Goal: Information Seeking & Learning: Learn about a topic

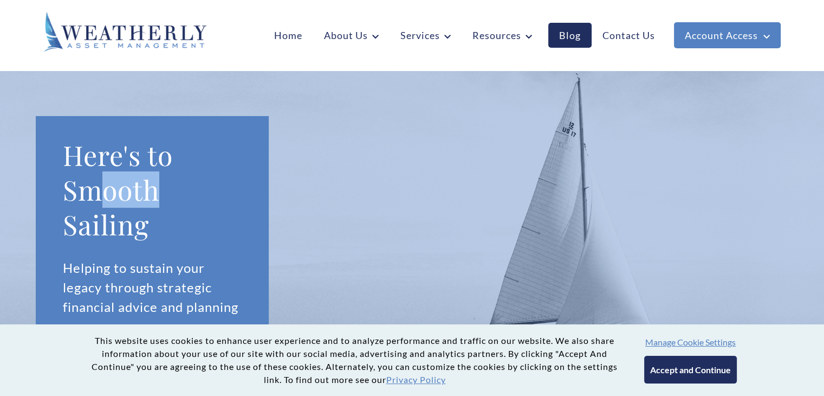
click at [160, 173] on h1 "Here's to Smooth Sailing" at bounding box center [152, 190] width 179 height 104
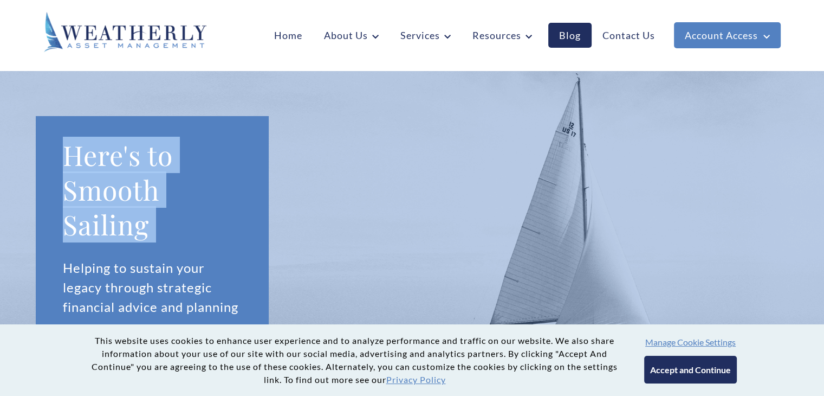
drag, startPoint x: 160, startPoint y: 173, endPoint x: 93, endPoint y: 205, distance: 74.4
click at [93, 205] on h1 "Here's to Smooth Sailing" at bounding box center [152, 190] width 179 height 104
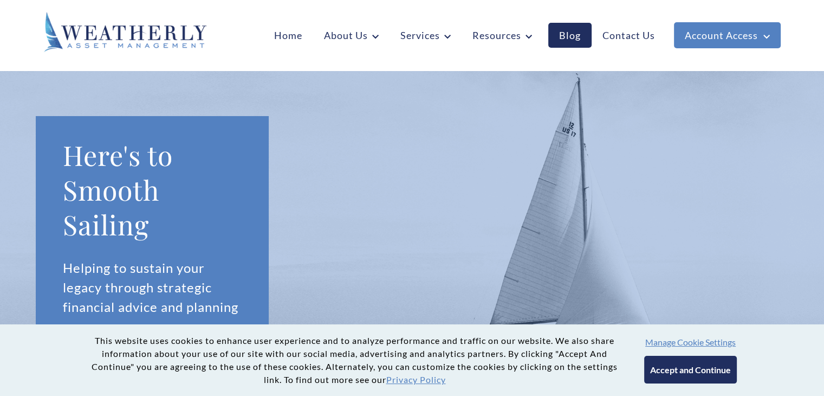
click at [348, 211] on section "Here's to Smooth Sailing Helping to sustain your legacy through strategic finan…" at bounding box center [412, 221] width 824 height 300
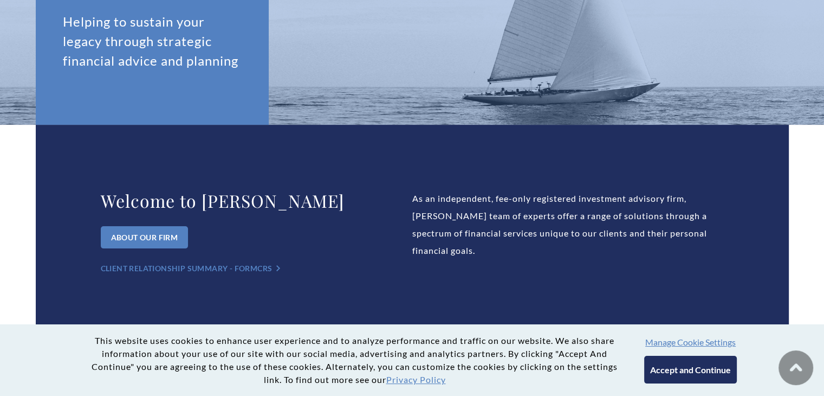
scroll to position [245, 0]
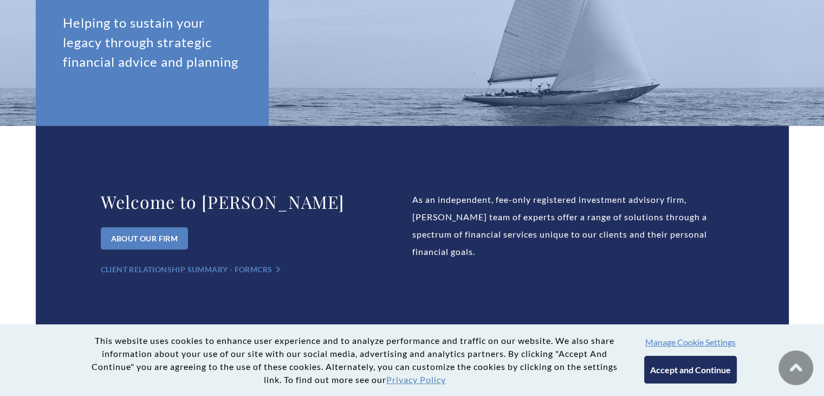
click at [348, 211] on h2 "Welcome to Weatherly" at bounding box center [257, 202] width 312 height 22
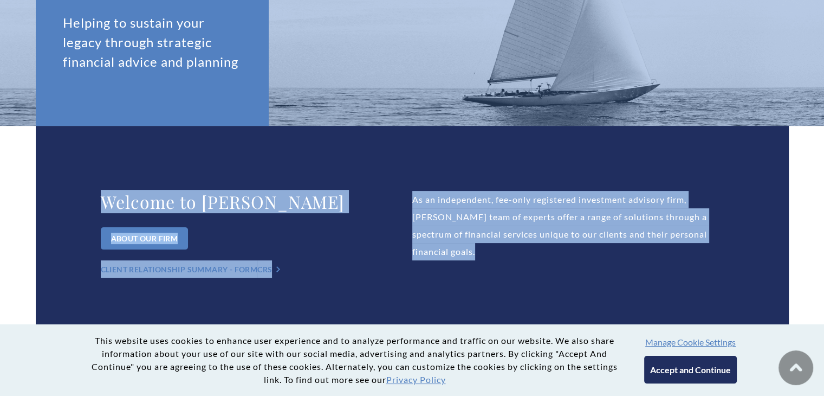
drag, startPoint x: 348, startPoint y: 211, endPoint x: 510, endPoint y: 211, distance: 161.5
click at [510, 211] on div "Welcome to Weatherly About Our Firm Client Relationship Summary - Form CRS "> A…" at bounding box center [412, 234] width 753 height 217
click at [510, 211] on div "As an independent, fee-only registered investment advisory firm, Weatherly’s te…" at bounding box center [568, 234] width 312 height 87
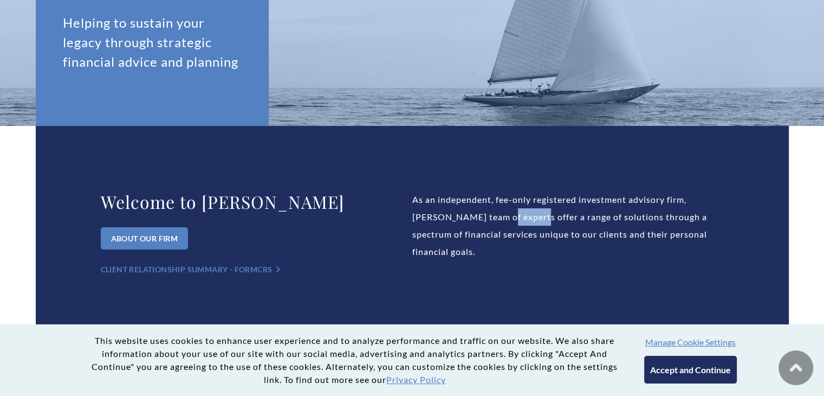
click at [510, 211] on div "As an independent, fee-only registered investment advisory firm, Weatherly’s te…" at bounding box center [568, 234] width 312 height 87
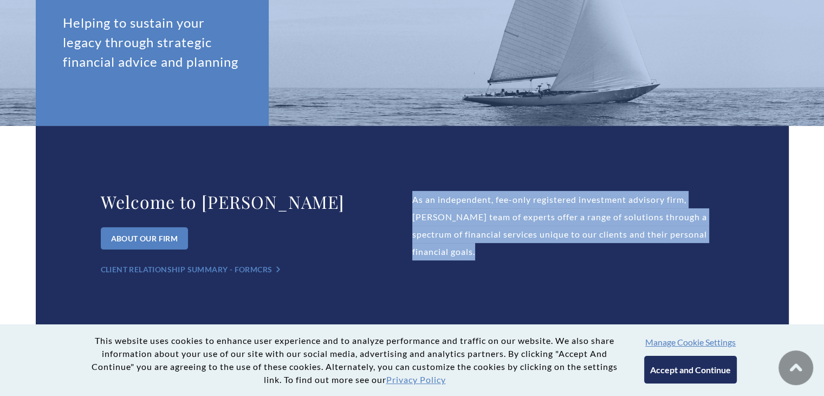
drag, startPoint x: 510, startPoint y: 211, endPoint x: 540, endPoint y: 235, distance: 38.6
click at [540, 235] on div "As an independent, fee-only registered investment advisory firm, Weatherly’s te…" at bounding box center [568, 234] width 312 height 87
click at [448, 241] on div "As an independent, fee-only registered investment advisory firm, Weatherly’s te…" at bounding box center [568, 234] width 312 height 87
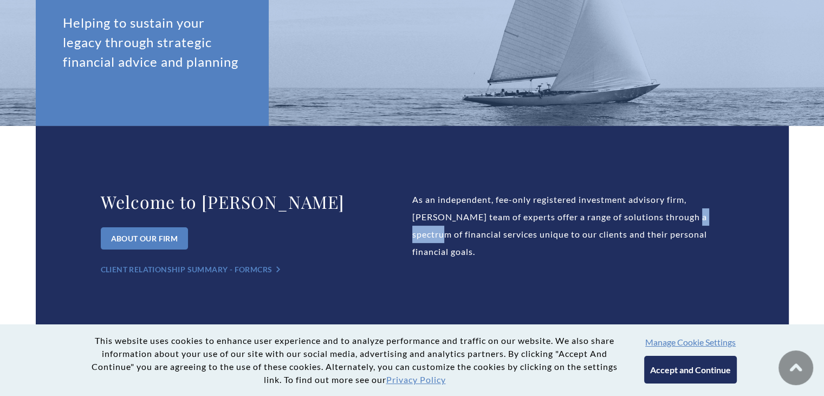
click at [448, 241] on div "As an independent, fee-only registered investment advisory firm, Weatherly’s te…" at bounding box center [568, 234] width 312 height 87
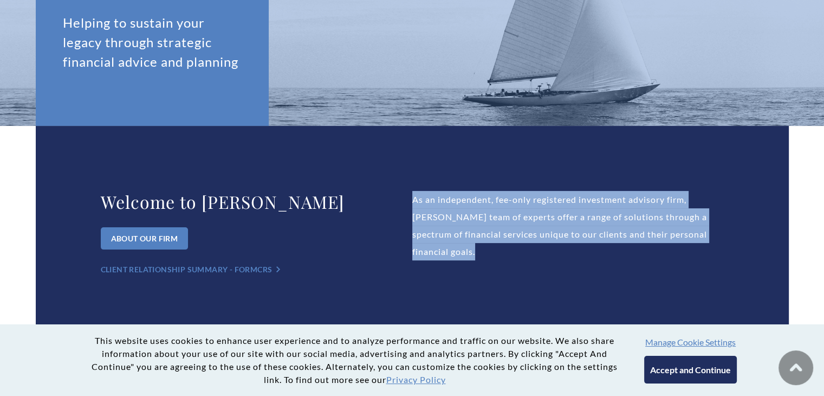
drag, startPoint x: 448, startPoint y: 241, endPoint x: 516, endPoint y: 250, distance: 68.8
click at [516, 250] on div "As an independent, fee-only registered investment advisory firm, Weatherly’s te…" at bounding box center [568, 234] width 312 height 87
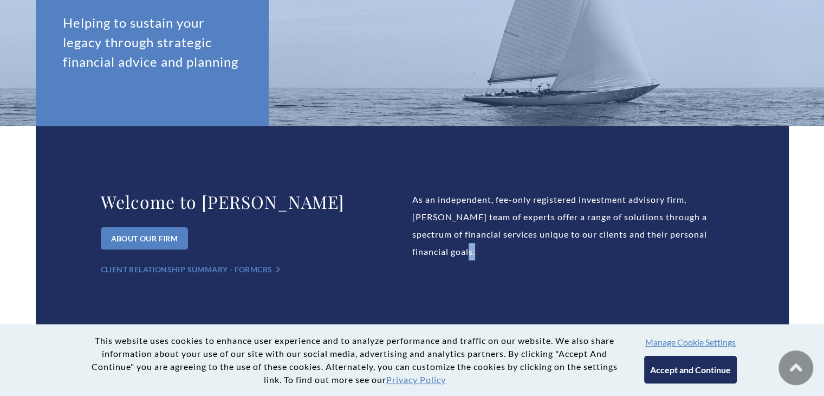
click at [516, 250] on div "As an independent, fee-only registered investment advisory firm, Weatherly’s te…" at bounding box center [568, 234] width 312 height 87
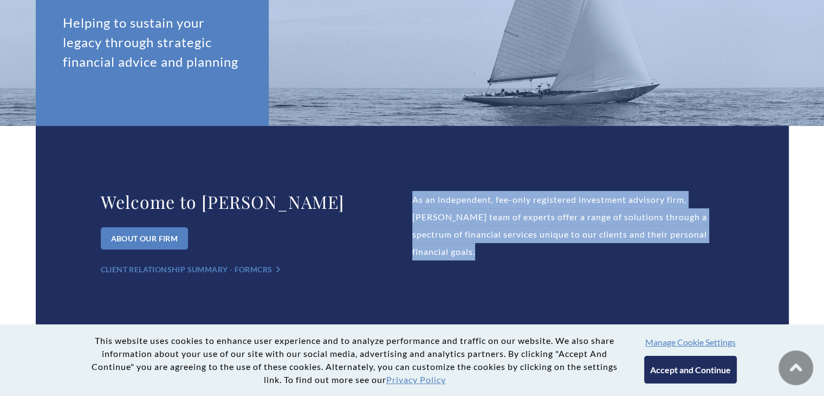
drag, startPoint x: 516, startPoint y: 250, endPoint x: 418, endPoint y: 224, distance: 100.9
click at [418, 224] on div "As an independent, fee-only registered investment advisory firm, Weatherly’s te…" at bounding box center [568, 234] width 312 height 87
click at [532, 225] on div "As an independent, fee-only registered investment advisory firm, Weatherly’s te…" at bounding box center [568, 234] width 312 height 87
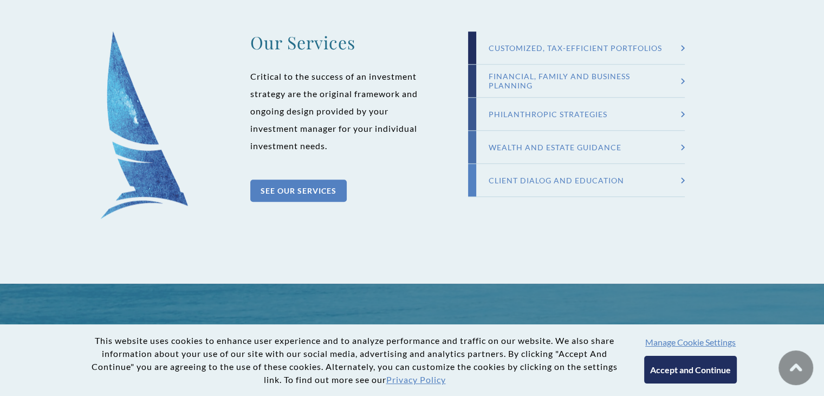
scroll to position [1092, 0]
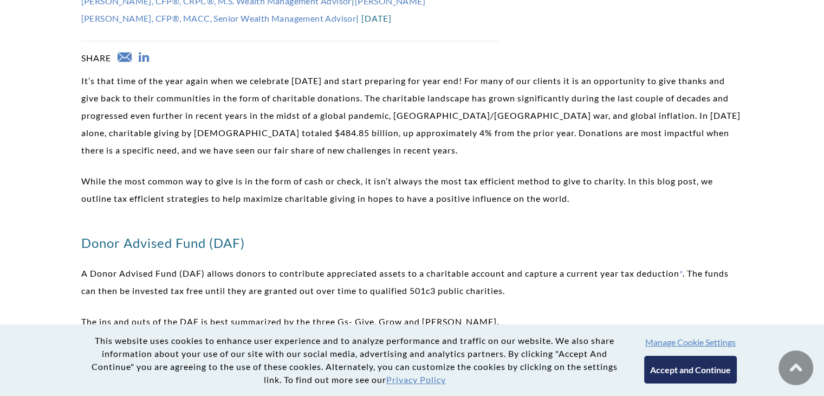
scroll to position [603, 0]
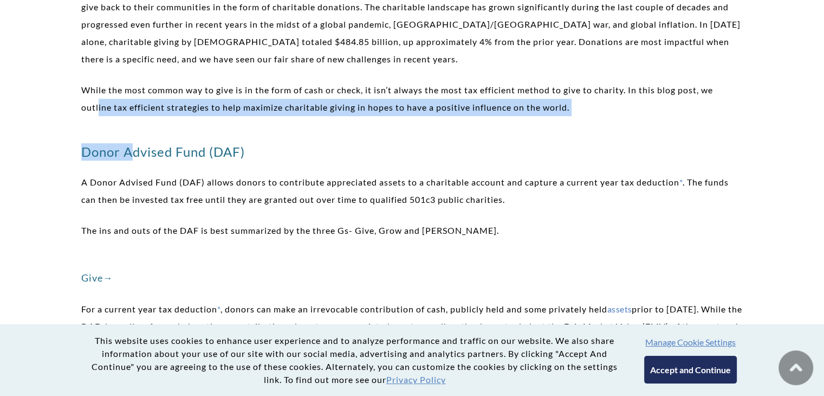
drag, startPoint x: 98, startPoint y: 113, endPoint x: 130, endPoint y: 135, distance: 38.6
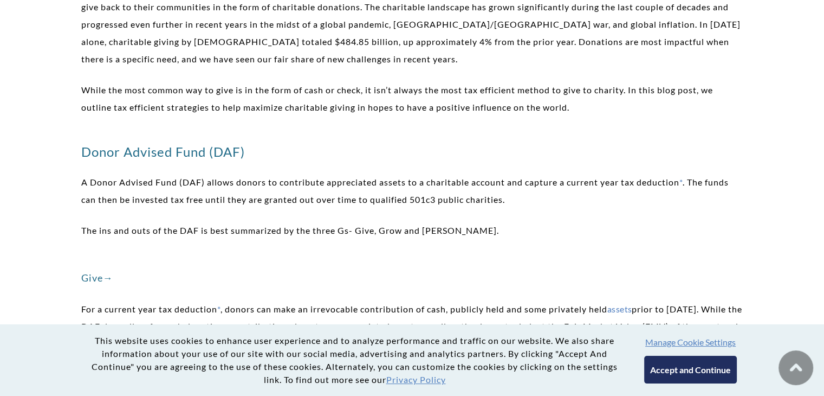
click at [145, 153] on h3 "Donor Advised Fund (DAF)" at bounding box center [412, 151] width 662 height 17
drag, startPoint x: 145, startPoint y: 153, endPoint x: 249, endPoint y: 159, distance: 103.7
click at [249, 159] on h3 "Donor Advised Fund (DAF)" at bounding box center [412, 151] width 662 height 17
click at [301, 192] on p "A Donor Advised Fund (DAF) allows donors to contribute appreciated assets to a …" at bounding box center [412, 190] width 662 height 35
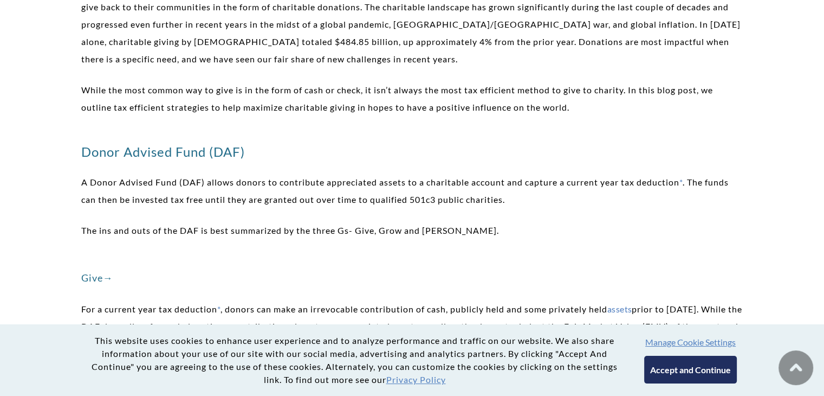
scroll to position [655, 0]
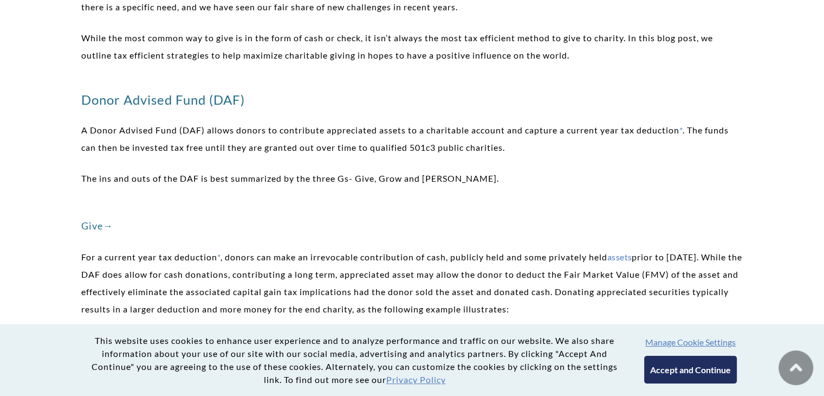
click at [500, 148] on p "A Donor Advised Fund (DAF) allows donors to contribute appreciated assets to a …" at bounding box center [412, 138] width 662 height 35
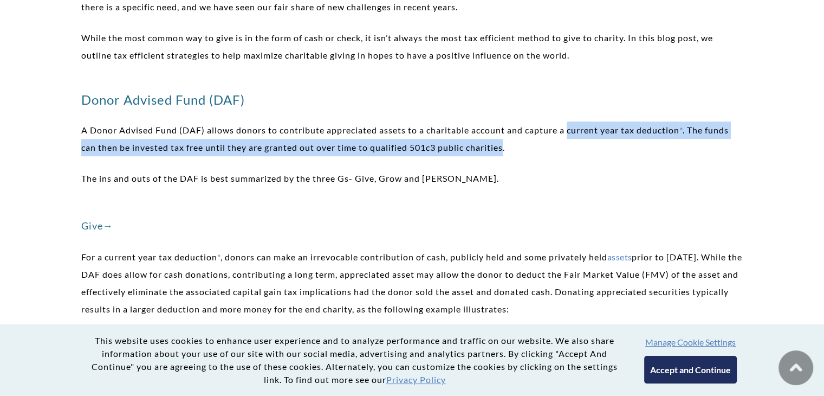
drag, startPoint x: 500, startPoint y: 148, endPoint x: 587, endPoint y: 137, distance: 87.9
click at [587, 137] on p "A Donor Advised Fund (DAF) allows donors to contribute appreciated assets to a …" at bounding box center [412, 138] width 662 height 35
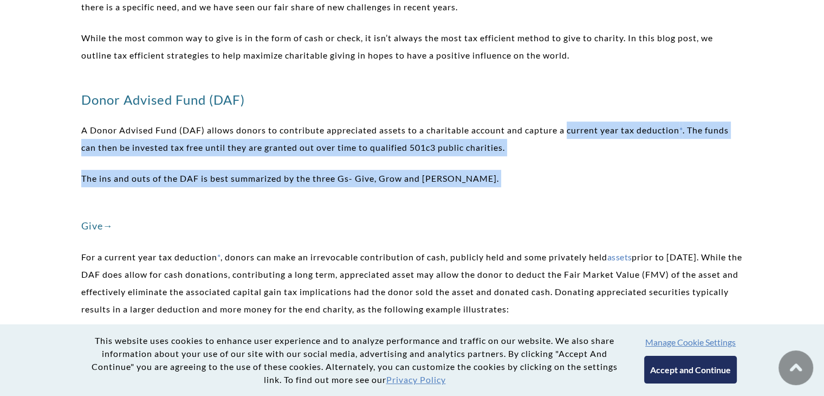
drag, startPoint x: 587, startPoint y: 137, endPoint x: 670, endPoint y: 157, distance: 84.6
drag, startPoint x: 670, startPoint y: 157, endPoint x: 699, endPoint y: 133, distance: 37.7
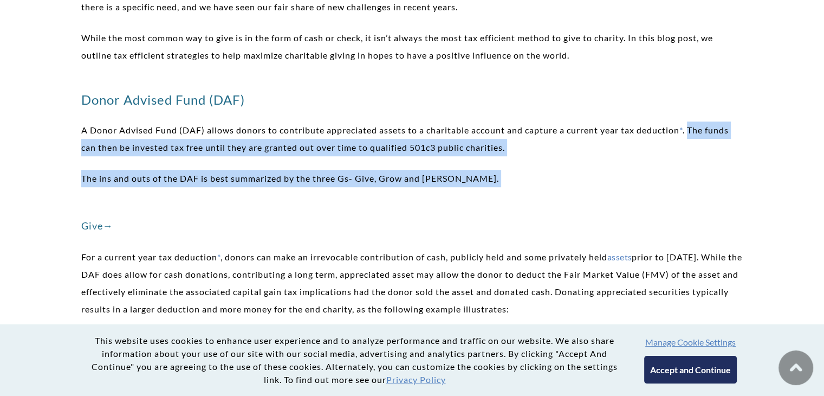
click at [699, 133] on p "A Donor Advised Fund (DAF) allows donors to contribute appreciated assets to a …" at bounding box center [412, 138] width 662 height 35
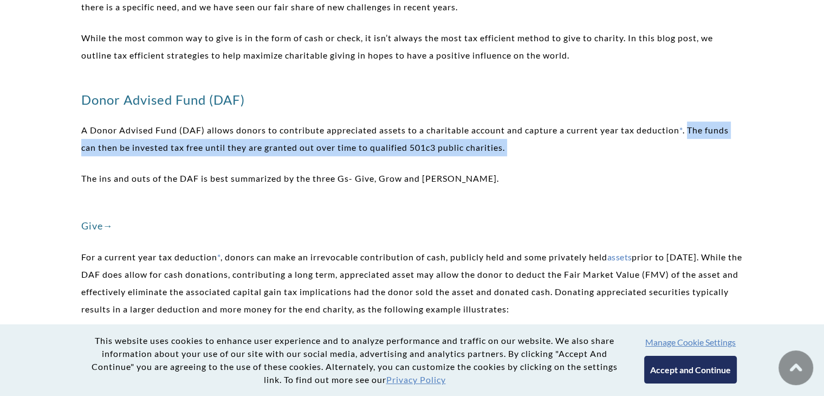
drag, startPoint x: 699, startPoint y: 133, endPoint x: 558, endPoint y: 148, distance: 142.2
click at [558, 148] on p "A Donor Advised Fund (DAF) allows donors to contribute appreciated assets to a …" at bounding box center [412, 138] width 662 height 35
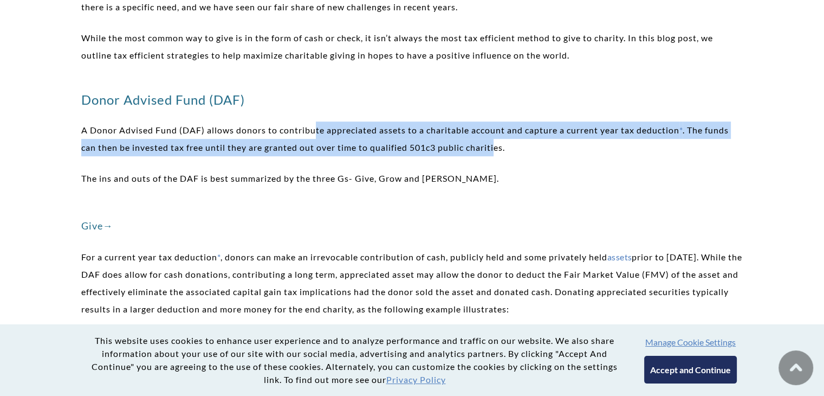
drag, startPoint x: 315, startPoint y: 131, endPoint x: 501, endPoint y: 151, distance: 186.4
click at [501, 151] on p "A Donor Advised Fund (DAF) allows donors to contribute appreciated assets to a …" at bounding box center [412, 138] width 662 height 35
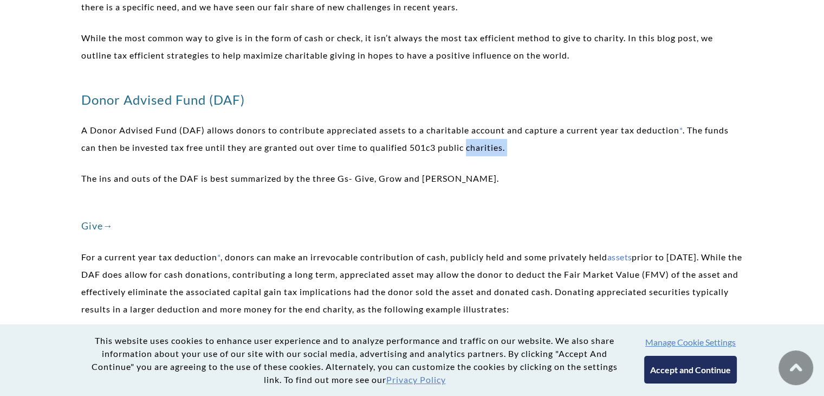
drag, startPoint x: 501, startPoint y: 151, endPoint x: 559, endPoint y: 143, distance: 59.0
click at [559, 143] on p "A Donor Advised Fund (DAF) allows donors to contribute appreciated assets to a …" at bounding box center [412, 138] width 662 height 35
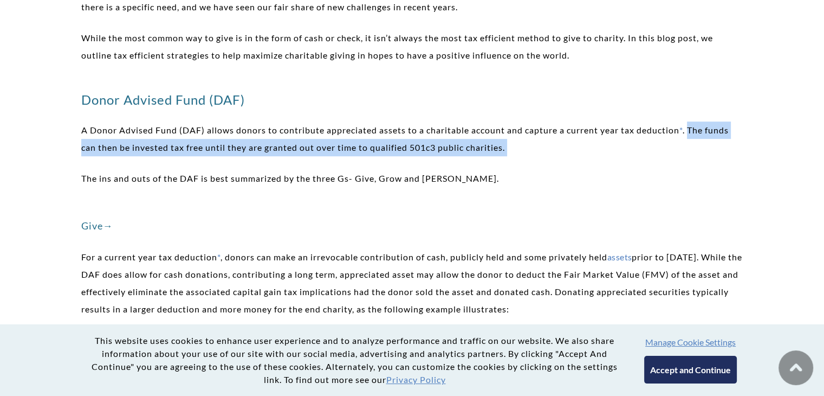
drag, startPoint x: 559, startPoint y: 143, endPoint x: 699, endPoint y: 131, distance: 140.3
click at [699, 131] on p "A Donor Advised Fund (DAF) allows donors to contribute appreciated assets to a …" at bounding box center [412, 138] width 662 height 35
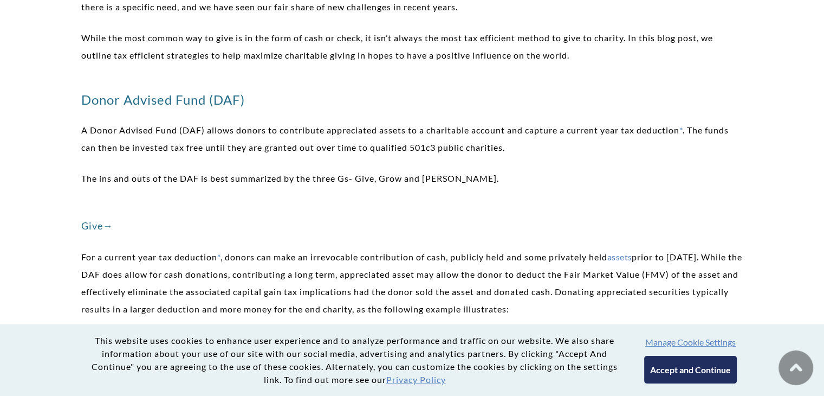
click at [327, 133] on p "A Donor Advised Fund (DAF) allows donors to contribute appreciated assets to a …" at bounding box center [412, 138] width 662 height 35
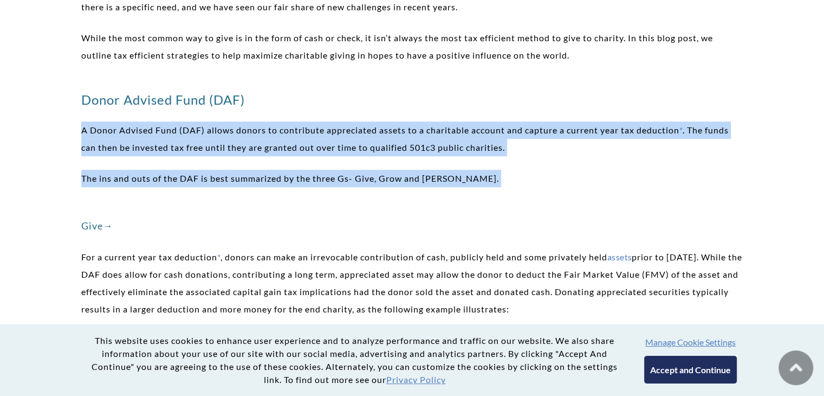
drag, startPoint x: 327, startPoint y: 133, endPoint x: 386, endPoint y: 159, distance: 64.0
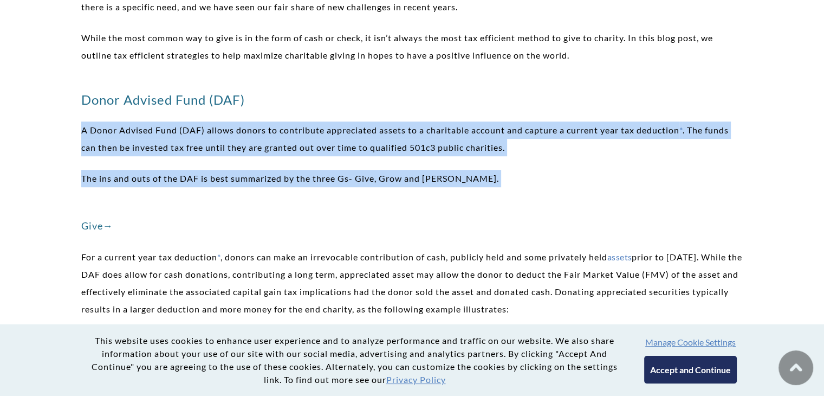
drag, startPoint x: 386, startPoint y: 159, endPoint x: 457, endPoint y: 133, distance: 76.1
click at [457, 133] on p "A Donor Advised Fund (DAF) allows donors to contribute appreciated assets to a …" at bounding box center [412, 138] width 662 height 35
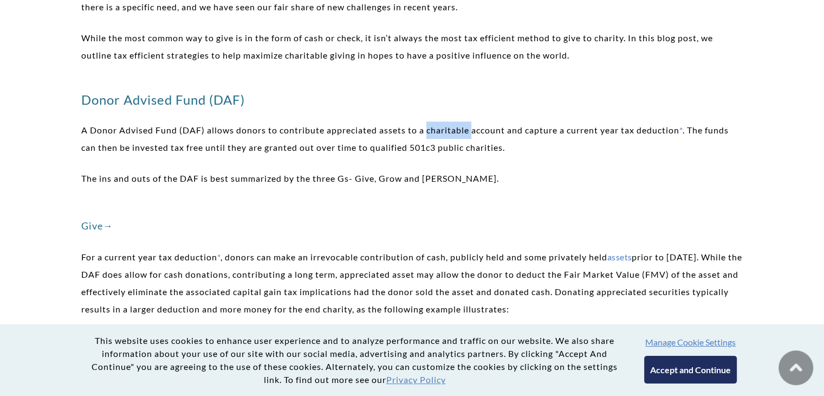
click at [457, 133] on p "A Donor Advised Fund (DAF) allows donors to contribute appreciated assets to a …" at bounding box center [412, 138] width 662 height 35
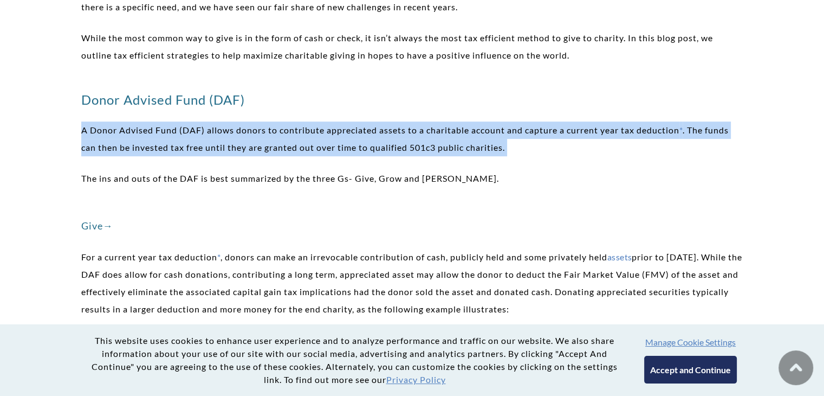
drag, startPoint x: 457, startPoint y: 133, endPoint x: 561, endPoint y: 151, distance: 105.7
click at [561, 151] on p "A Donor Advised Fund (DAF) allows donors to contribute appreciated assets to a …" at bounding box center [412, 138] width 662 height 35
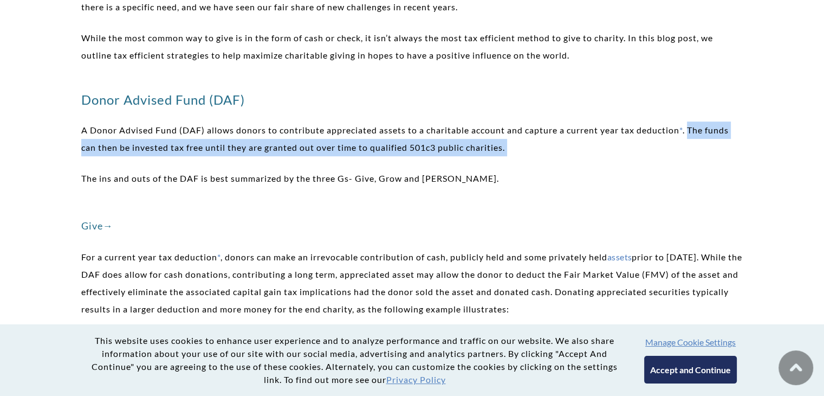
drag, startPoint x: 561, startPoint y: 151, endPoint x: 702, endPoint y: 126, distance: 143.1
click at [702, 126] on p "A Donor Advised Fund (DAF) allows donors to contribute appreciated assets to a …" at bounding box center [412, 138] width 662 height 35
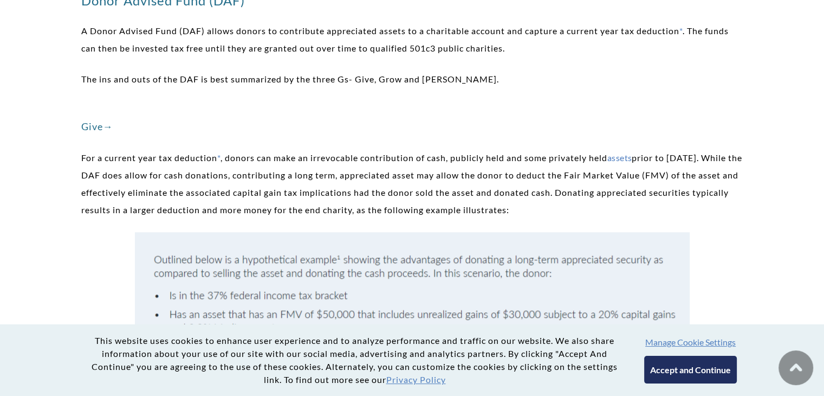
scroll to position [754, 0]
click at [277, 190] on p "For a current year tax deduction * , donors can make an irrevocable contributio…" at bounding box center [412, 182] width 662 height 69
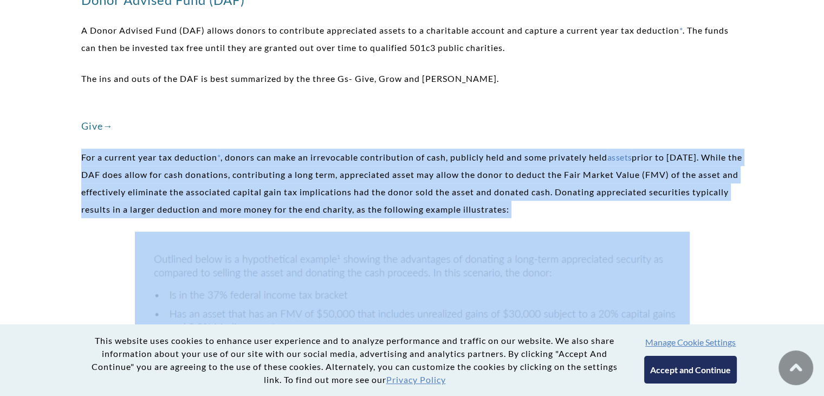
drag, startPoint x: 277, startPoint y: 190, endPoint x: 131, endPoint y: 156, distance: 150.4
click at [131, 156] on p "For a current year tax deduction * , donors can make an irrevocable contributio…" at bounding box center [412, 182] width 662 height 69
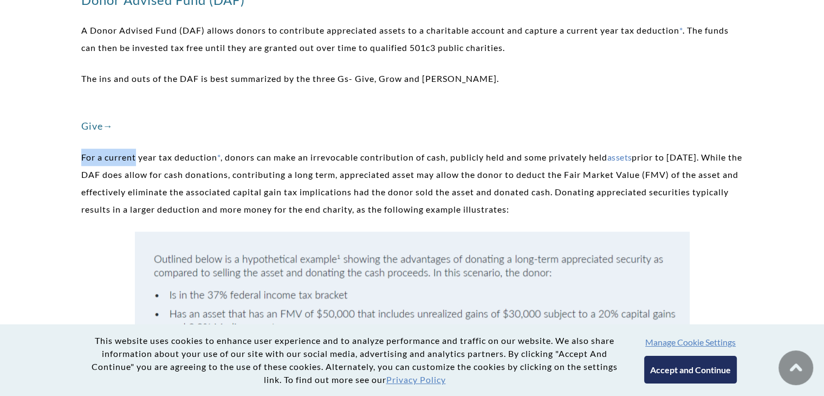
drag, startPoint x: 131, startPoint y: 156, endPoint x: 58, endPoint y: 154, distance: 73.2
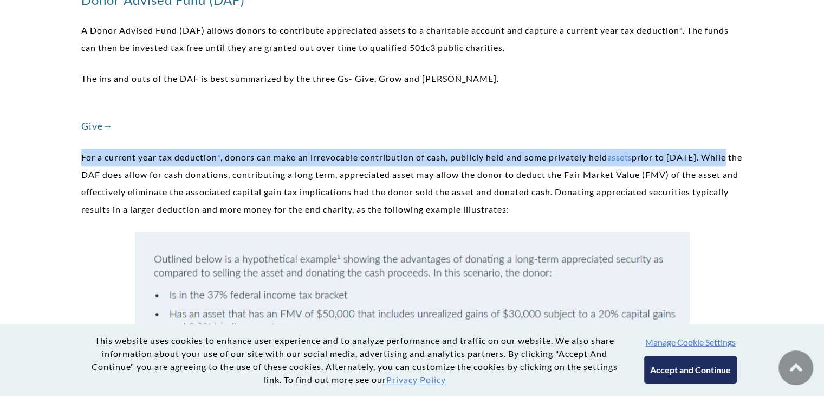
drag, startPoint x: 58, startPoint y: 154, endPoint x: 756, endPoint y: 154, distance: 698.4
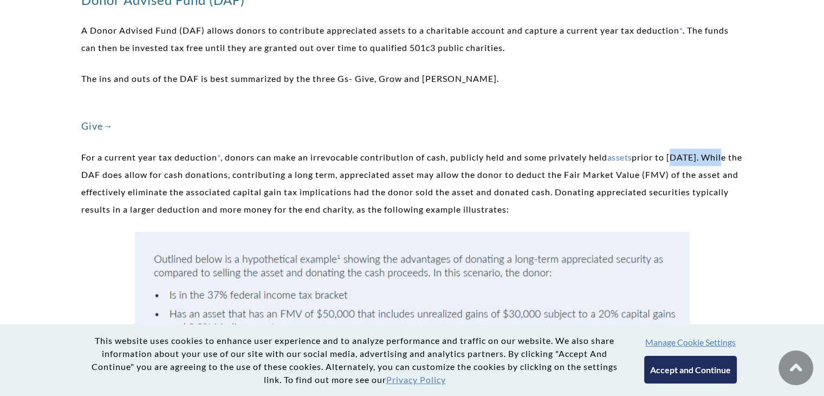
drag, startPoint x: 726, startPoint y: 147, endPoint x: 707, endPoint y: 157, distance: 21.6
click at [104, 170] on p "For a current year tax deduction * , donors can make an irrevocable contributio…" at bounding box center [412, 182] width 662 height 69
drag, startPoint x: 104, startPoint y: 170, endPoint x: 87, endPoint y: 174, distance: 18.0
click at [87, 174] on p "For a current year tax deduction * , donors can make an irrevocable contributio…" at bounding box center [412, 182] width 662 height 69
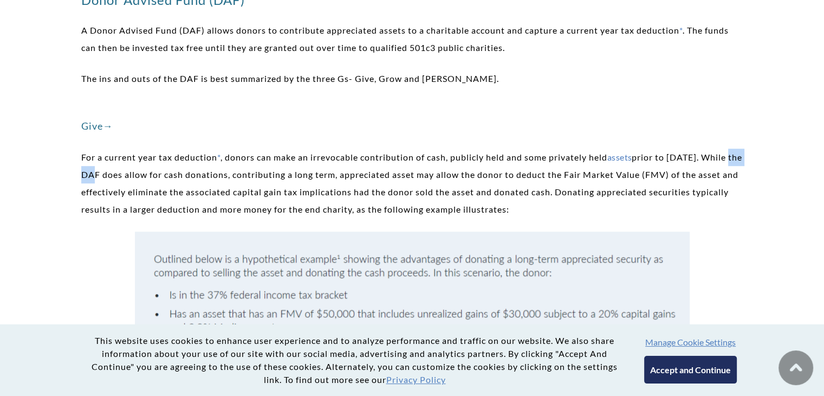
click at [87, 174] on p "For a current year tax deduction * , donors can make an irrevocable contributio…" at bounding box center [412, 182] width 662 height 69
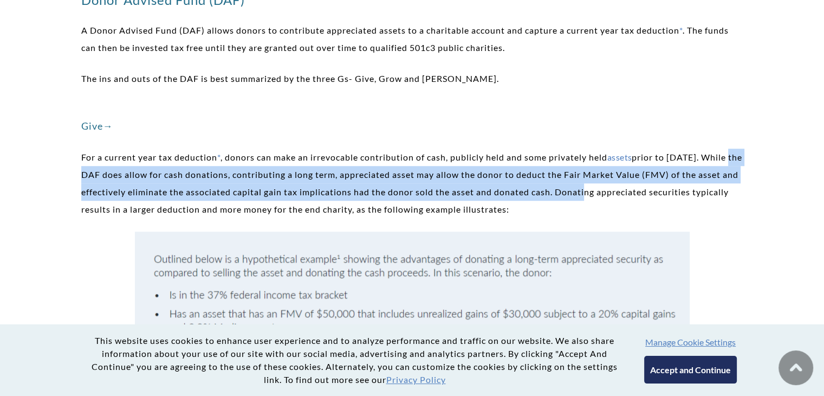
drag, startPoint x: 87, startPoint y: 174, endPoint x: 616, endPoint y: 196, distance: 529.3
click at [616, 196] on p "For a current year tax deduction * , donors can make an irrevocable contributio…" at bounding box center [412, 182] width 662 height 69
click at [612, 196] on p "For a current year tax deduction * , donors can make an irrevocable contributio…" at bounding box center [412, 182] width 662 height 69
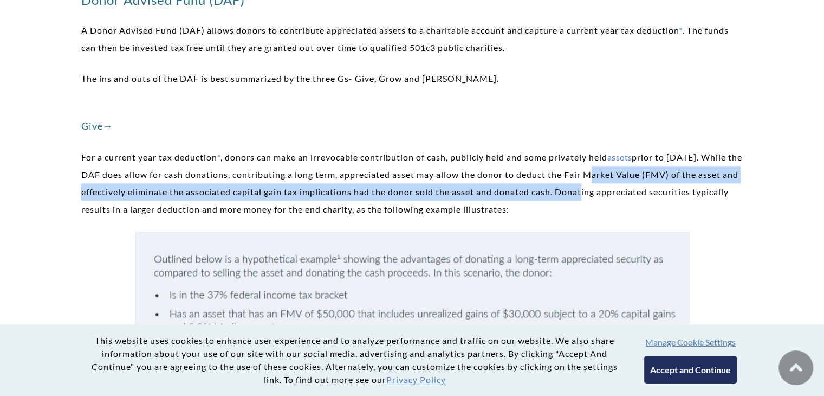
drag, startPoint x: 612, startPoint y: 196, endPoint x: 618, endPoint y: 178, distance: 18.8
click at [618, 178] on p "For a current year tax deduction * , donors can make an irrevocable contributio…" at bounding box center [412, 182] width 662 height 69
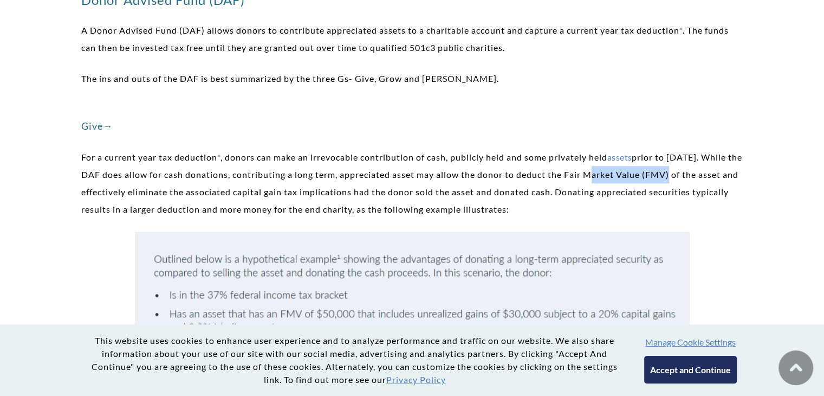
drag, startPoint x: 618, startPoint y: 178, endPoint x: 685, endPoint y: 172, distance: 66.9
click at [685, 172] on p "For a current year tax deduction * , donors can make an irrevocable contributio…" at bounding box center [412, 182] width 662 height 69
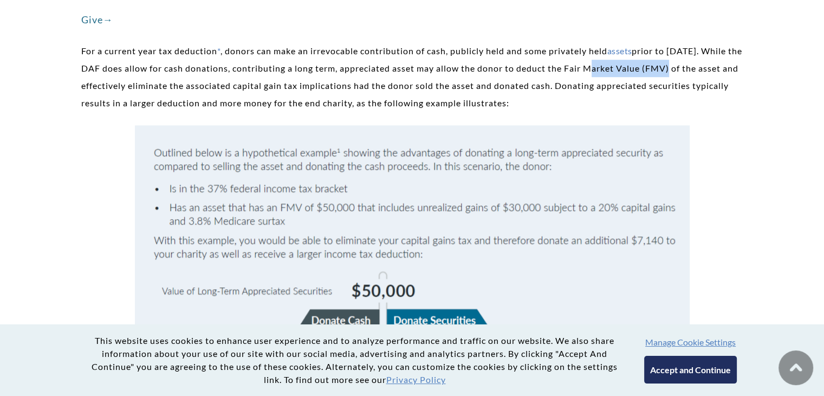
scroll to position [865, 0]
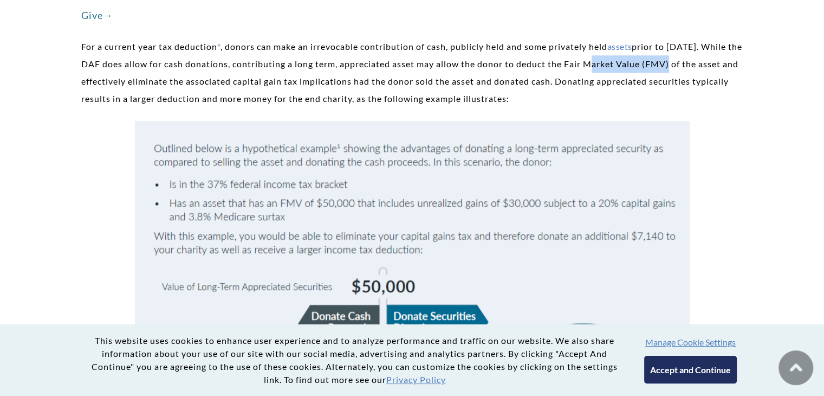
click at [502, 165] on img at bounding box center [412, 305] width 555 height 369
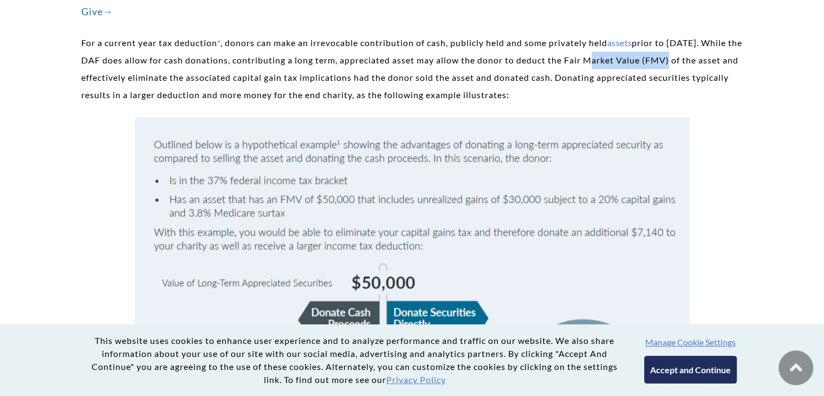
scroll to position [868, 0]
click at [642, 57] on p "For a current year tax deduction * , donors can make an irrevocable contributio…" at bounding box center [412, 69] width 662 height 69
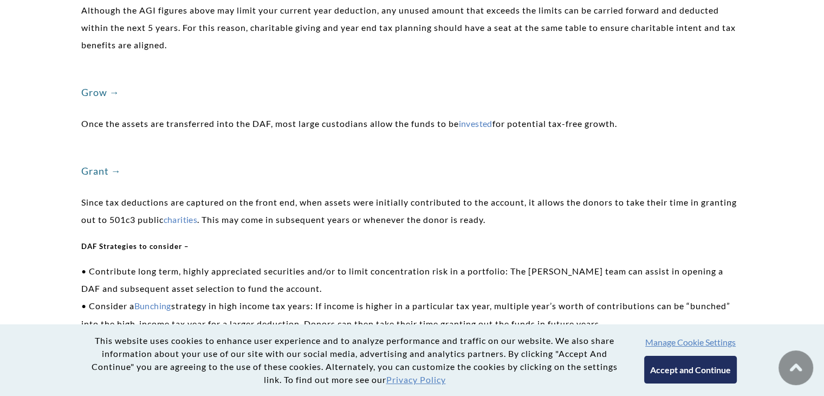
scroll to position [1820, 0]
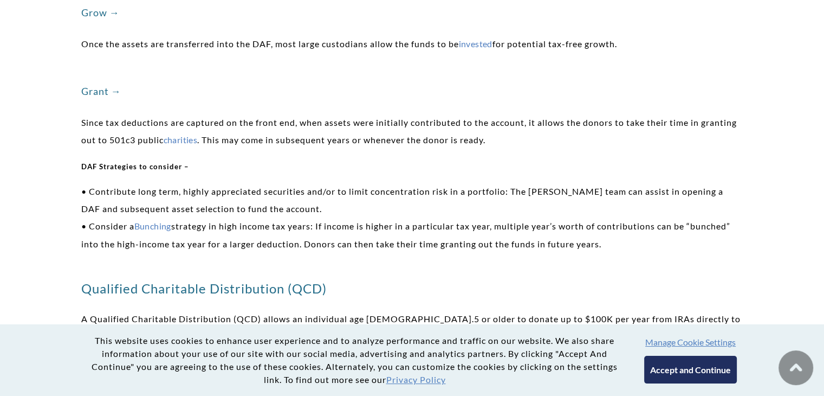
click at [363, 140] on p "Since tax deductions are captured on the front end, when assets were initially …" at bounding box center [412, 131] width 662 height 35
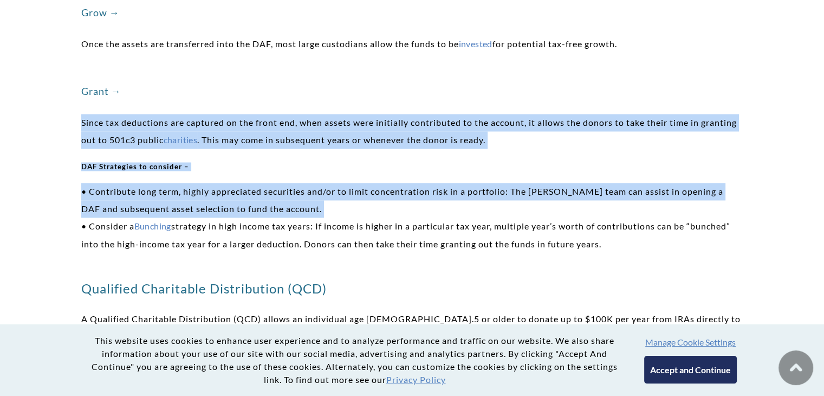
drag, startPoint x: 363, startPoint y: 140, endPoint x: 396, endPoint y: 188, distance: 58.0
click at [396, 188] on div "WAM’s Guide to Giving Aubrey Brown, CFP®, CRPC®, M.S. Wealth Management Advisor…" at bounding box center [412, 26] width 662 height 3198
click at [396, 188] on p "• Contribute long term, highly appreciated securities and/or to limit concentra…" at bounding box center [412, 217] width 662 height 69
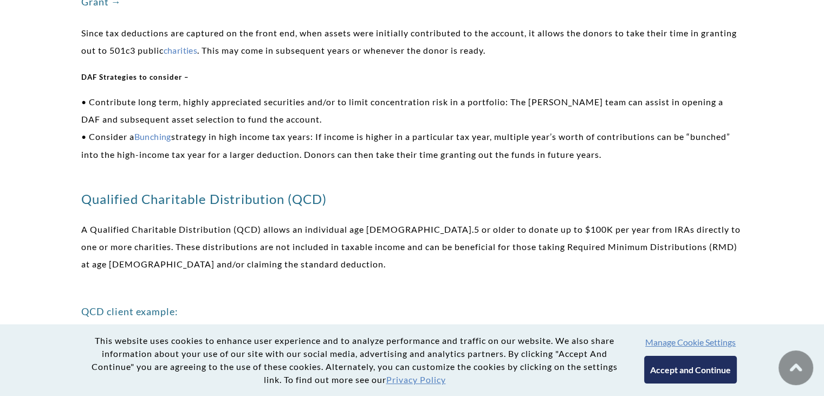
scroll to position [1912, 0]
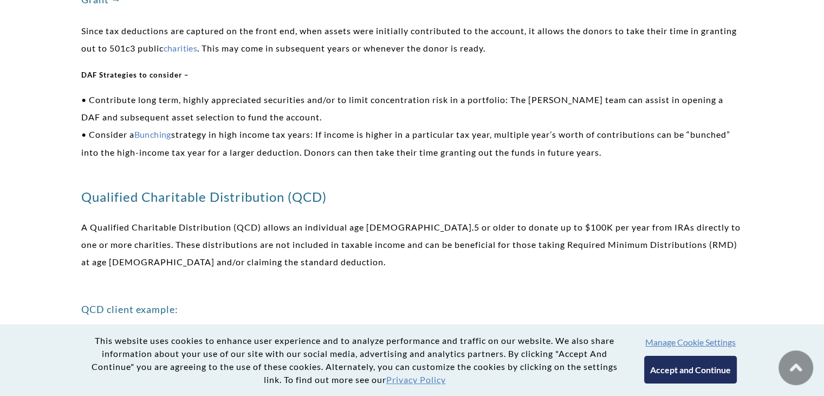
click at [271, 196] on h3 "Qualified Charitable Distribution (QCD)" at bounding box center [412, 195] width 662 height 17
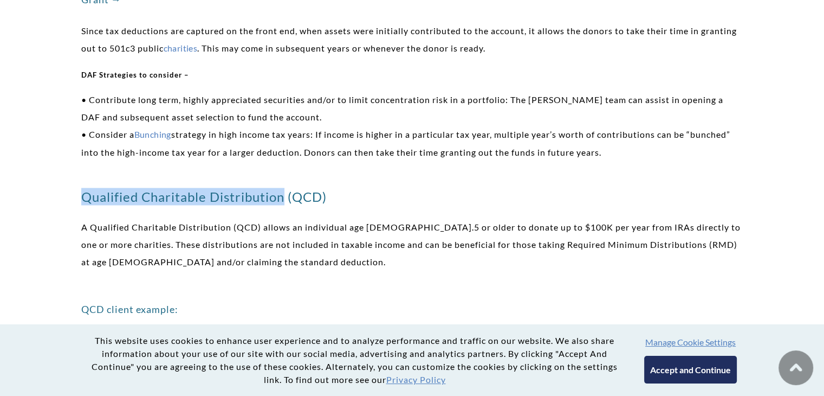
drag, startPoint x: 271, startPoint y: 196, endPoint x: 69, endPoint y: 186, distance: 201.8
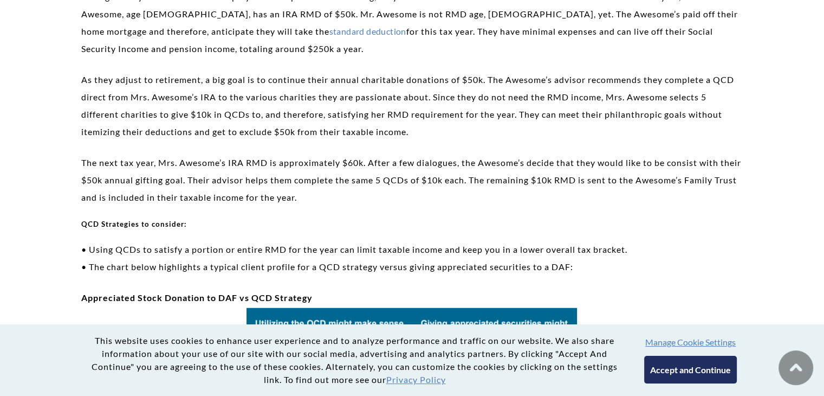
scroll to position [2147, 0]
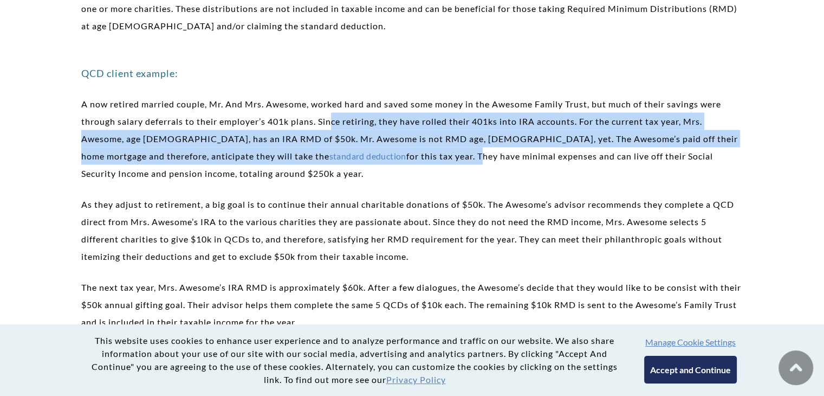
drag, startPoint x: 312, startPoint y: 158, endPoint x: 333, endPoint y: 120, distance: 42.7
click at [333, 120] on p "A now retired married couple, Mr. And Mrs. Awesome, worked hard and saved some …" at bounding box center [412, 138] width 662 height 87
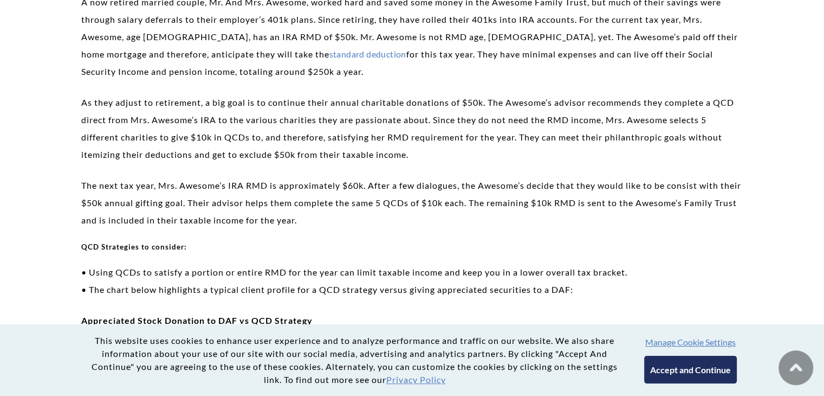
scroll to position [2237, 0]
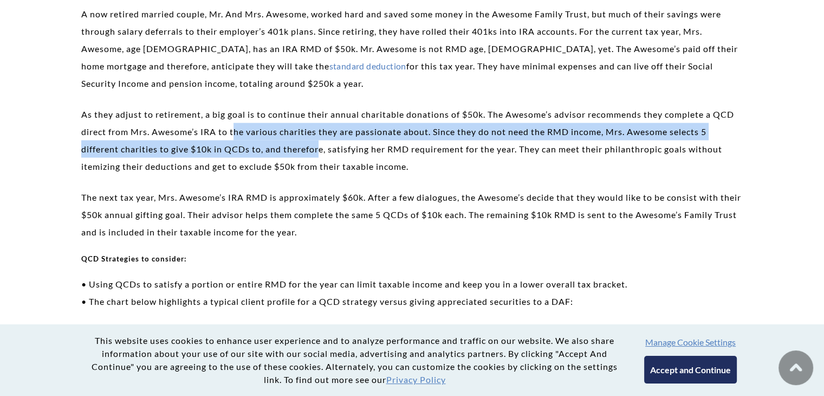
drag, startPoint x: 238, startPoint y: 133, endPoint x: 319, endPoint y: 139, distance: 81.5
click at [319, 139] on p "As they adjust to retirement, a big goal is to continue their annual charitable…" at bounding box center [412, 140] width 662 height 69
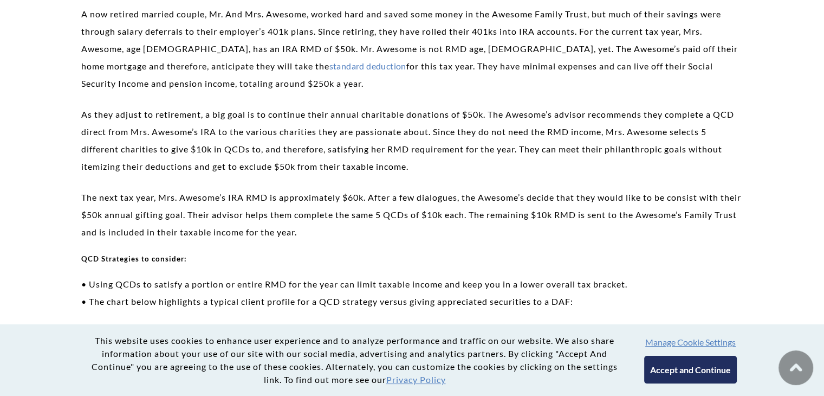
scroll to position [2423, 0]
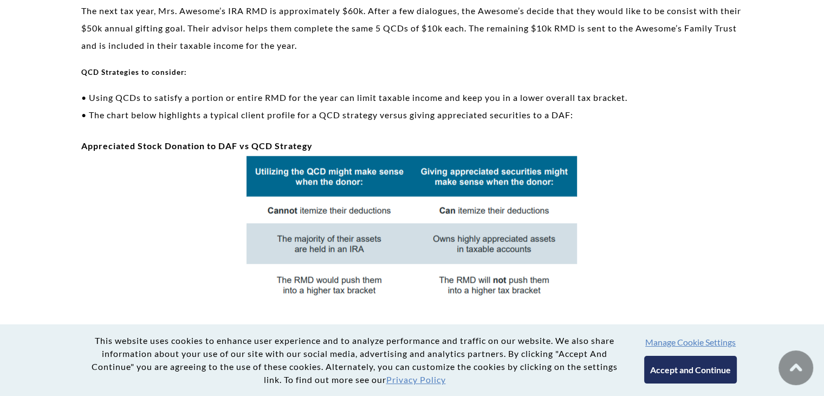
click at [319, 139] on p "Appreciated Stock Donation to DAF vs QCD Strategy" at bounding box center [412, 229] width 662 height 184
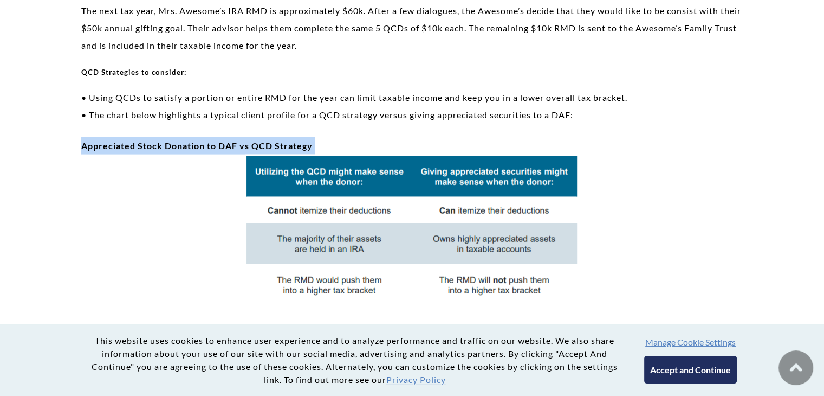
click at [319, 139] on p "Appreciated Stock Donation to DAF vs QCD Strategy" at bounding box center [412, 229] width 662 height 184
drag, startPoint x: 319, startPoint y: 139, endPoint x: 252, endPoint y: 137, distance: 67.2
click at [252, 137] on p "Appreciated Stock Donation to DAF vs QCD Strategy" at bounding box center [412, 229] width 662 height 184
click at [249, 141] on strong "Appreciated Stock Donation to DAF vs QCD Strategy" at bounding box center [196, 145] width 231 height 10
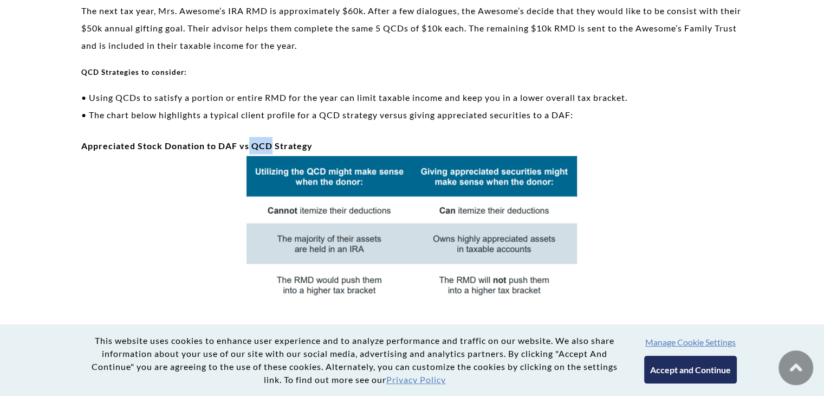
drag, startPoint x: 249, startPoint y: 141, endPoint x: 255, endPoint y: 142, distance: 6.0
click at [255, 142] on strong "Appreciated Stock Donation to DAF vs QCD Strategy" at bounding box center [196, 145] width 231 height 10
click at [254, 144] on strong "Appreciated Stock Donation to DAF vs QCD Strategy" at bounding box center [196, 145] width 231 height 10
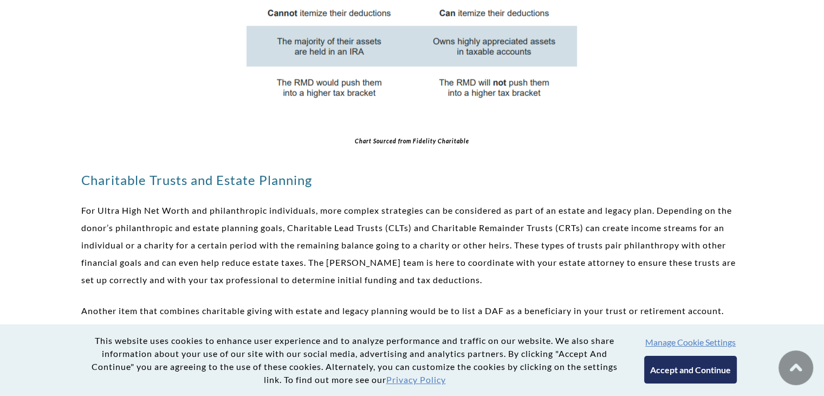
scroll to position [2655, 0]
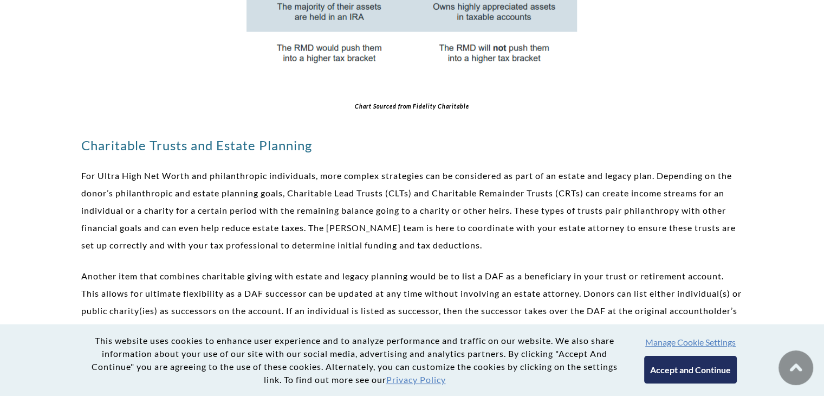
click at [316, 189] on p "For Ultra High Net Worth and philanthropic individuals, more complex strategies…" at bounding box center [412, 210] width 662 height 87
drag, startPoint x: 316, startPoint y: 189, endPoint x: 385, endPoint y: 190, distance: 68.3
click at [385, 190] on p "For Ultra High Net Worth and philanthropic individuals, more complex strategies…" at bounding box center [412, 210] width 662 height 87
click at [377, 192] on p "For Ultra High Net Worth and philanthropic individuals, more complex strategies…" at bounding box center [412, 210] width 662 height 87
drag, startPoint x: 377, startPoint y: 192, endPoint x: 312, endPoint y: 192, distance: 64.5
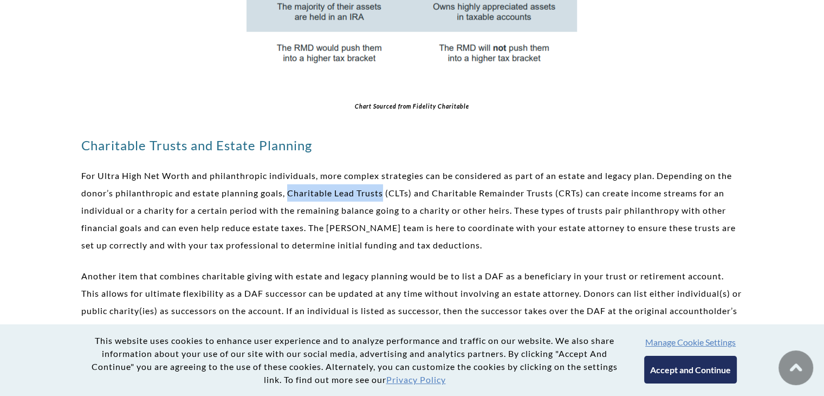
click at [312, 192] on p "For Ultra High Net Worth and philanthropic individuals, more complex strategies…" at bounding box center [412, 210] width 662 height 87
click at [407, 196] on p "For Ultra High Net Worth and philanthropic individuals, more complex strategies…" at bounding box center [412, 210] width 662 height 87
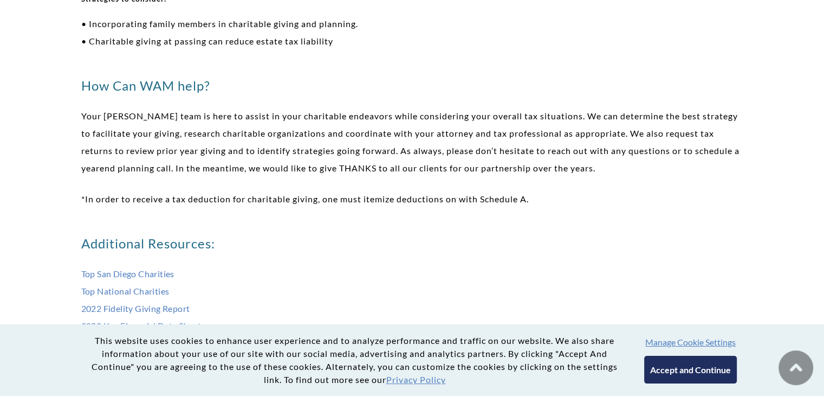
scroll to position [3073, 0]
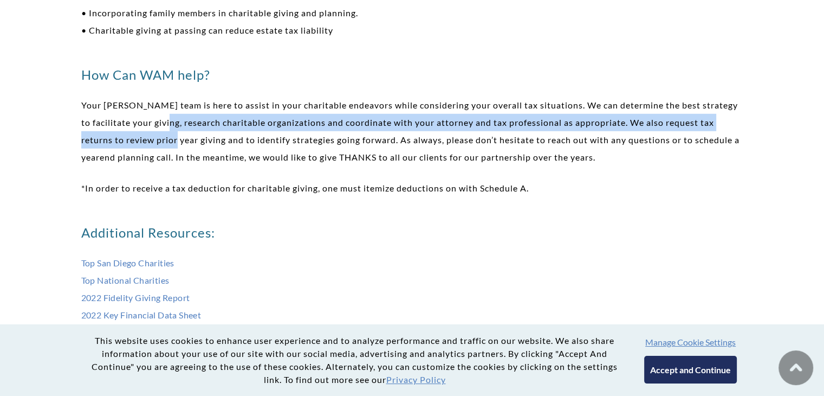
drag, startPoint x: 176, startPoint y: 118, endPoint x: 201, endPoint y: 141, distance: 34.9
click at [201, 141] on p "Your Weatherly team is here to assist in your charitable endeavors while consid…" at bounding box center [412, 130] width 662 height 69
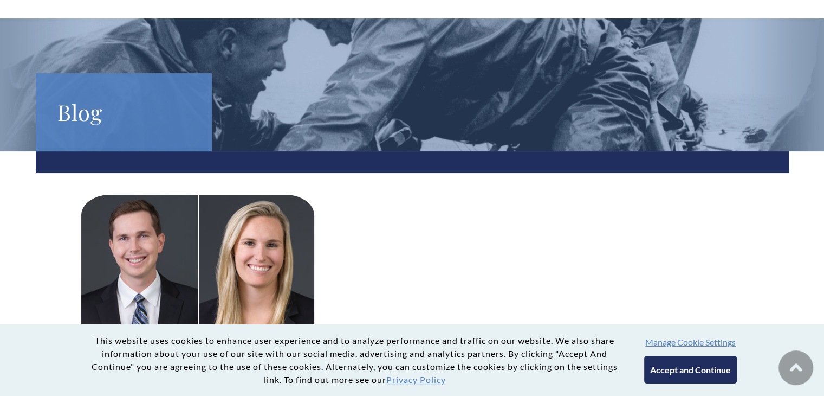
scroll to position [0, 0]
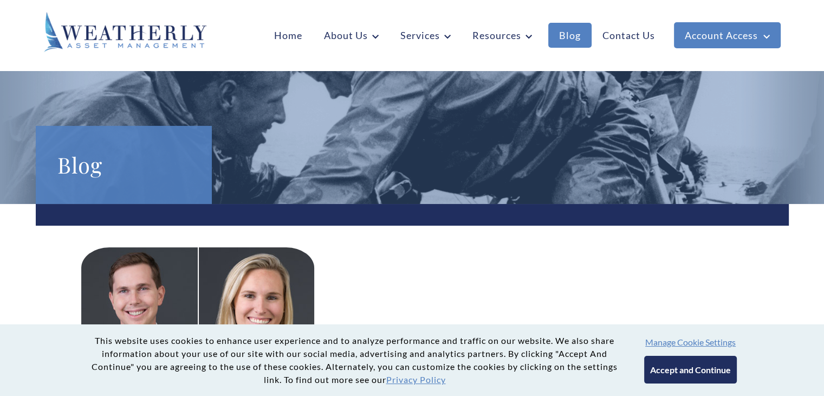
click at [569, 37] on link "Blog" at bounding box center [569, 35] width 43 height 25
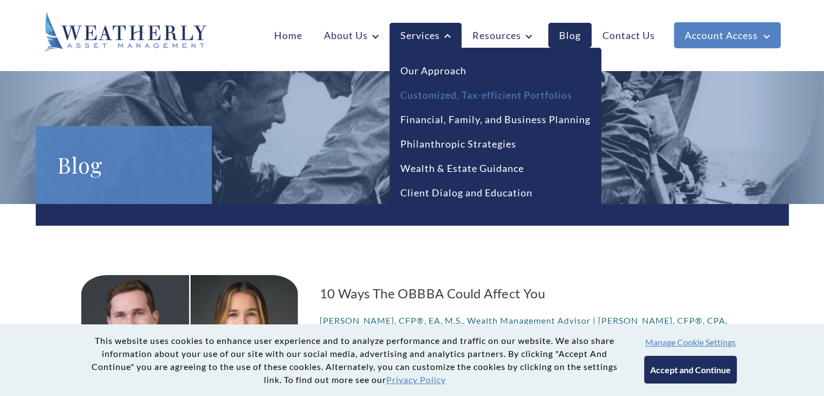
click at [451, 99] on link "Customized, Tax-efficient Portfolios" at bounding box center [486, 95] width 172 height 15
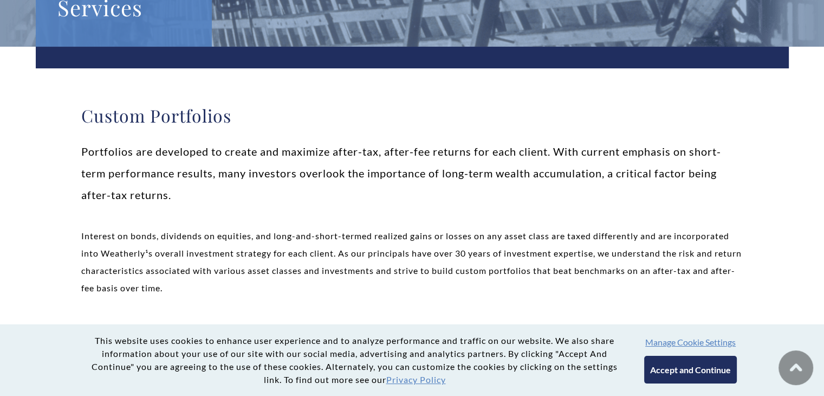
scroll to position [285, 0]
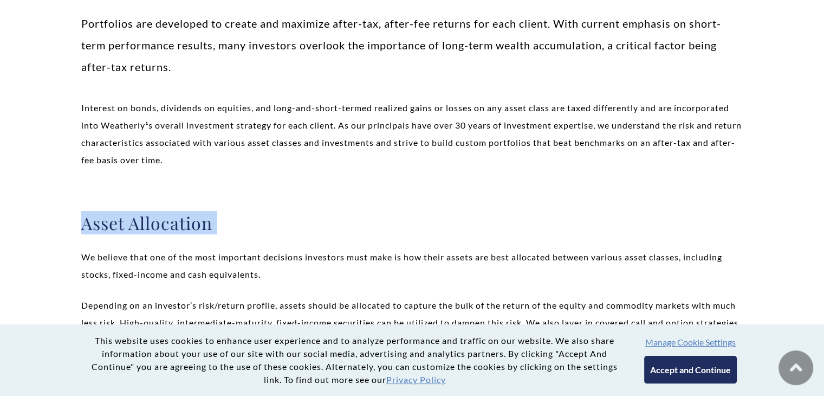
drag, startPoint x: 405, startPoint y: 200, endPoint x: 229, endPoint y: 219, distance: 176.5
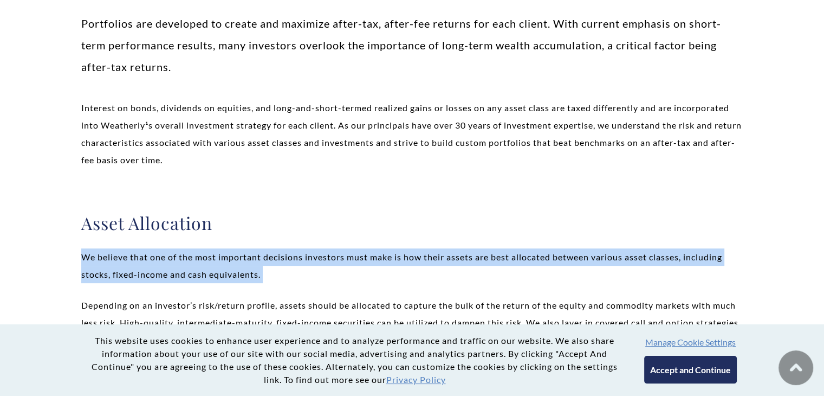
drag, startPoint x: 310, startPoint y: 242, endPoint x: 301, endPoint y: 265, distance: 24.4
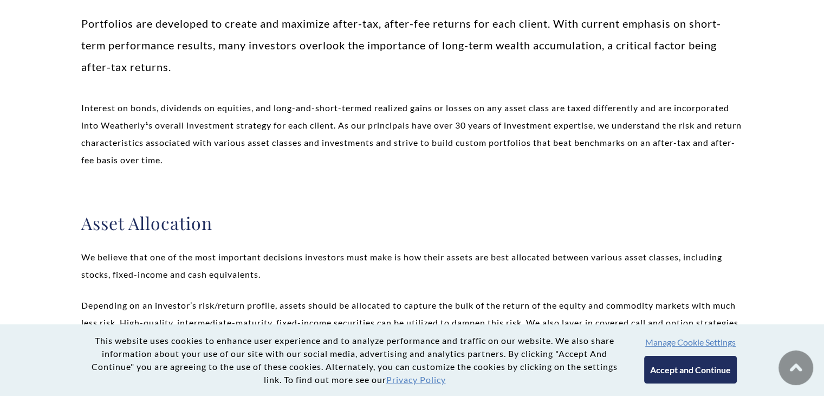
click at [471, 223] on h2 "Asset Allocation" at bounding box center [412, 223] width 662 height 22
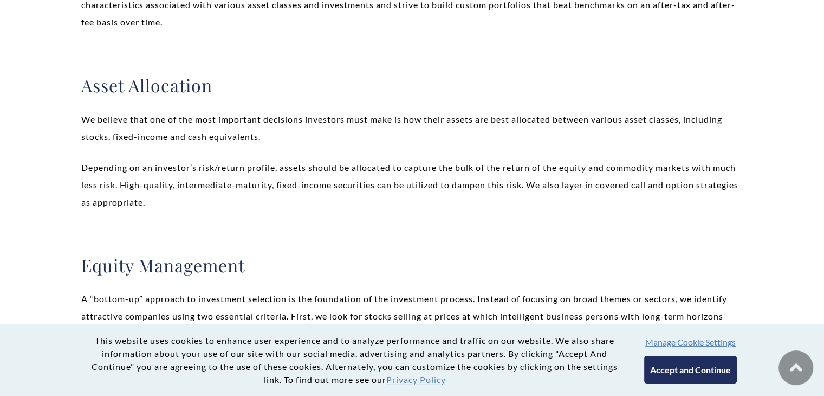
scroll to position [423, 0]
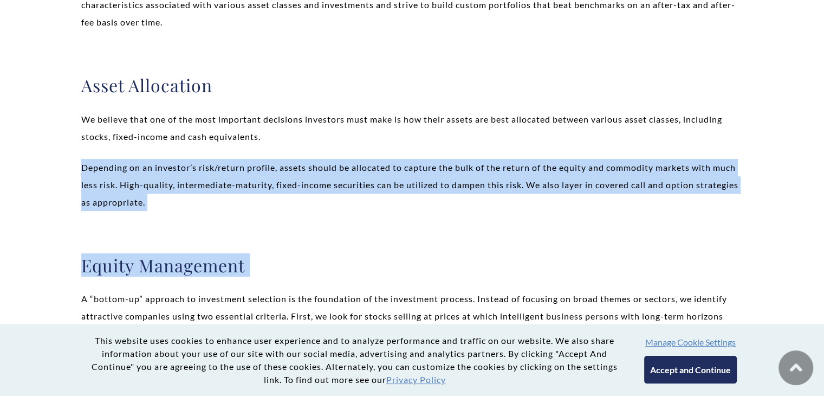
drag, startPoint x: 471, startPoint y: 223, endPoint x: 154, endPoint y: 184, distance: 319.4
click at [154, 184] on p "Depending on an investor’s risk/return profile, assets should be allocated to c…" at bounding box center [412, 185] width 662 height 52
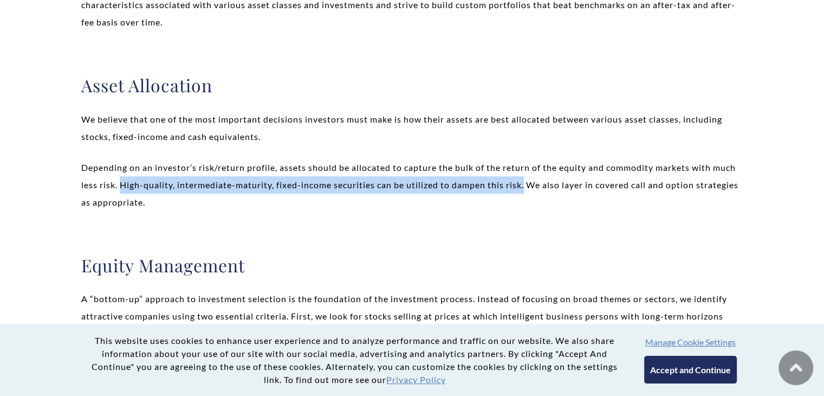
drag, startPoint x: 154, startPoint y: 184, endPoint x: 551, endPoint y: 181, distance: 397.2
click at [551, 181] on p "Depending on an investor’s risk/return profile, assets should be allocated to c…" at bounding box center [412, 185] width 662 height 52
click at [347, 185] on p "Depending on an investor’s risk/return profile, assets should be allocated to c…" at bounding box center [412, 185] width 662 height 52
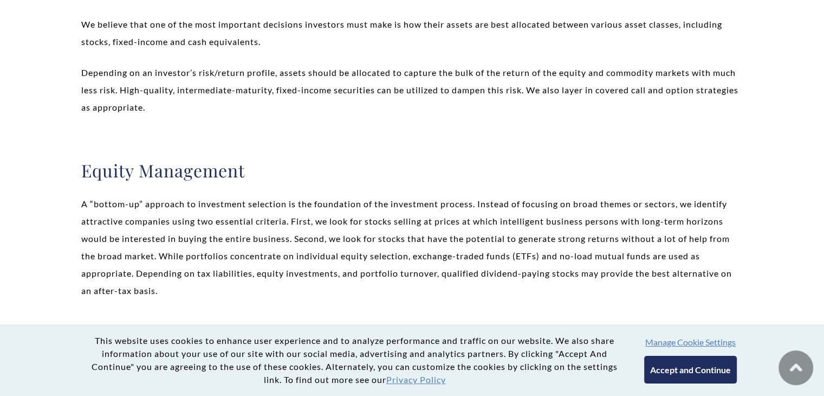
scroll to position [519, 0]
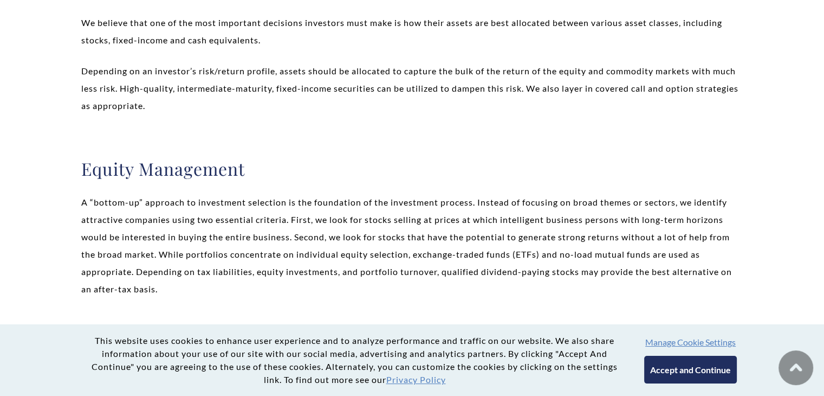
click at [347, 185] on div "Custom Portfolios Portfolios are developed to create and maximize after-tax, af…" at bounding box center [412, 360] width 662 height 1234
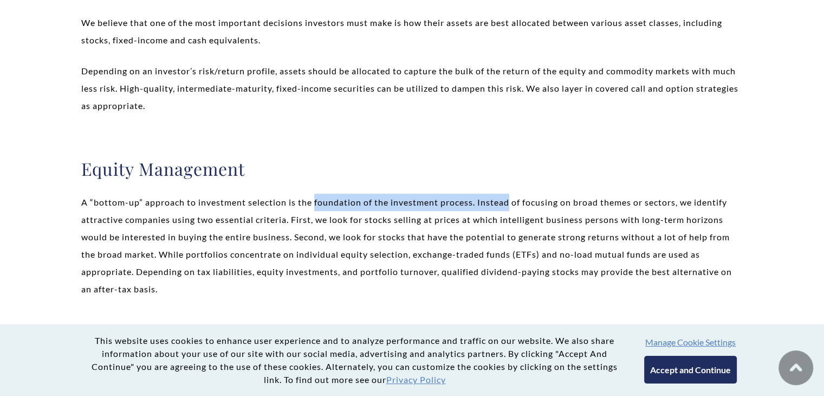
drag, startPoint x: 347, startPoint y: 185, endPoint x: 499, endPoint y: 209, distance: 153.0
click at [499, 209] on div "Custom Portfolios Portfolios are developed to create and maximize after-tax, af…" at bounding box center [412, 360] width 662 height 1234
click at [499, 209] on p "A “bottom-up” approach to investment selection is the foundation of the investm…" at bounding box center [412, 245] width 662 height 104
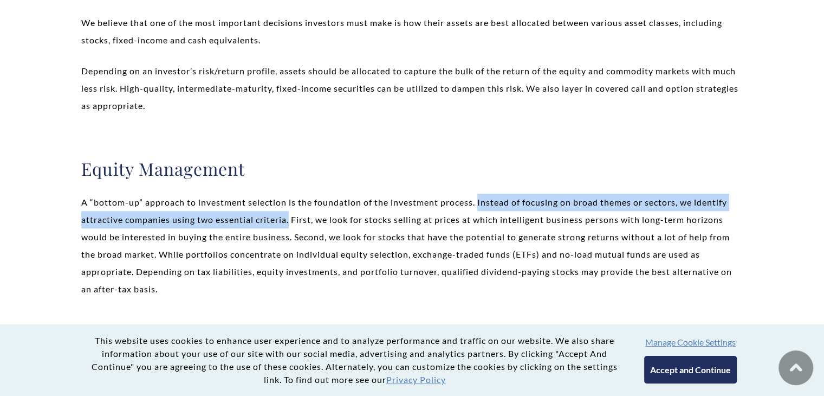
drag, startPoint x: 499, startPoint y: 209, endPoint x: 290, endPoint y: 224, distance: 209.2
click at [290, 224] on p "A “bottom-up” approach to investment selection is the foundation of the investm…" at bounding box center [412, 245] width 662 height 104
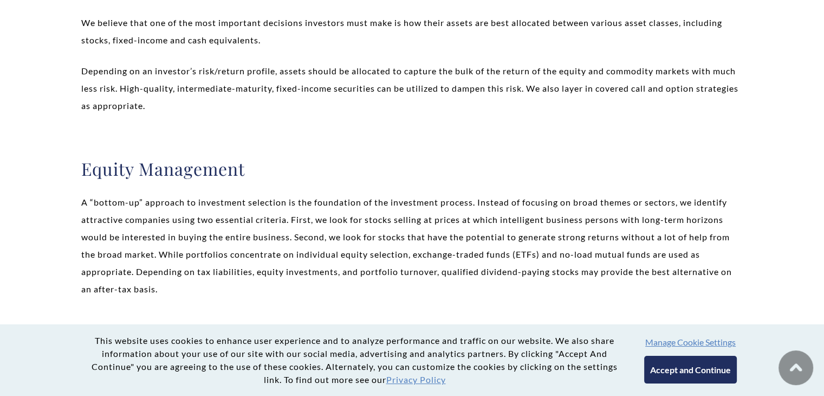
click at [306, 225] on p "A “bottom-up” approach to investment selection is the foundation of the investm…" at bounding box center [412, 245] width 662 height 104
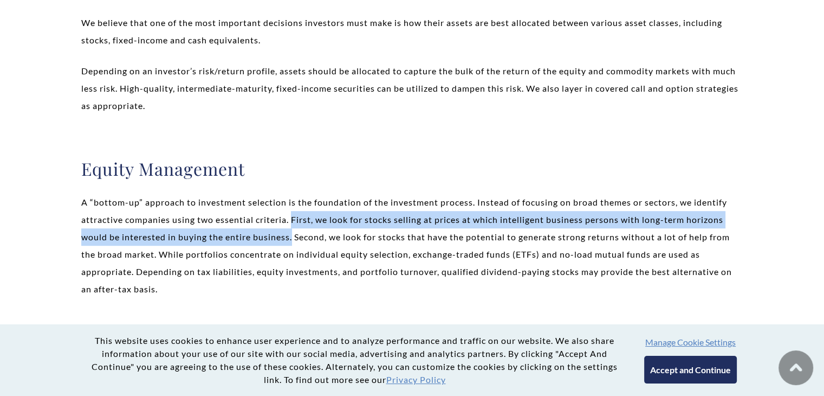
drag, startPoint x: 306, startPoint y: 225, endPoint x: 291, endPoint y: 241, distance: 22.2
click at [291, 241] on p "A “bottom-up” approach to investment selection is the foundation of the investm…" at bounding box center [412, 245] width 662 height 104
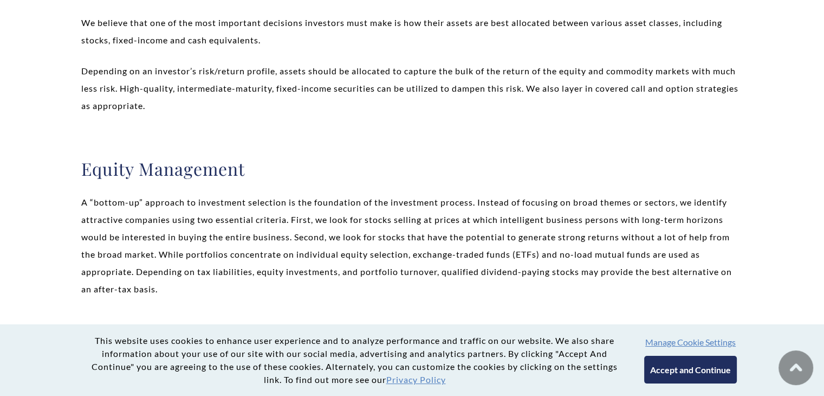
click at [440, 252] on p "A “bottom-up” approach to investment selection is the foundation of the investm…" at bounding box center [412, 245] width 662 height 104
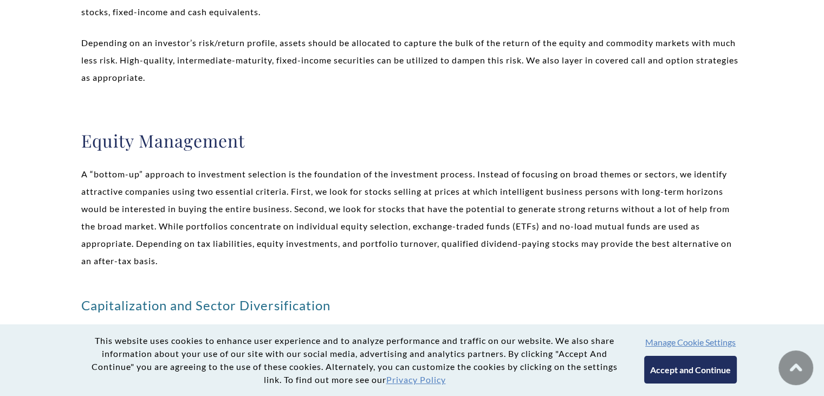
scroll to position [552, 0]
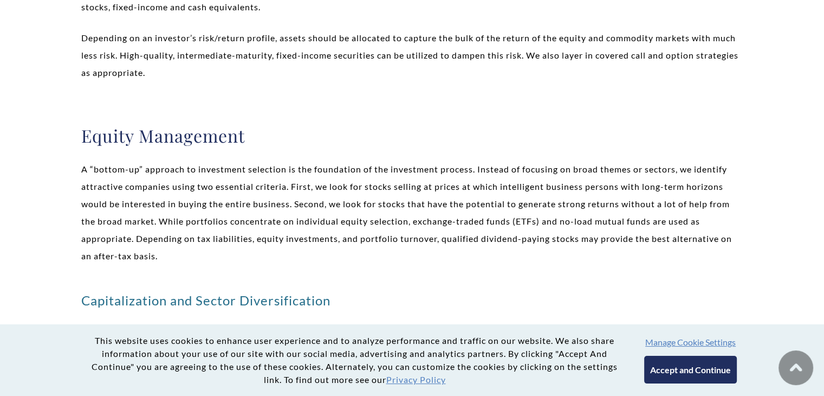
click at [440, 252] on p "A “bottom-up” approach to investment selection is the foundation of the investm…" at bounding box center [412, 212] width 662 height 104
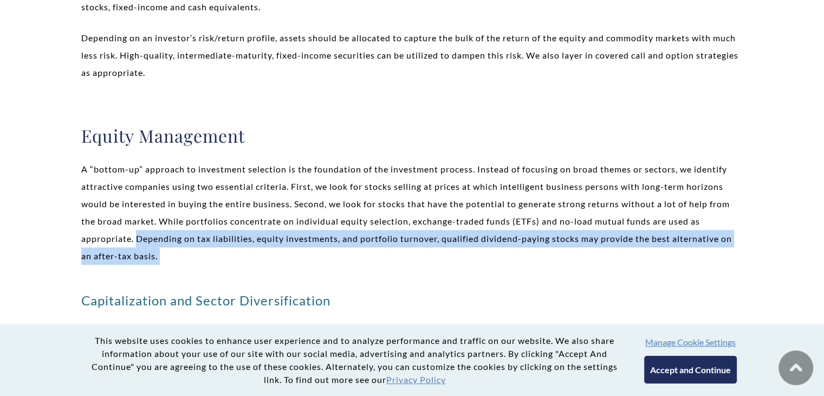
drag, startPoint x: 440, startPoint y: 252, endPoint x: 143, endPoint y: 231, distance: 297.6
click at [143, 231] on p "A “bottom-up” approach to investment selection is the foundation of the investm…" at bounding box center [412, 212] width 662 height 104
click at [295, 245] on p "A “bottom-up” approach to investment selection is the foundation of the investm…" at bounding box center [412, 212] width 662 height 104
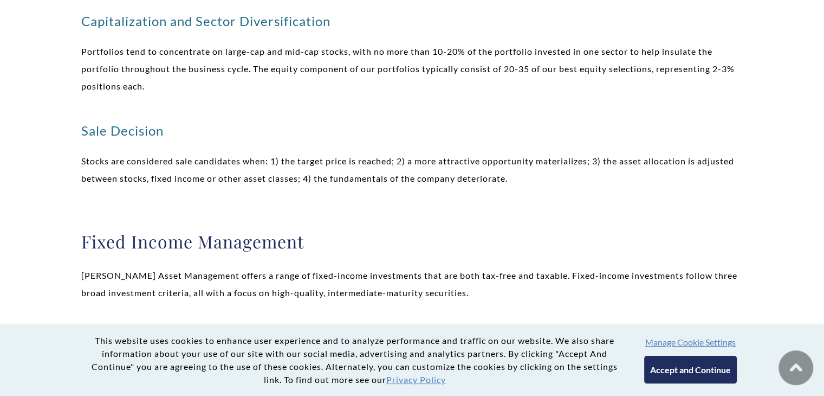
scroll to position [830, 0]
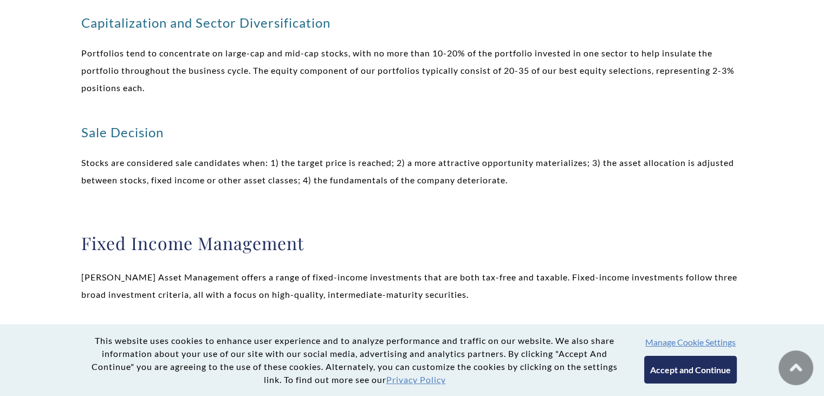
click at [154, 61] on p "Portfolios tend to concentrate on large-cap and mid-cap stocks, with no more th…" at bounding box center [412, 70] width 662 height 52
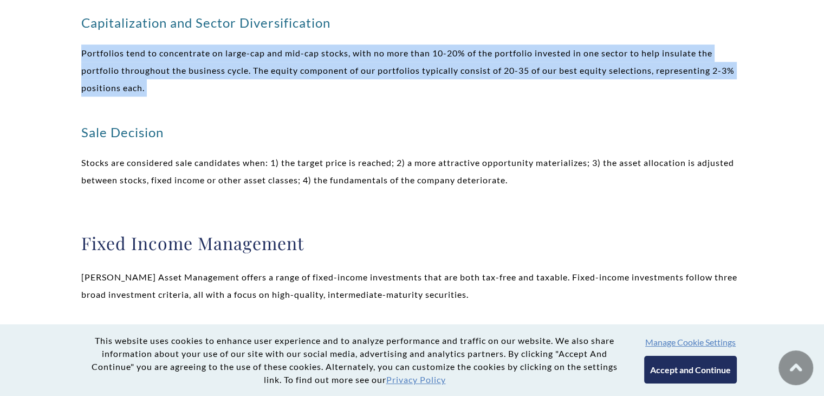
drag, startPoint x: 154, startPoint y: 61, endPoint x: 323, endPoint y: 84, distance: 170.6
click at [323, 84] on p "Portfolios tend to concentrate on large-cap and mid-cap stocks, with no more th…" at bounding box center [412, 70] width 662 height 52
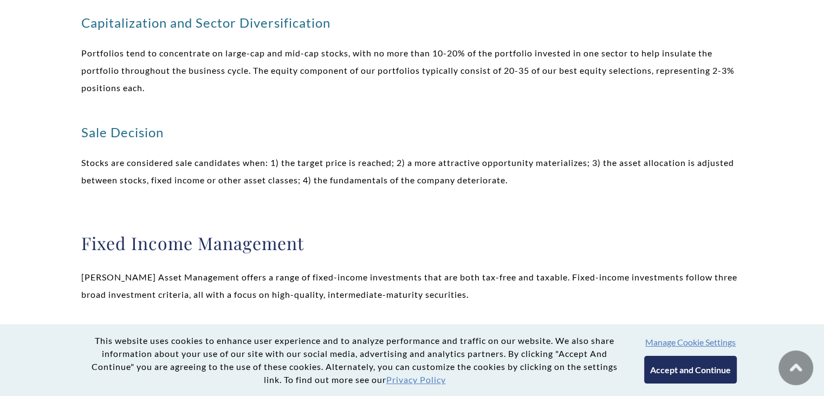
click at [323, 84] on p "Portfolios tend to concentrate on large-cap and mid-cap stocks, with no more th…" at bounding box center [412, 70] width 662 height 52
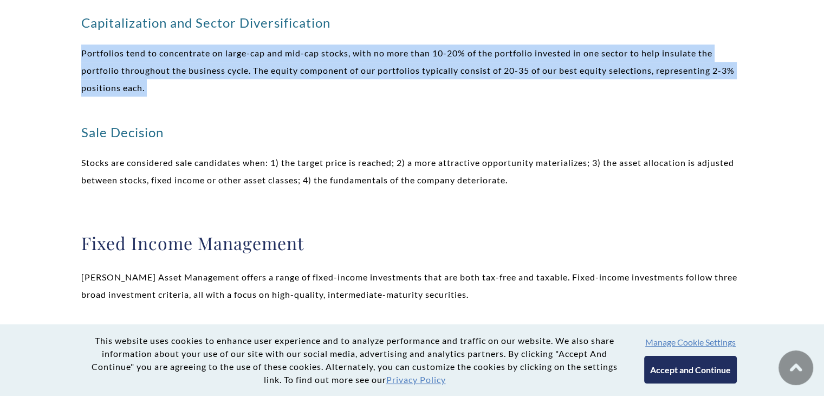
drag, startPoint x: 323, startPoint y: 84, endPoint x: 264, endPoint y: 62, distance: 62.9
click at [264, 62] on p "Portfolios tend to concentrate on large-cap and mid-cap stocks, with no more th…" at bounding box center [412, 70] width 662 height 52
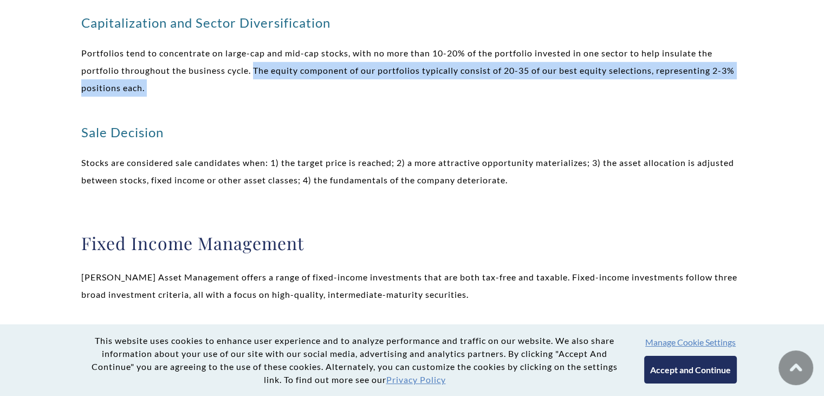
drag, startPoint x: 264, startPoint y: 62, endPoint x: 602, endPoint y: 81, distance: 338.1
click at [602, 81] on p "Portfolios tend to concentrate on large-cap and mid-cap stocks, with no more th…" at bounding box center [412, 70] width 662 height 52
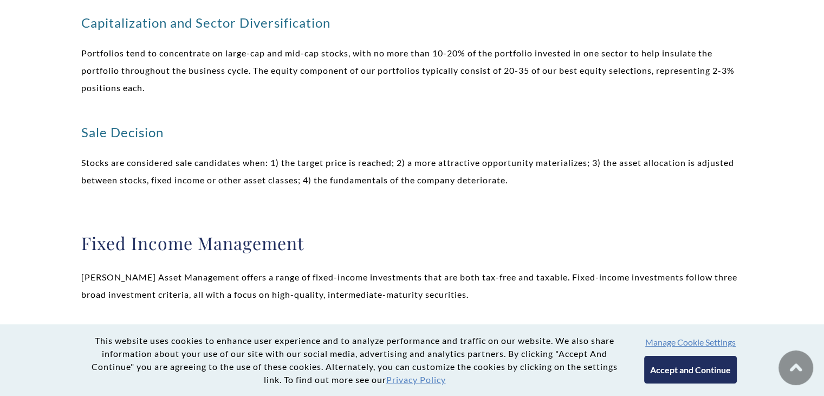
click at [392, 133] on h3 "Sale Decision" at bounding box center [412, 132] width 662 height 17
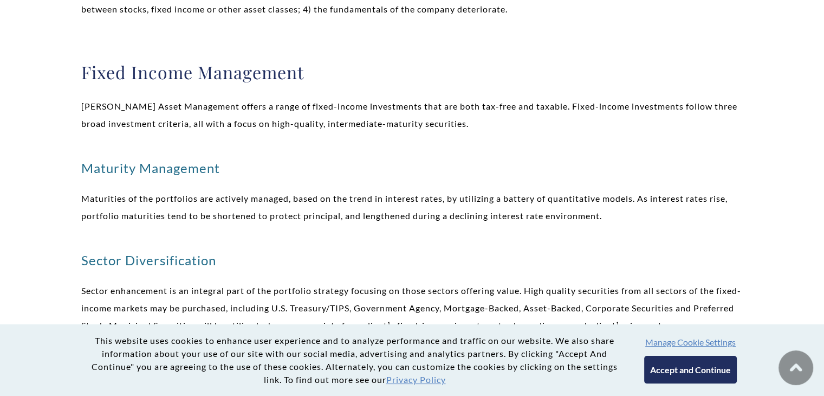
scroll to position [1001, 0]
click at [420, 213] on p "Maturities of the portfolios are actively managed, based on the trend in intere…" at bounding box center [412, 206] width 662 height 35
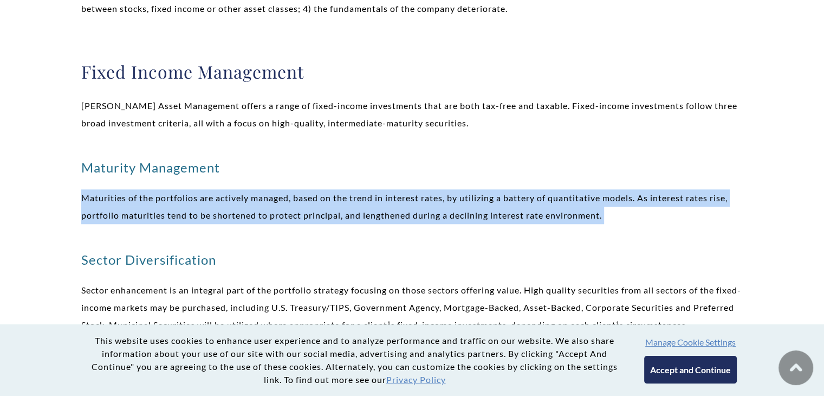
drag, startPoint x: 420, startPoint y: 213, endPoint x: 513, endPoint y: 196, distance: 94.2
click at [513, 196] on p "Maturities of the portfolios are actively managed, based on the trend in intere…" at bounding box center [412, 206] width 662 height 35
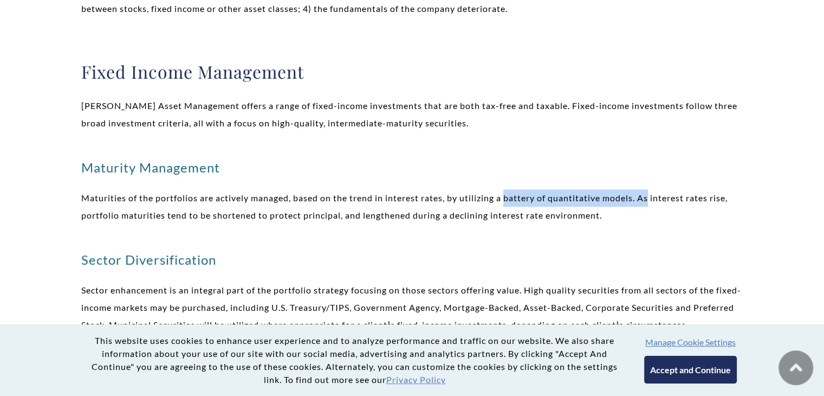
drag, startPoint x: 513, startPoint y: 196, endPoint x: 648, endPoint y: 198, distance: 135.5
click at [648, 198] on p "Maturities of the portfolios are actively managed, based on the trend in intere…" at bounding box center [412, 206] width 662 height 35
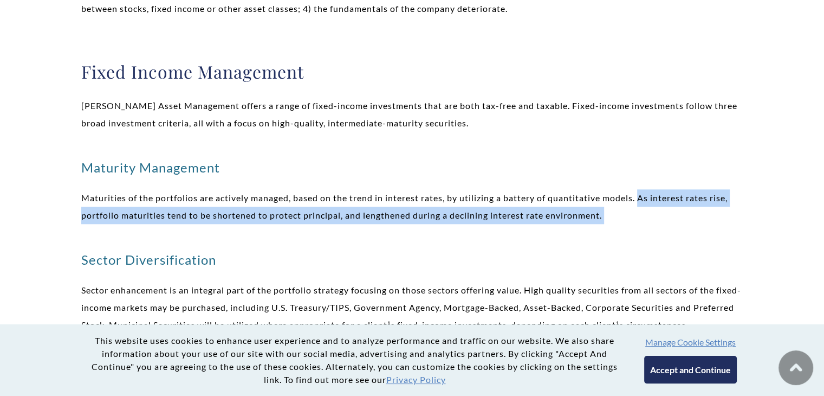
drag, startPoint x: 648, startPoint y: 198, endPoint x: 678, endPoint y: 223, distance: 39.3
click at [678, 223] on p "Maturities of the portfolios are actively managed, based on the trend in intere…" at bounding box center [412, 206] width 662 height 35
click at [620, 212] on p "Maturities of the portfolios are actively managed, based on the trend in intere…" at bounding box center [412, 206] width 662 height 35
drag, startPoint x: 620, startPoint y: 212, endPoint x: 657, endPoint y: 192, distance: 42.2
click at [657, 192] on p "Maturities of the portfolios are actively managed, based on the trend in intere…" at bounding box center [412, 206] width 662 height 35
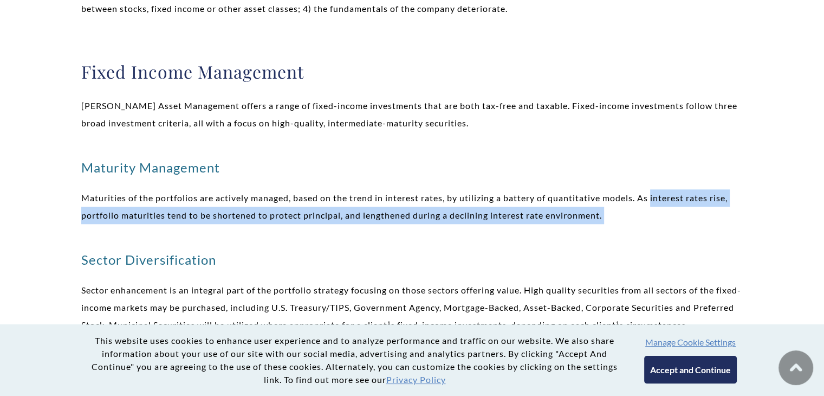
click at [657, 192] on p "Maturities of the portfolios are actively managed, based on the trend in intere…" at bounding box center [412, 206] width 662 height 35
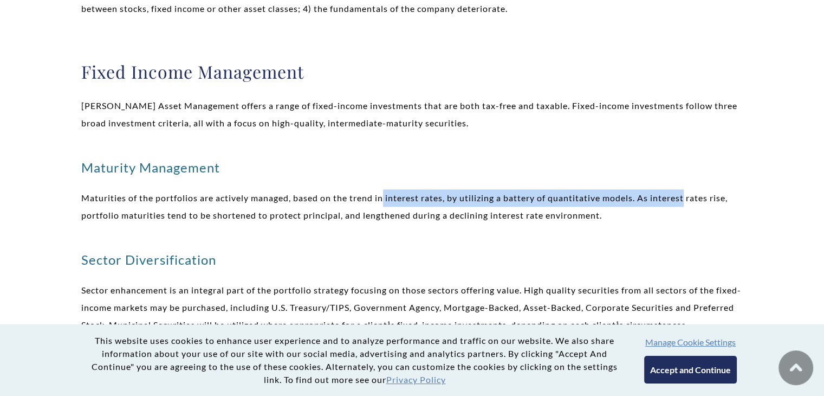
drag, startPoint x: 657, startPoint y: 192, endPoint x: 385, endPoint y: 191, distance: 271.5
click at [385, 191] on p "Maturities of the portfolios are actively managed, based on the trend in intere…" at bounding box center [412, 206] width 662 height 35
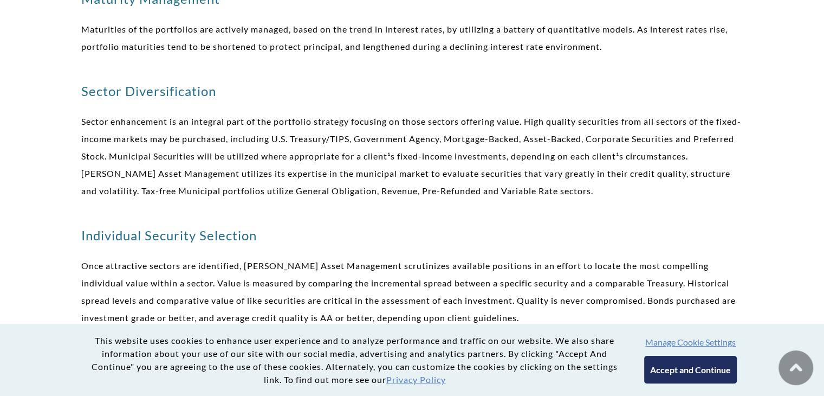
scroll to position [1177, 0]
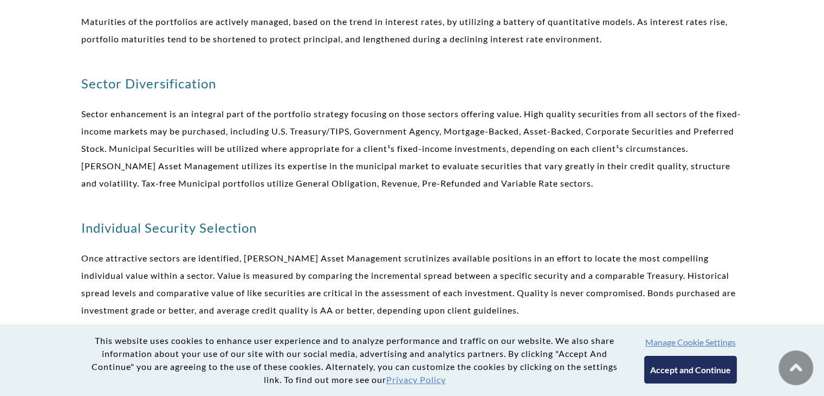
click at [387, 191] on p "Sector enhancement is an integral part of the portfolio strategy focusing on th…" at bounding box center [412, 148] width 662 height 87
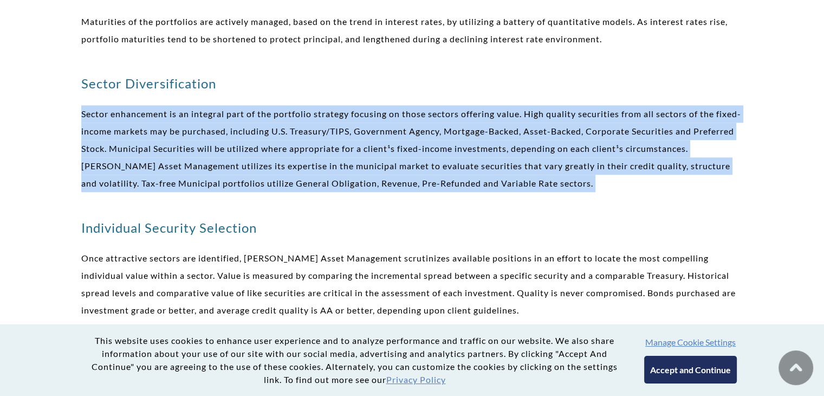
click at [387, 191] on p "Sector enhancement is an integral part of the portfolio strategy focusing on th…" at bounding box center [412, 148] width 662 height 87
drag, startPoint x: 387, startPoint y: 191, endPoint x: 452, endPoint y: 159, distance: 72.2
click at [452, 159] on p "Sector enhancement is an integral part of the portfolio strategy focusing on th…" at bounding box center [412, 148] width 662 height 87
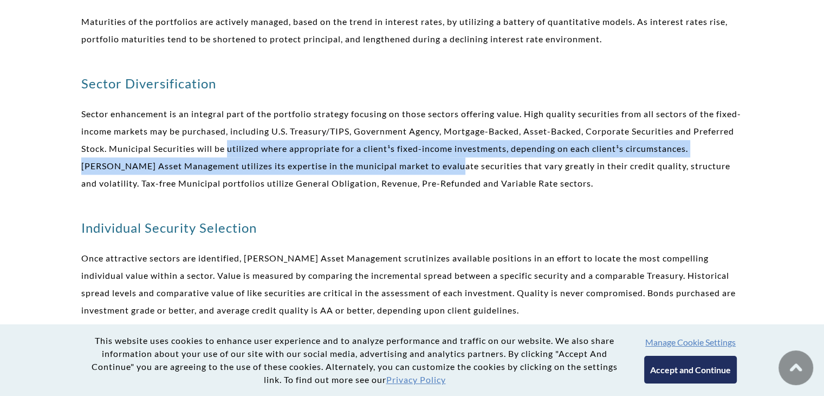
drag, startPoint x: 452, startPoint y: 159, endPoint x: 301, endPoint y: 148, distance: 151.0
click at [301, 148] on p "Sector enhancement is an integral part of the portfolio strategy focusing on th…" at bounding box center [412, 148] width 662 height 87
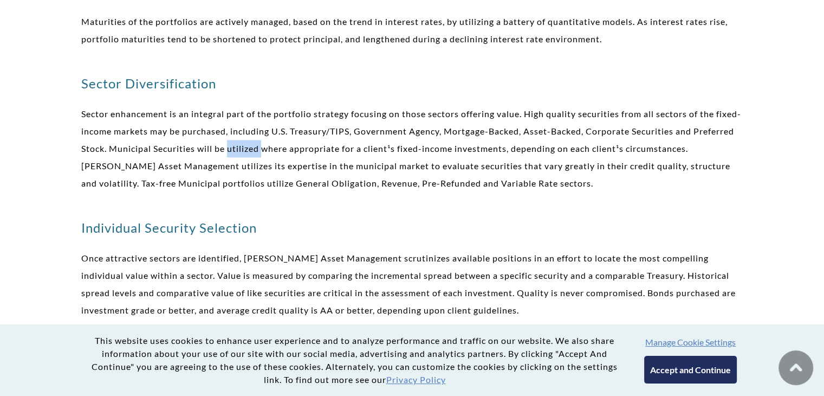
click at [301, 148] on p "Sector enhancement is an integral part of the portfolio strategy focusing on th…" at bounding box center [412, 148] width 662 height 87
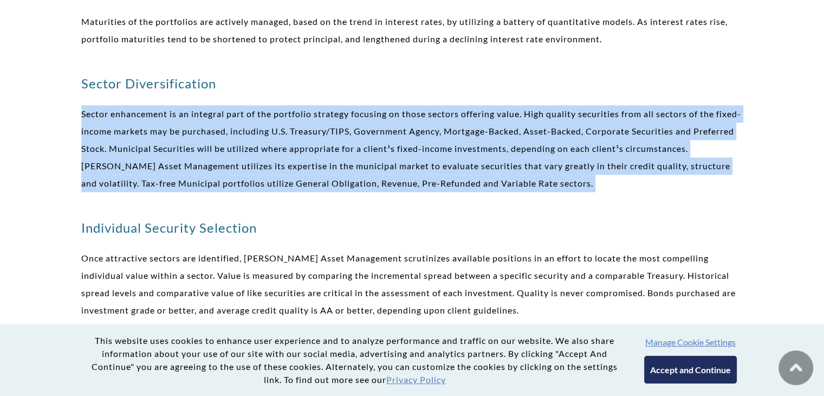
drag, startPoint x: 301, startPoint y: 148, endPoint x: 389, endPoint y: 152, distance: 87.3
click at [389, 152] on p "Sector enhancement is an integral part of the portfolio strategy focusing on th…" at bounding box center [412, 148] width 662 height 87
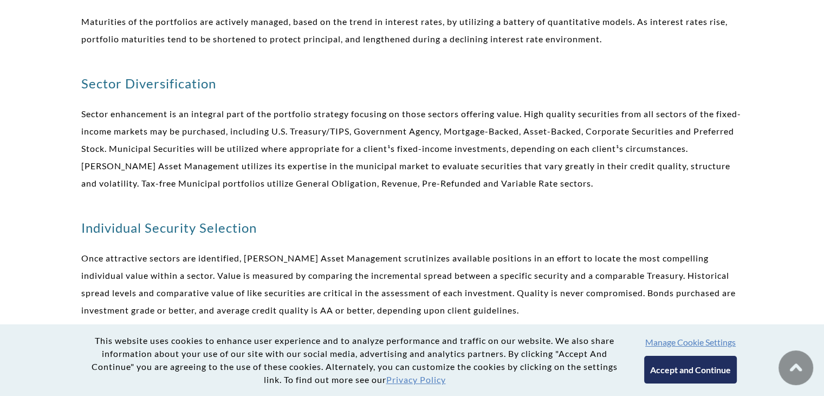
click at [350, 261] on p "Once attractive sectors are identified, Weatherly Asset Management scrutinizes …" at bounding box center [412, 283] width 662 height 69
drag, startPoint x: 350, startPoint y: 261, endPoint x: 274, endPoint y: 258, distance: 75.9
click at [274, 258] on p "Once attractive sectors are identified, Weatherly Asset Management scrutinizes …" at bounding box center [412, 283] width 662 height 69
click at [399, 251] on p "Once attractive sectors are identified, Weatherly Asset Management scrutinizes …" at bounding box center [412, 283] width 662 height 69
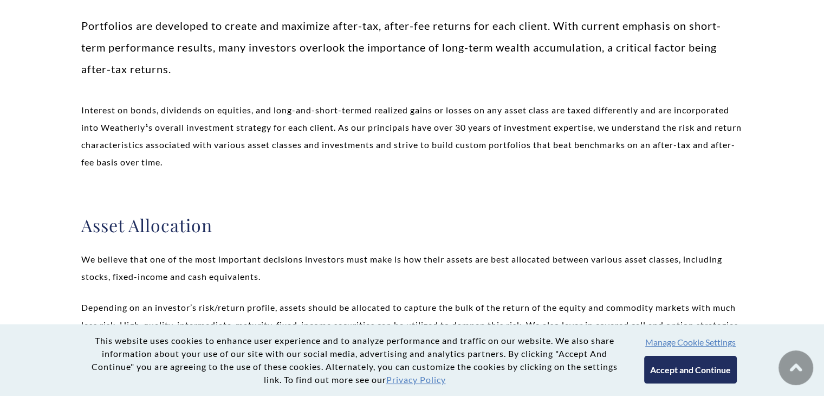
scroll to position [0, 0]
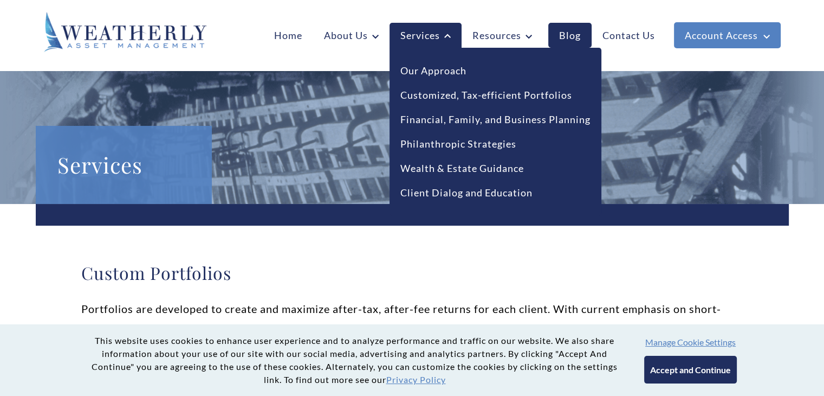
click at [464, 154] on li "Philanthropic Strategies" at bounding box center [495, 144] width 190 height 24
click at [422, 66] on link "Our Approach" at bounding box center [433, 70] width 66 height 15
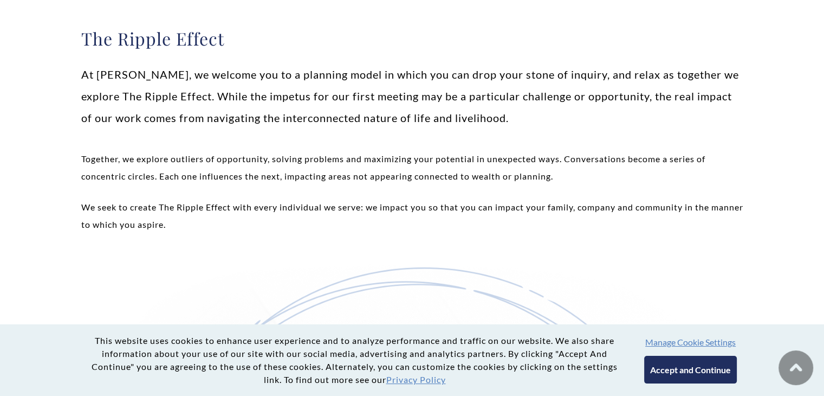
scroll to position [273, 0]
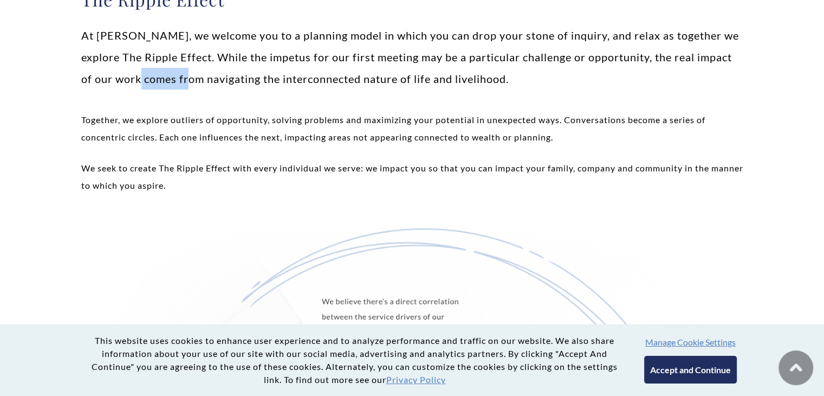
drag, startPoint x: 166, startPoint y: 74, endPoint x: 212, endPoint y: 84, distance: 47.6
click at [212, 84] on p "At Weatherly, we welcome you to a planning model in which you can drop your sto…" at bounding box center [412, 56] width 662 height 65
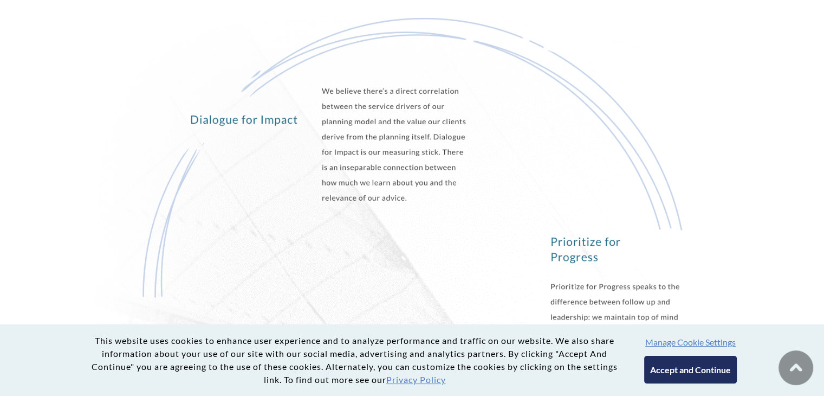
scroll to position [499, 0]
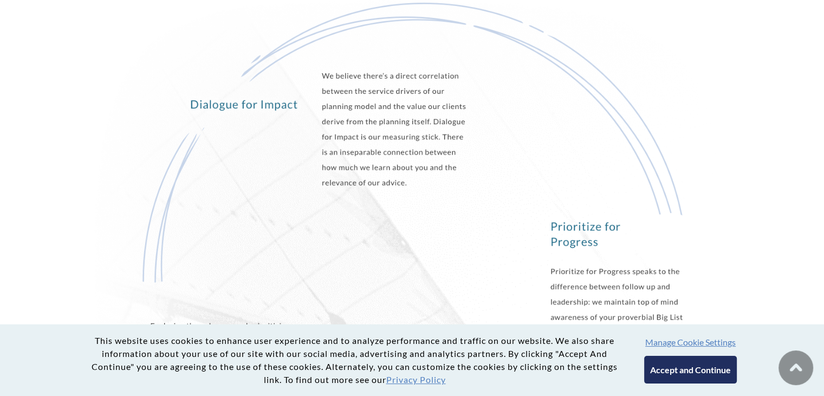
click at [362, 171] on img at bounding box center [412, 268] width 662 height 572
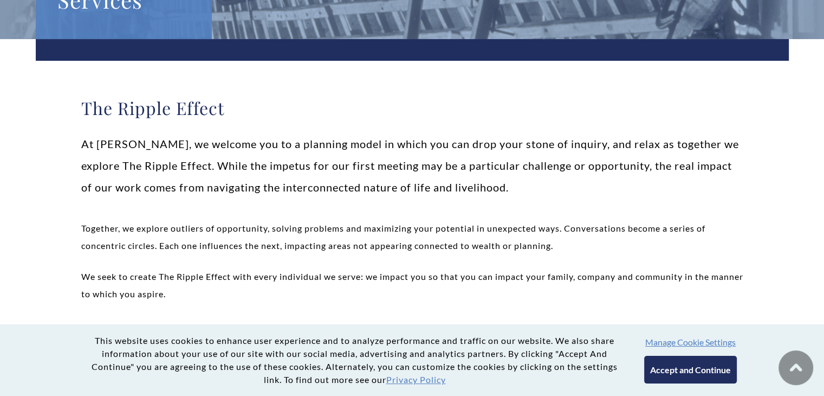
scroll to position [0, 0]
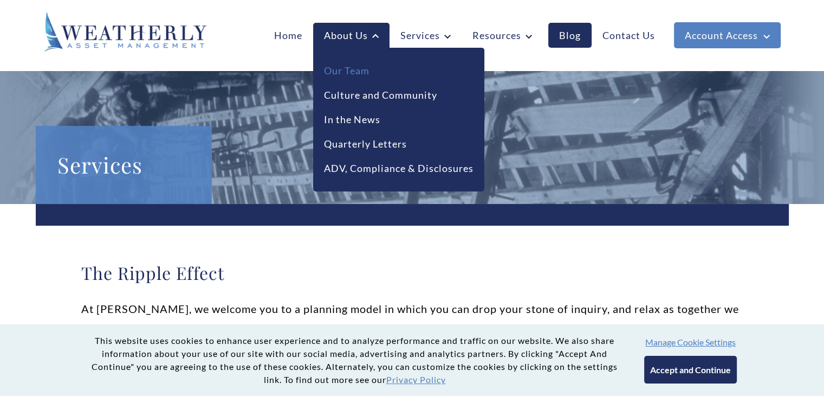
click at [356, 64] on link "Our Team" at bounding box center [347, 70] width 46 height 15
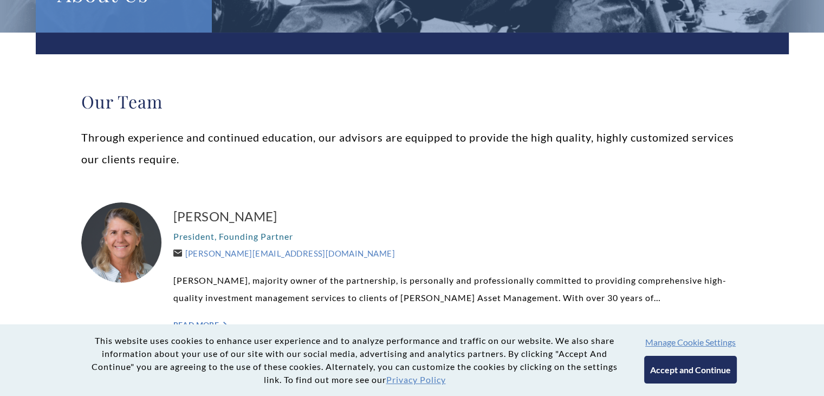
scroll to position [171, 0]
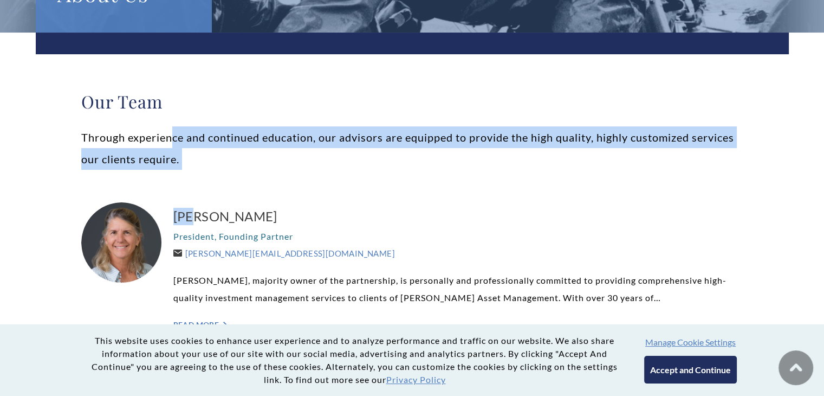
drag, startPoint x: 193, startPoint y: 171, endPoint x: 173, endPoint y: 126, distance: 49.2
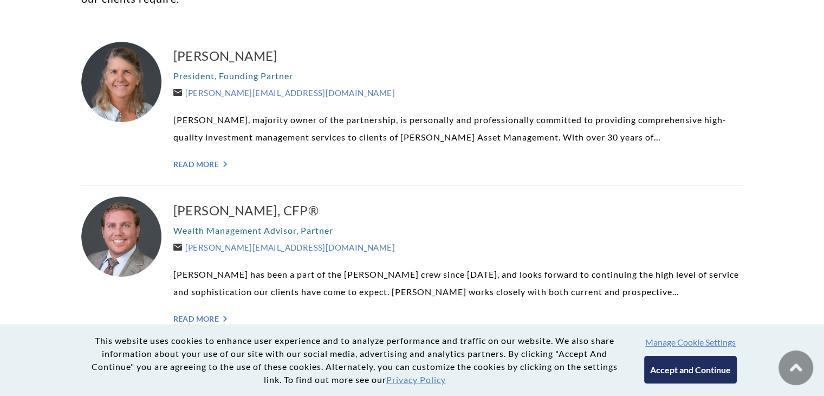
scroll to position [332, 0]
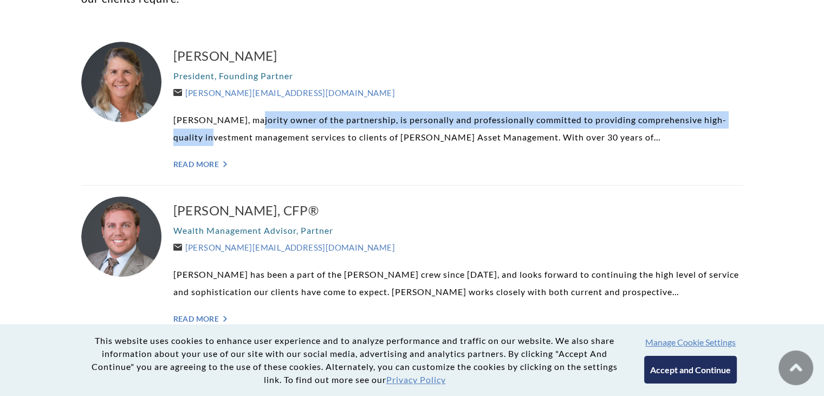
drag, startPoint x: 199, startPoint y: 130, endPoint x: 254, endPoint y: 113, distance: 57.6
click at [254, 113] on p "Carolyn P. Taylor, majority owner of the partnership, is personally and profess…" at bounding box center [458, 128] width 570 height 35
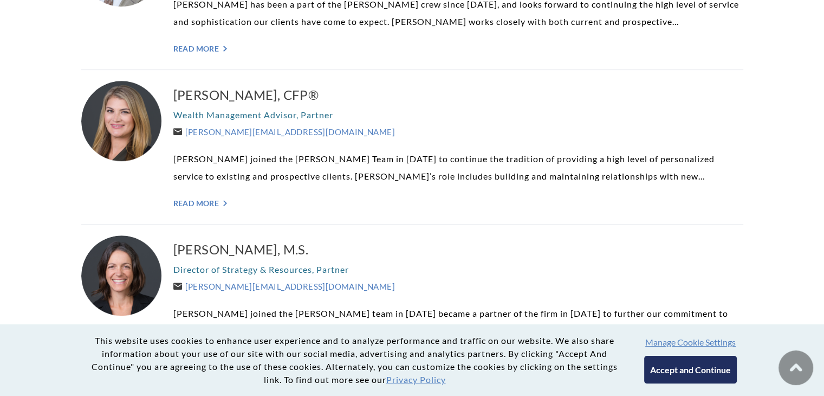
scroll to position [601, 0]
drag, startPoint x: 148, startPoint y: 115, endPoint x: 291, endPoint y: 202, distance: 166.8
click at [291, 202] on div "Kelli Burger, CFP® Wealth Management Advisor, Partner Kelli@WeatherlyAssetMgt.c…" at bounding box center [412, 147] width 662 height 154
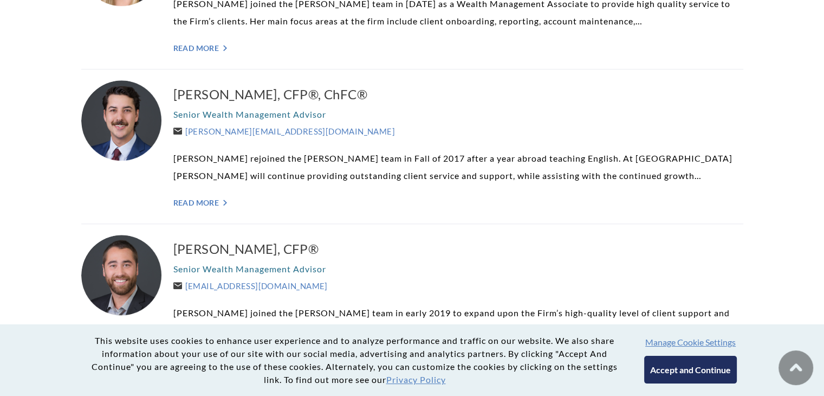
scroll to position [1082, 0]
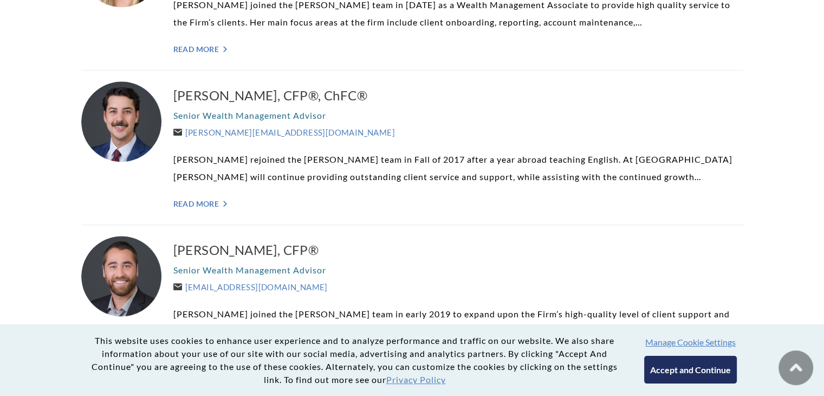
drag, startPoint x: 109, startPoint y: 110, endPoint x: 35, endPoint y: 187, distance: 107.3
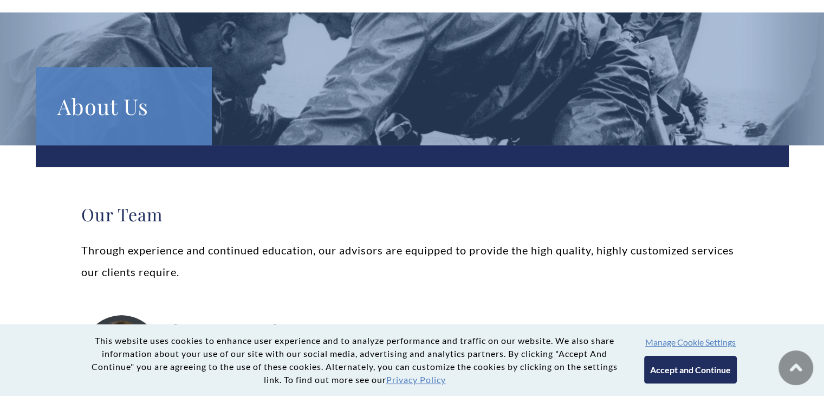
scroll to position [0, 0]
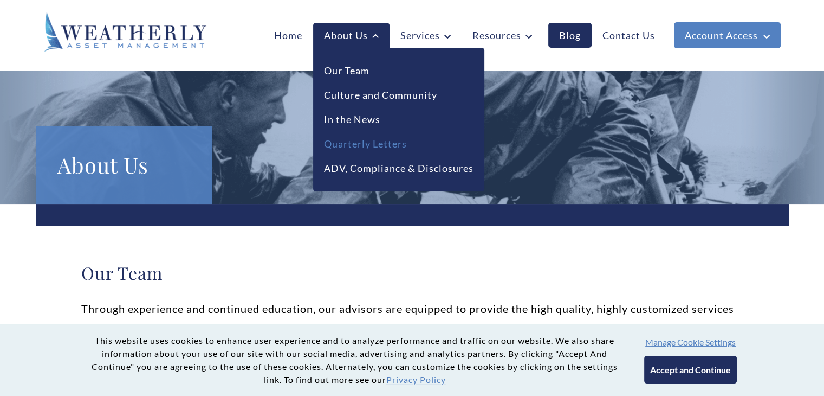
click at [392, 144] on link "Quarterly Letters" at bounding box center [365, 144] width 83 height 15
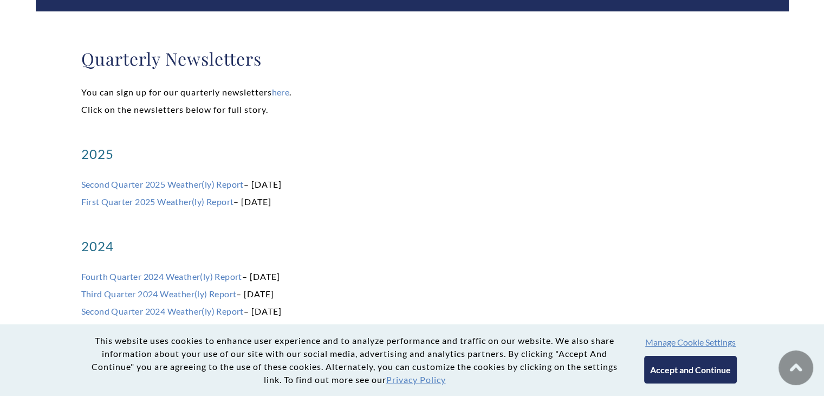
scroll to position [243, 0]
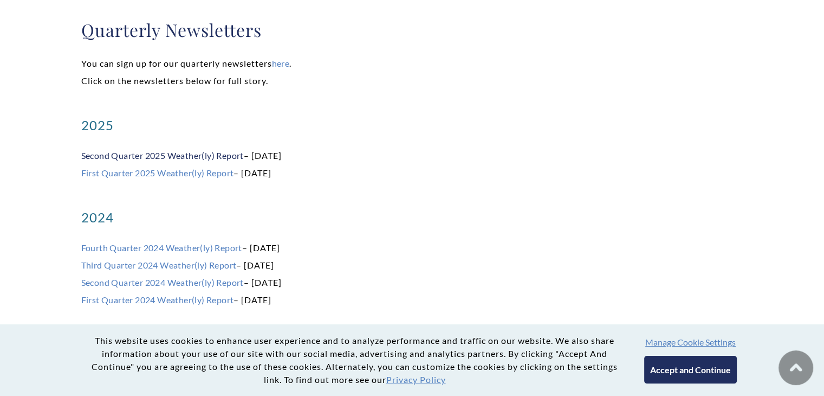
click at [208, 157] on link "Second Quarter 2025 Weather(ly) Report" at bounding box center [162, 155] width 163 height 10
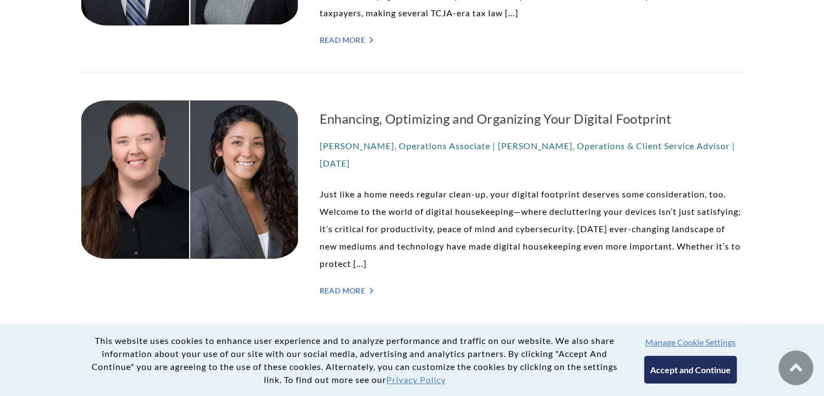
scroll to position [409, 0]
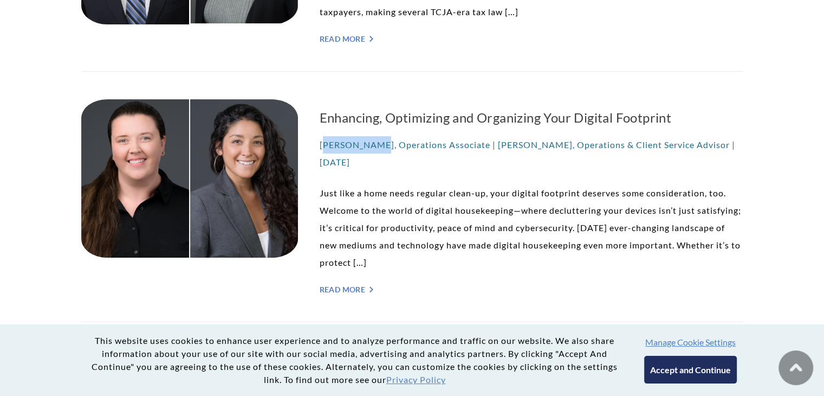
drag, startPoint x: 316, startPoint y: 139, endPoint x: 370, endPoint y: 130, distance: 53.9
click at [370, 130] on div "Enhancing, Optimizing and Organizing Your Digital Footprint Kelly McCaddin, Ope…" at bounding box center [412, 196] width 662 height 250
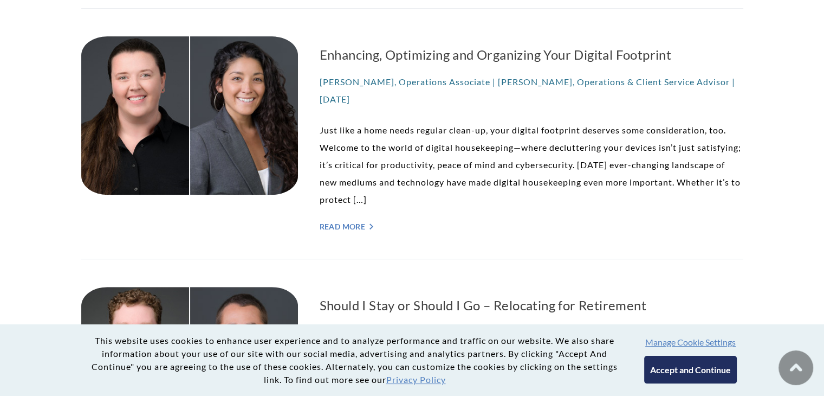
scroll to position [469, 0]
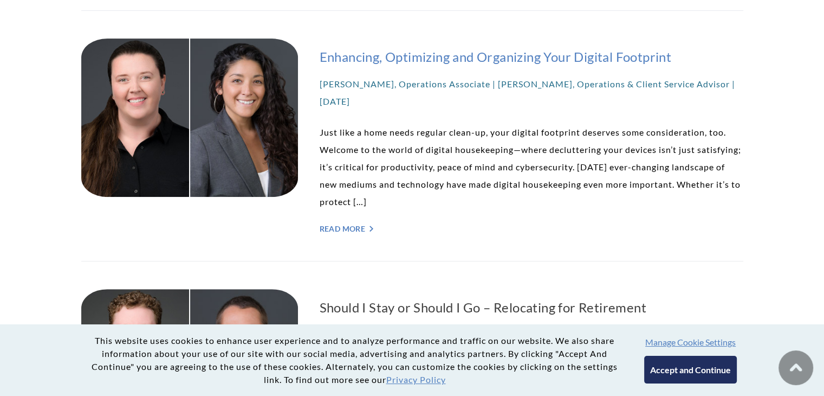
click at [373, 51] on h3 "Enhancing, Optimizing and Organizing Your Digital Footprint" at bounding box center [532, 57] width 424 height 20
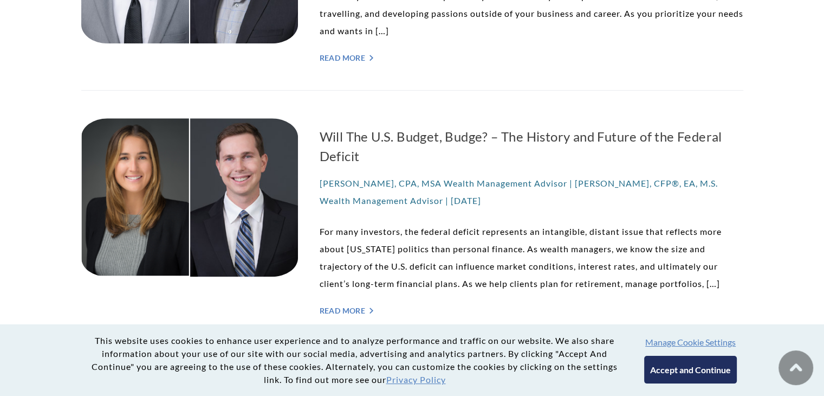
scroll to position [873, 0]
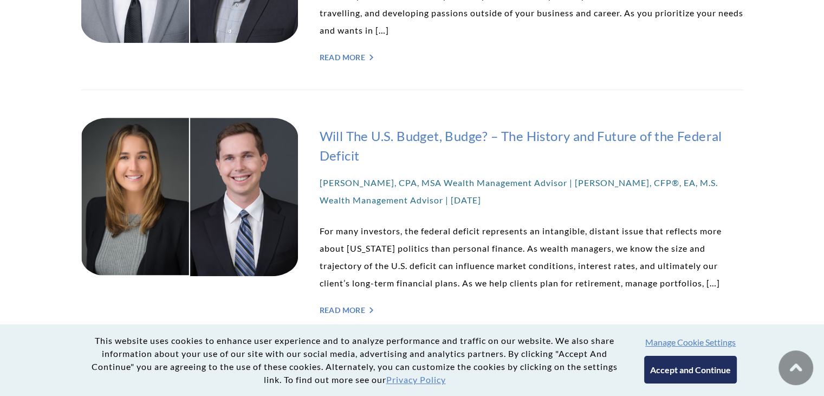
click at [373, 144] on h3 "Will The U.S. Budget, Budge? – The History and Future of the Federal Deficit" at bounding box center [532, 145] width 424 height 39
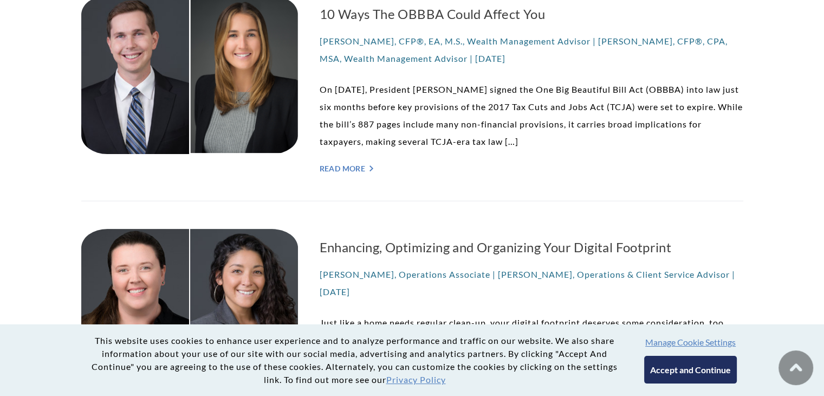
scroll to position [0, 0]
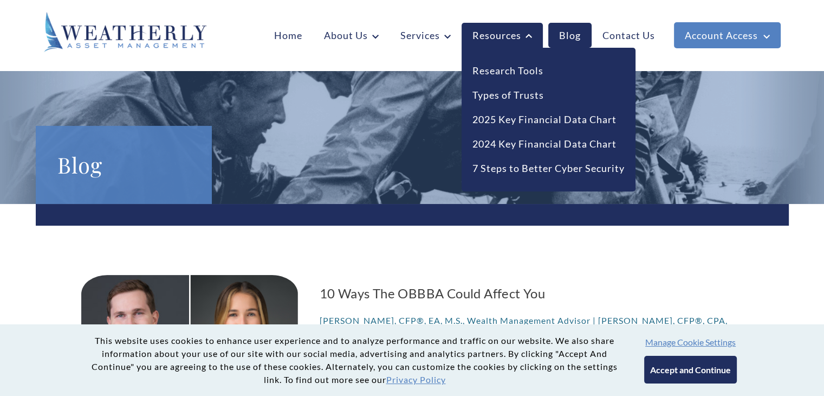
click at [518, 33] on link "Resources" at bounding box center [502, 35] width 81 height 25
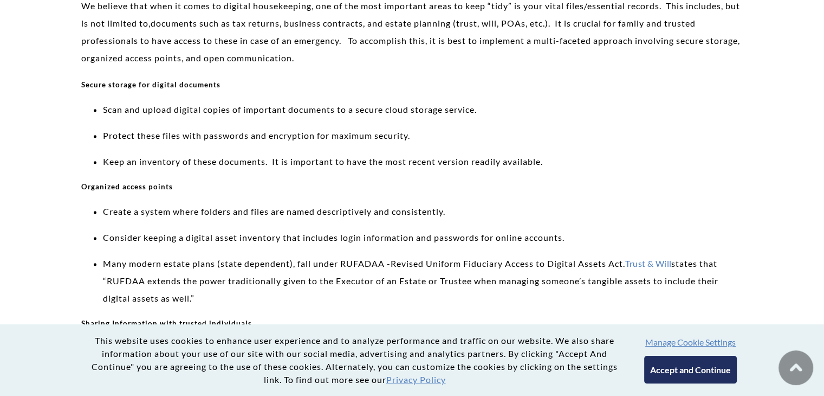
scroll to position [967, 0]
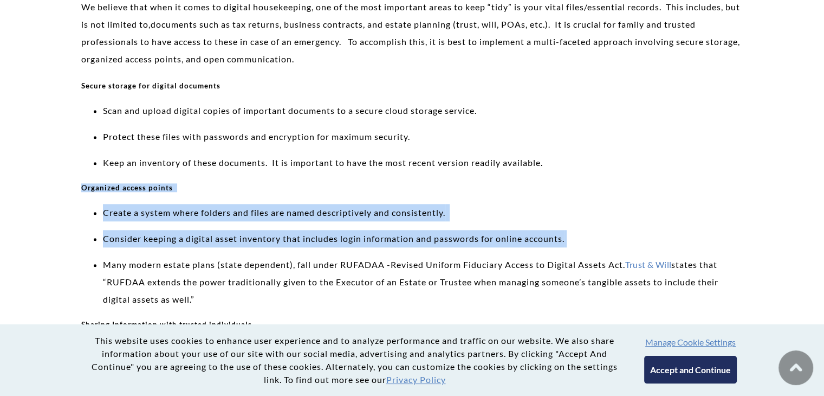
drag, startPoint x: 371, startPoint y: 195, endPoint x: 442, endPoint y: 261, distance: 97.0
click at [442, 247] on li "Consider keeping a digital asset inventory that includes login information and …" at bounding box center [423, 238] width 640 height 17
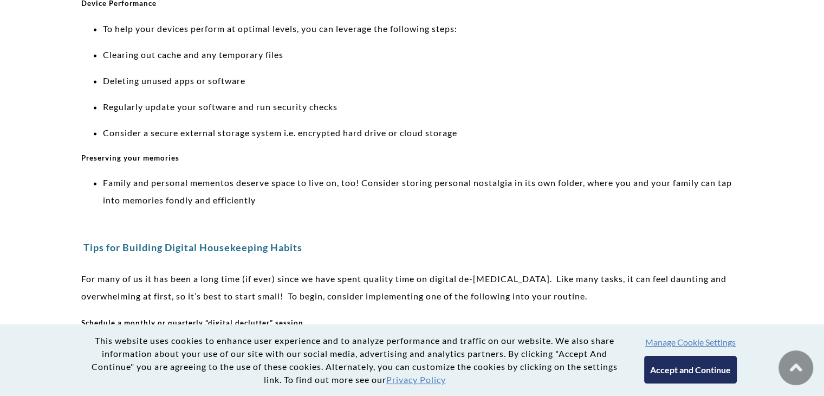
scroll to position [1801, 0]
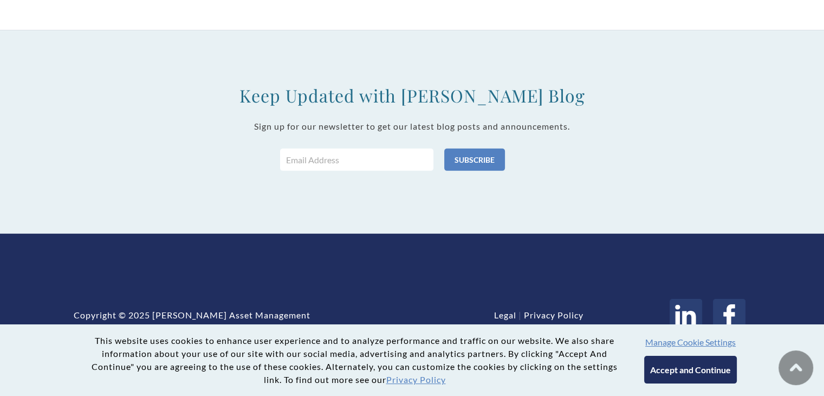
scroll to position [3002, 0]
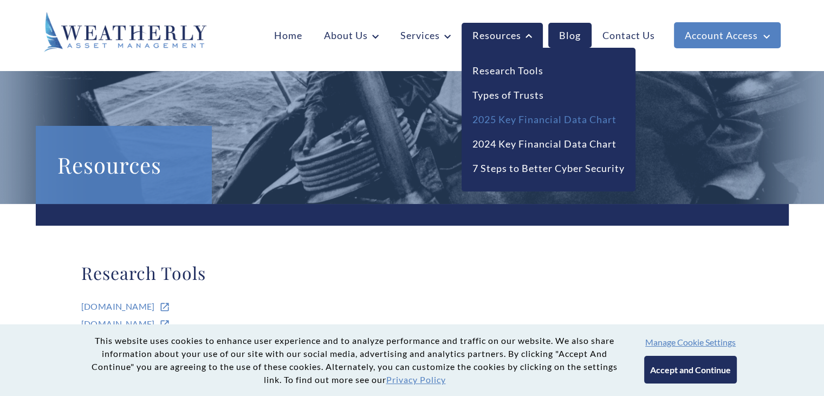
click at [515, 115] on link "2025 Key Financial Data Chart" at bounding box center [544, 119] width 144 height 15
click at [515, 88] on link "Types of Trusts" at bounding box center [508, 95] width 72 height 15
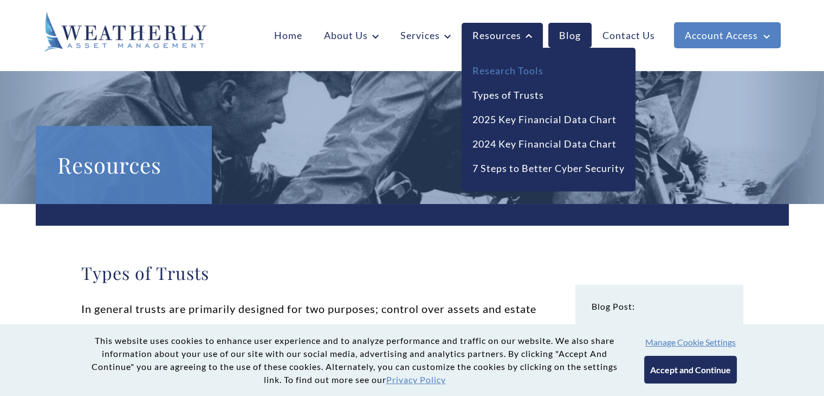
click at [505, 74] on link "Research Tools" at bounding box center [507, 70] width 71 height 15
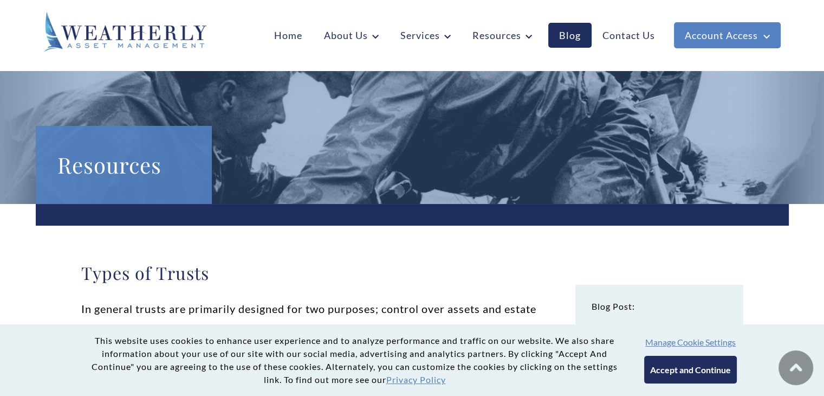
scroll to position [139, 0]
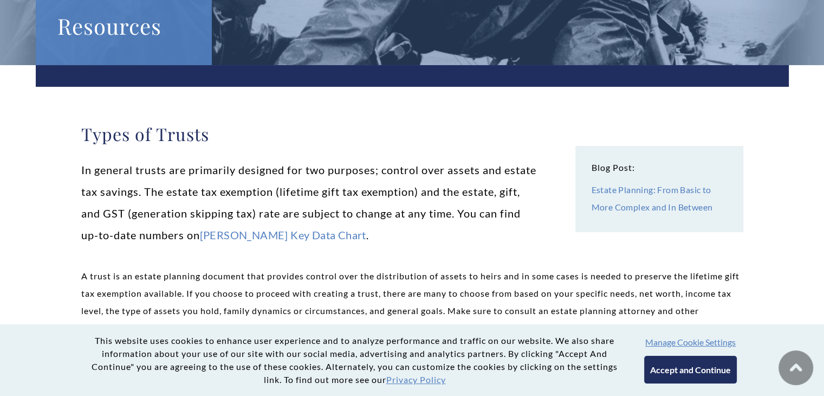
click at [296, 181] on p "In general trusts are primarily designed for two purposes; control over assets …" at bounding box center [412, 202] width 662 height 87
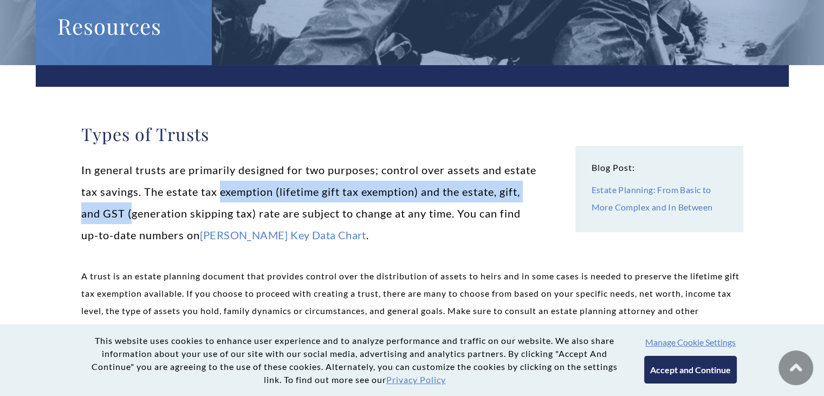
drag, startPoint x: 296, startPoint y: 181, endPoint x: 188, endPoint y: 217, distance: 114.3
click at [188, 217] on p "In general trusts are primarily designed for two purposes; control over assets …" at bounding box center [412, 202] width 662 height 87
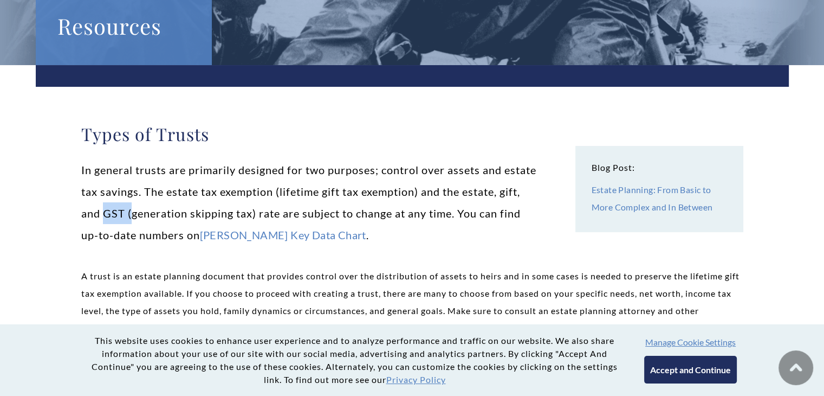
drag, startPoint x: 188, startPoint y: 217, endPoint x: 167, endPoint y: 214, distance: 21.4
click at [167, 214] on p "In general trusts are primarily designed for two purposes; control over assets …" at bounding box center [412, 202] width 662 height 87
click at [167, 213] on p "In general trusts are primarily designed for two purposes; control over assets …" at bounding box center [412, 202] width 662 height 87
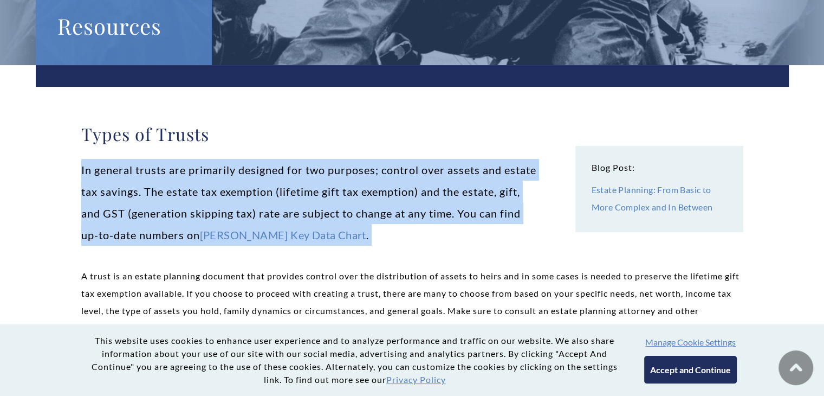
click at [169, 215] on p "In general trusts are primarily designed for two purposes; control over assets …" at bounding box center [412, 202] width 662 height 87
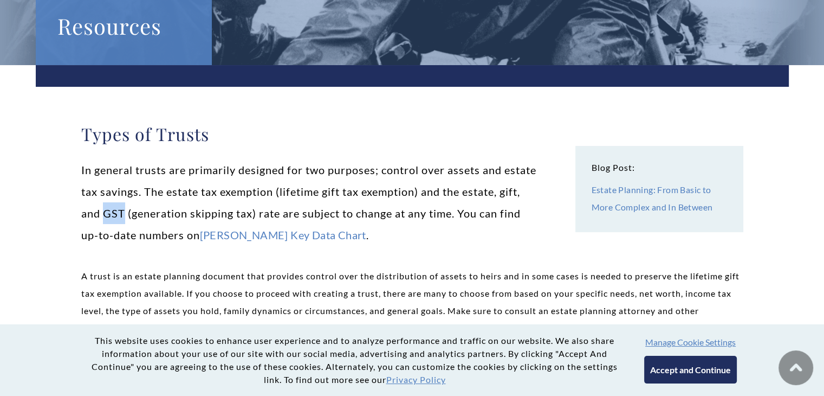
drag, startPoint x: 169, startPoint y: 215, endPoint x: 171, endPoint y: 209, distance: 6.3
click at [171, 209] on p "In general trusts are primarily designed for two purposes; control over assets …" at bounding box center [412, 202] width 662 height 87
click at [270, 192] on p "In general trusts are primarily designed for two purposes; control over assets …" at bounding box center [412, 202] width 662 height 87
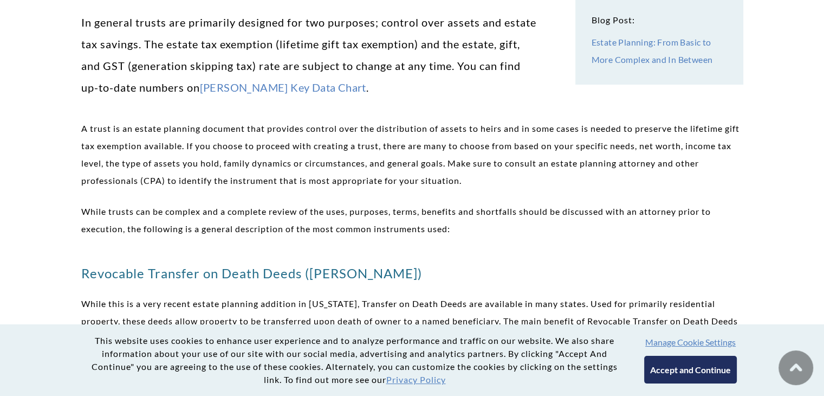
scroll to position [288, 0]
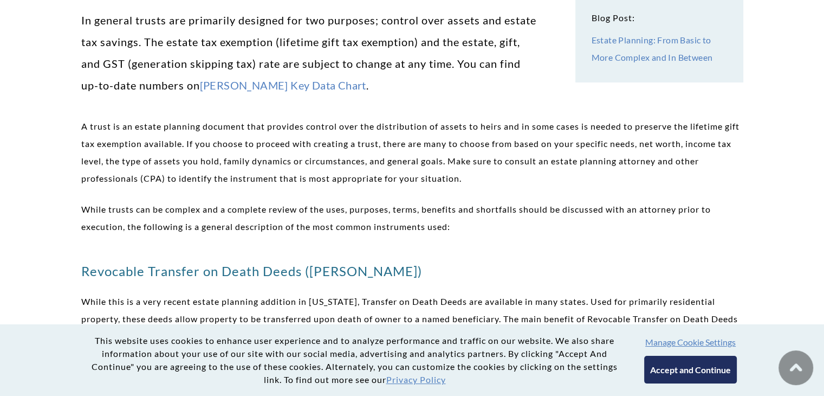
click at [198, 133] on p "A trust is an estate planning document that provides control over the distribut…" at bounding box center [412, 152] width 662 height 69
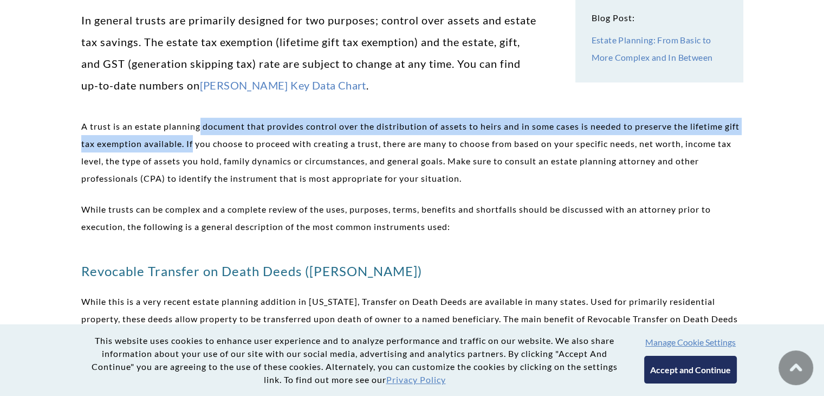
drag, startPoint x: 198, startPoint y: 133, endPoint x: 209, endPoint y: 144, distance: 14.9
click at [209, 144] on p "A trust is an estate planning document that provides control over the distribut…" at bounding box center [412, 152] width 662 height 69
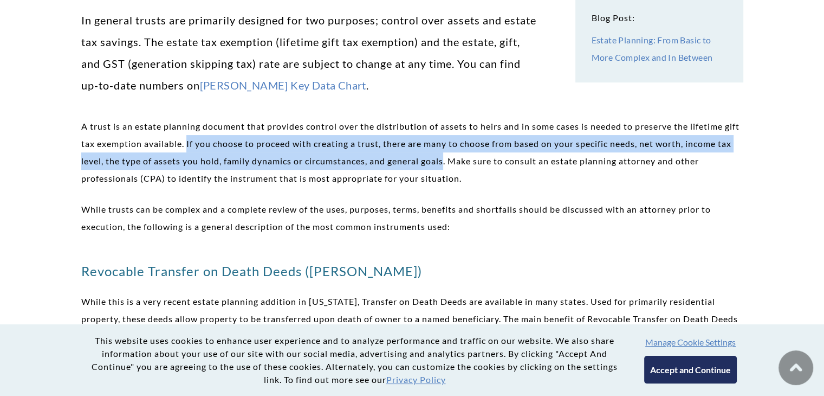
drag, startPoint x: 209, startPoint y: 144, endPoint x: 459, endPoint y: 157, distance: 250.7
click at [459, 157] on p "A trust is an estate planning document that provides control over the distribut…" at bounding box center [412, 152] width 662 height 69
click at [464, 163] on p "A trust is an estate planning document that provides control over the distribut…" at bounding box center [412, 152] width 662 height 69
drag, startPoint x: 464, startPoint y: 163, endPoint x: 205, endPoint y: 146, distance: 259.6
click at [205, 146] on p "A trust is an estate planning document that provides control over the distribut…" at bounding box center [412, 152] width 662 height 69
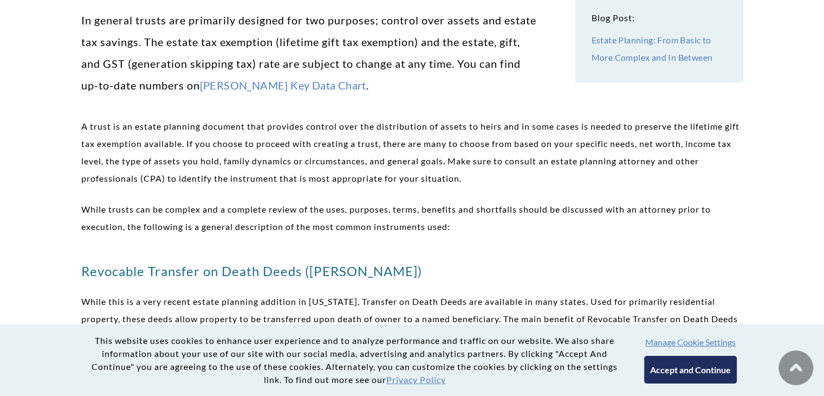
click at [176, 180] on p "A trust is an estate planning document that provides control over the distribut…" at bounding box center [412, 152] width 662 height 69
drag, startPoint x: 176, startPoint y: 180, endPoint x: 105, endPoint y: 176, distance: 71.1
click at [105, 176] on p "A trust is an estate planning document that provides control over the distribut…" at bounding box center [412, 152] width 662 height 69
drag, startPoint x: 105, startPoint y: 176, endPoint x: 182, endPoint y: 180, distance: 77.1
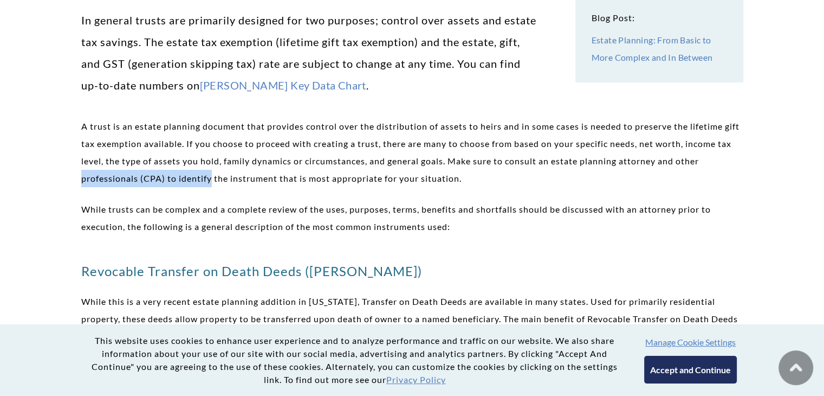
click at [182, 180] on p "A trust is an estate planning document that provides control over the distribut…" at bounding box center [412, 152] width 662 height 69
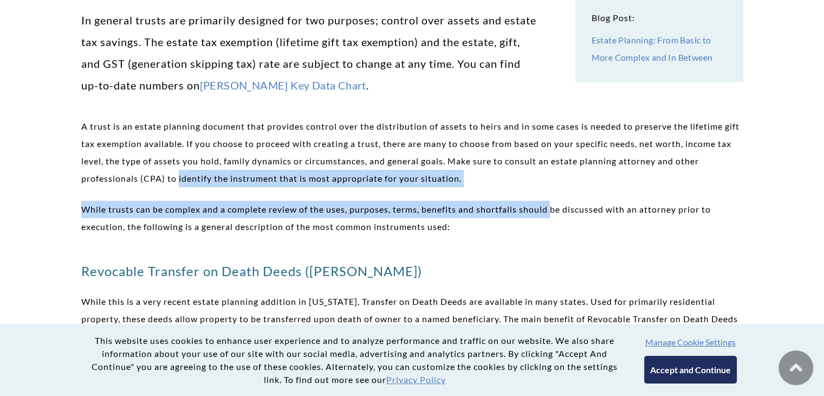
drag, startPoint x: 182, startPoint y: 180, endPoint x: 551, endPoint y: 198, distance: 368.9
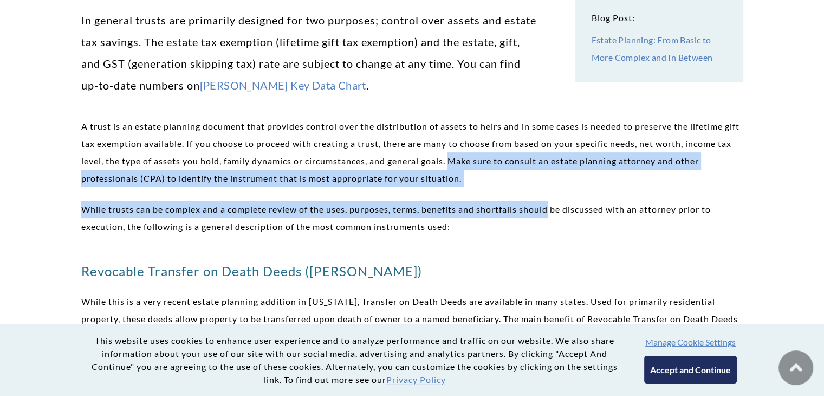
drag, startPoint x: 551, startPoint y: 198, endPoint x: 485, endPoint y: 163, distance: 73.7
click at [485, 163] on p "A trust is an estate planning document that provides control over the distribut…" at bounding box center [412, 152] width 662 height 69
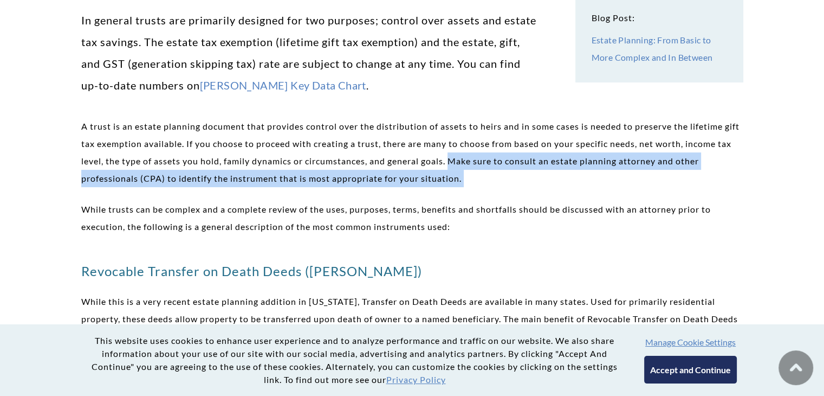
drag, startPoint x: 485, startPoint y: 163, endPoint x: 510, endPoint y: 183, distance: 31.2
click at [510, 183] on p "A trust is an estate planning document that provides control over the distribut…" at bounding box center [412, 152] width 662 height 69
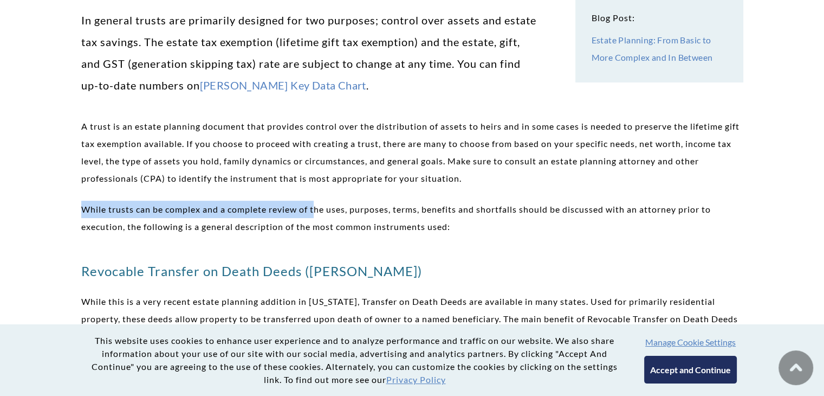
drag, startPoint x: 317, startPoint y: 192, endPoint x: 61, endPoint y: 210, distance: 256.9
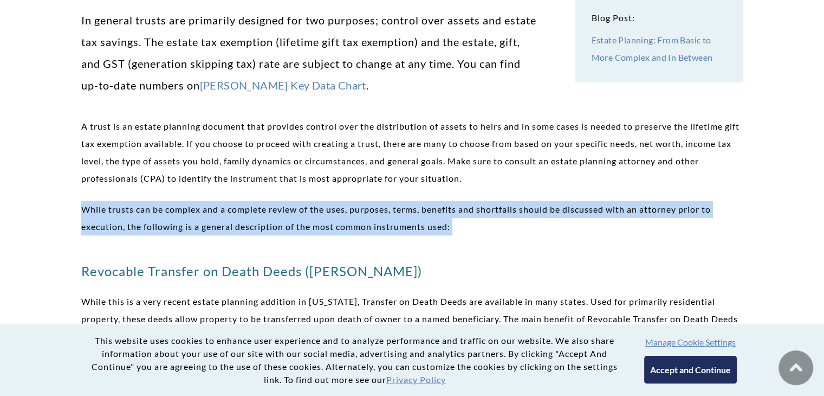
drag, startPoint x: 61, startPoint y: 210, endPoint x: 545, endPoint y: 225, distance: 484.1
click at [308, 215] on p "While trusts can be complex and a complete review of the uses, purposes, terms,…" at bounding box center [412, 217] width 662 height 35
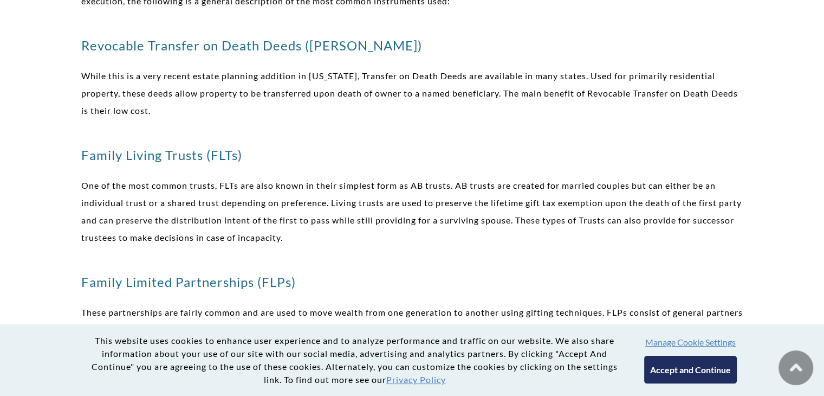
scroll to position [525, 0]
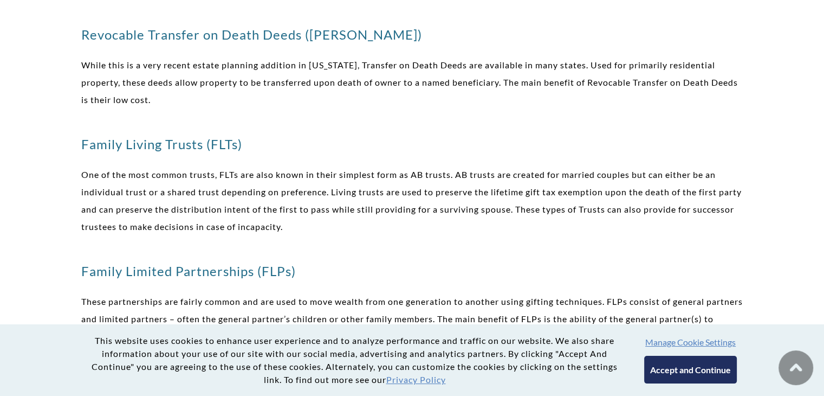
click at [308, 215] on p "One of the most common trusts, FLTs are also known in their simplest form as AB…" at bounding box center [412, 200] width 662 height 69
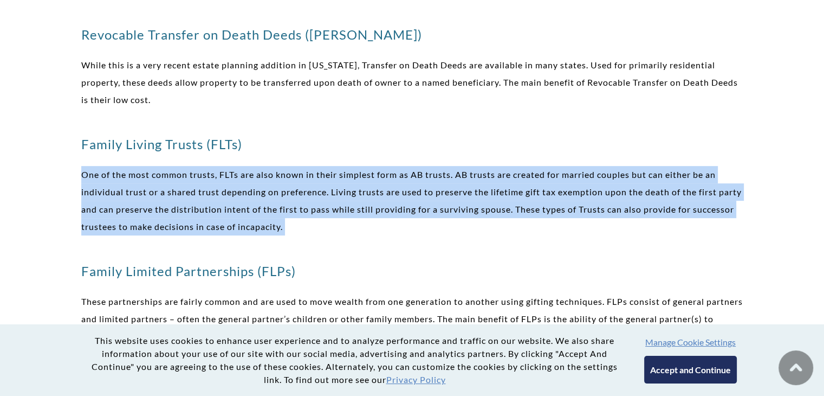
drag, startPoint x: 308, startPoint y: 215, endPoint x: 208, endPoint y: 167, distance: 111.0
click at [208, 167] on p "One of the most common trusts, FLTs are also known in their simplest form as AB…" at bounding box center [412, 200] width 662 height 69
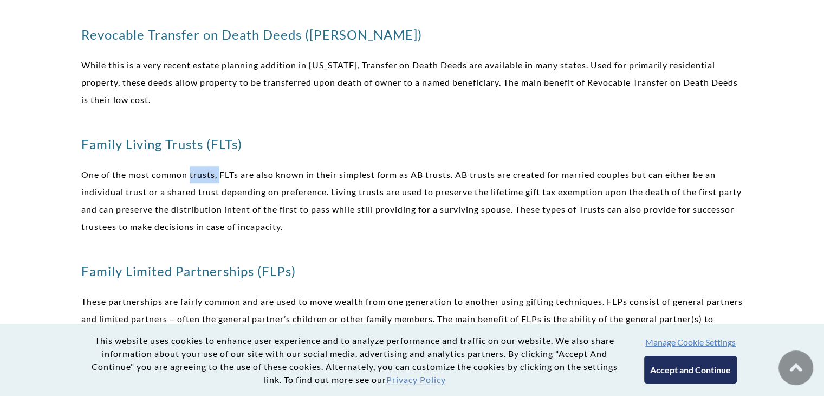
drag, startPoint x: 208, startPoint y: 167, endPoint x: 220, endPoint y: 169, distance: 12.5
click at [220, 169] on p "One of the most common trusts, FLTs are also known in their simplest form as AB…" at bounding box center [412, 200] width 662 height 69
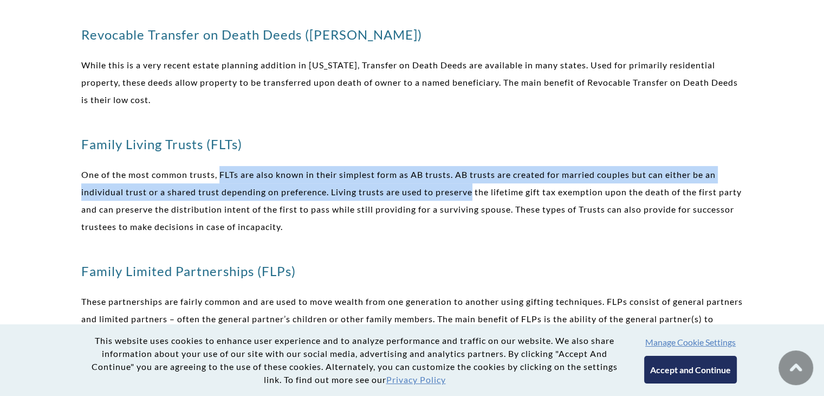
drag, startPoint x: 220, startPoint y: 169, endPoint x: 452, endPoint y: 188, distance: 233.3
click at [452, 188] on p "One of the most common trusts, FLTs are also known in their simplest form as AB…" at bounding box center [412, 200] width 662 height 69
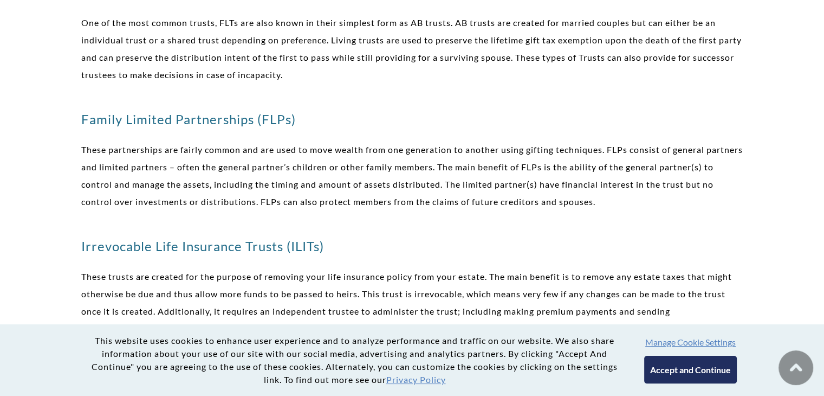
scroll to position [682, 0]
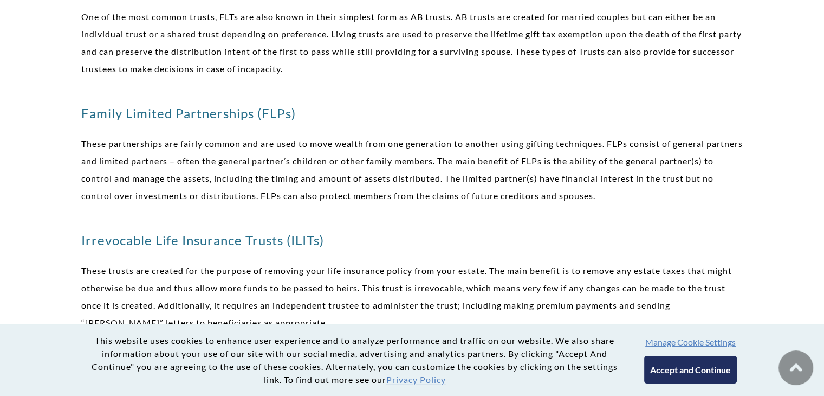
click at [509, 179] on p "These partnerships are fairly common and are used to move wealth from one gener…" at bounding box center [412, 169] width 662 height 69
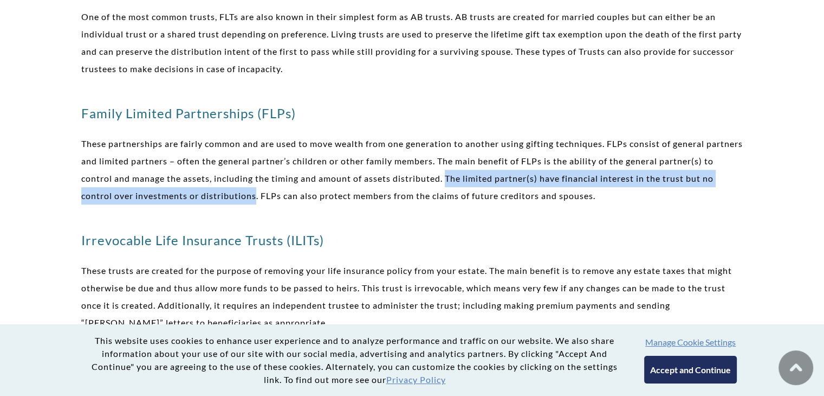
drag, startPoint x: 509, startPoint y: 179, endPoint x: 308, endPoint y: 195, distance: 202.2
click at [308, 195] on p "These partnerships are fairly common and are used to move wealth from one gener…" at bounding box center [412, 169] width 662 height 69
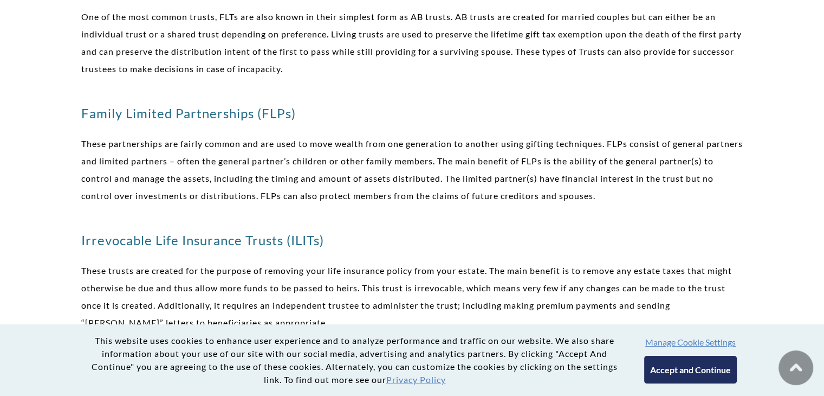
click at [314, 195] on p "These partnerships are fairly common and are used to move wealth from one gener…" at bounding box center [412, 169] width 662 height 69
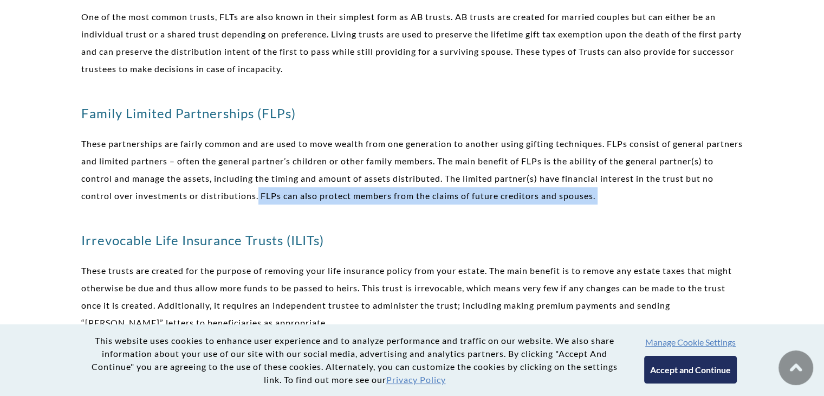
drag, startPoint x: 314, startPoint y: 195, endPoint x: 698, endPoint y: 200, distance: 384.2
click at [698, 200] on p "These partnerships are fairly common and are used to move wealth from one gener…" at bounding box center [412, 169] width 662 height 69
drag, startPoint x: 698, startPoint y: 200, endPoint x: 320, endPoint y: 199, distance: 378.2
click at [320, 199] on p "These partnerships are fairly common and are used to move wealth from one gener…" at bounding box center [412, 169] width 662 height 69
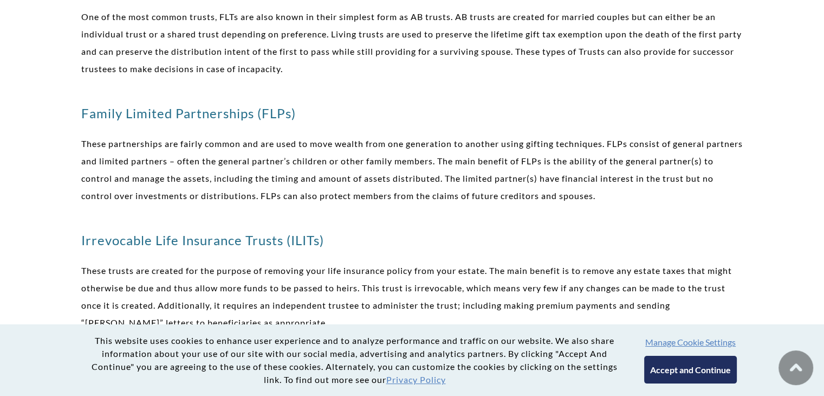
click at [218, 248] on h3 "Irrevocable Life Insurance Trusts (ILITs)" at bounding box center [412, 239] width 662 height 17
drag, startPoint x: 218, startPoint y: 248, endPoint x: 330, endPoint y: 230, distance: 113.0
click at [330, 230] on div "Types of Trusts In general trusts are primarily designed for two purposes; cont…" at bounding box center [412, 216] width 662 height 1273
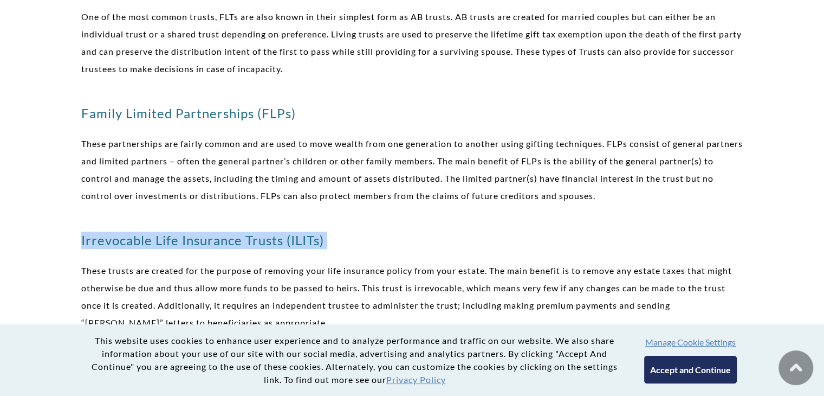
drag, startPoint x: 330, startPoint y: 230, endPoint x: 151, endPoint y: 235, distance: 179.4
click at [151, 235] on div "Types of Trusts In general trusts are primarily designed for two purposes; cont…" at bounding box center [412, 216] width 662 height 1273
click at [177, 218] on div "Types of Trusts In general trusts are primarily designed for two purposes; cont…" at bounding box center [412, 216] width 662 height 1273
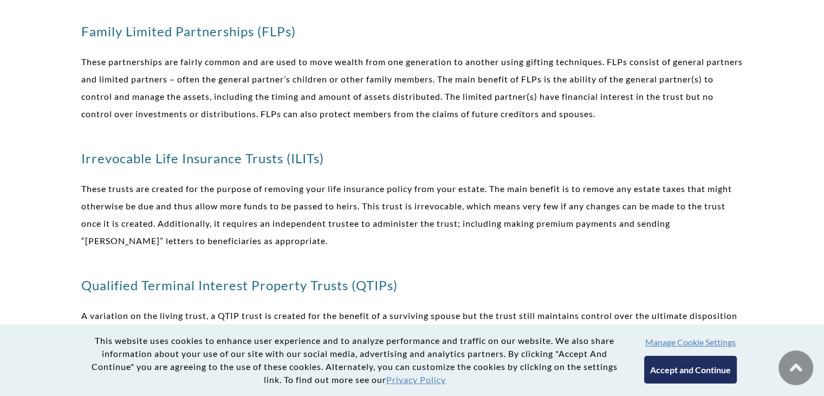
scroll to position [772, 0]
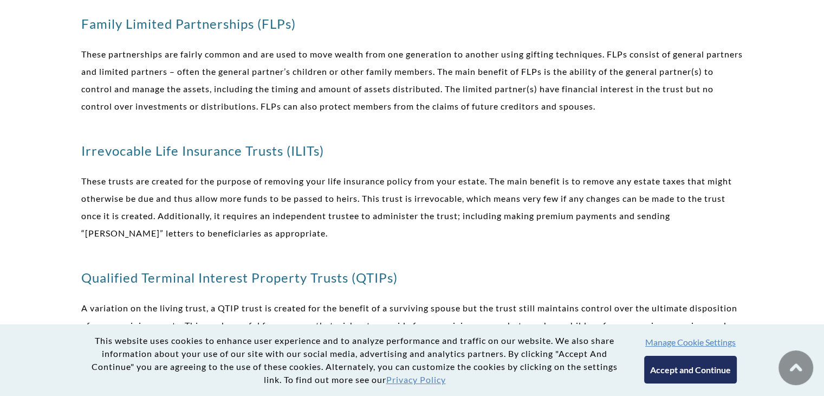
click at [177, 218] on p "These trusts are created for the purpose of removing your life insurance policy…" at bounding box center [412, 206] width 662 height 69
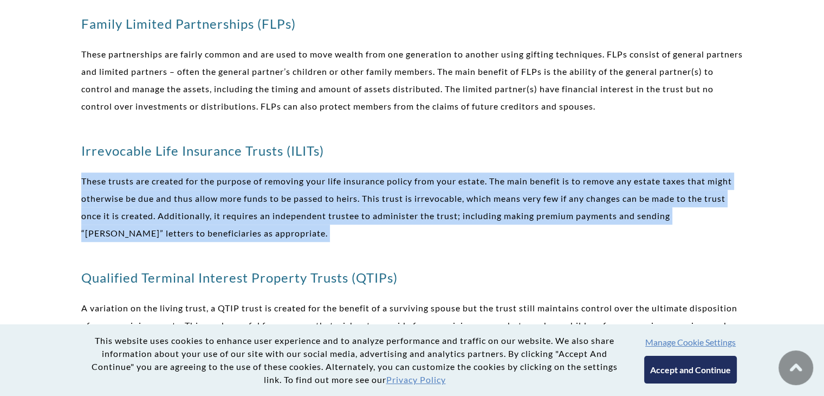
drag, startPoint x: 177, startPoint y: 218, endPoint x: 360, endPoint y: 212, distance: 183.2
click at [360, 212] on p "These trusts are created for the purpose of removing your life insurance policy…" at bounding box center [412, 206] width 662 height 69
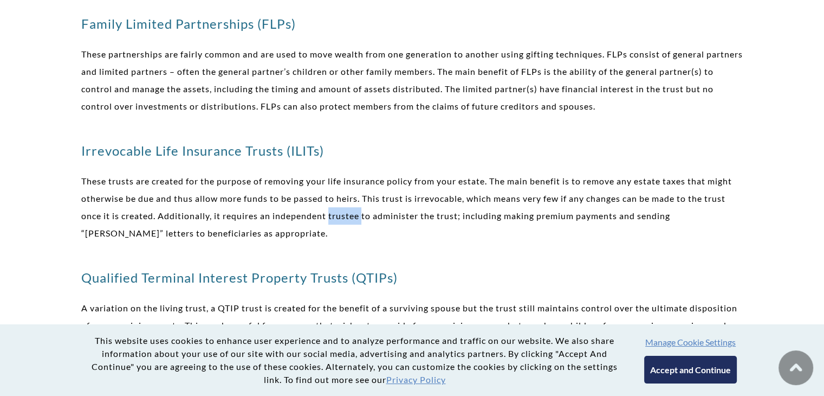
click at [360, 212] on p "These trusts are created for the purpose of removing your life insurance policy…" at bounding box center [412, 206] width 662 height 69
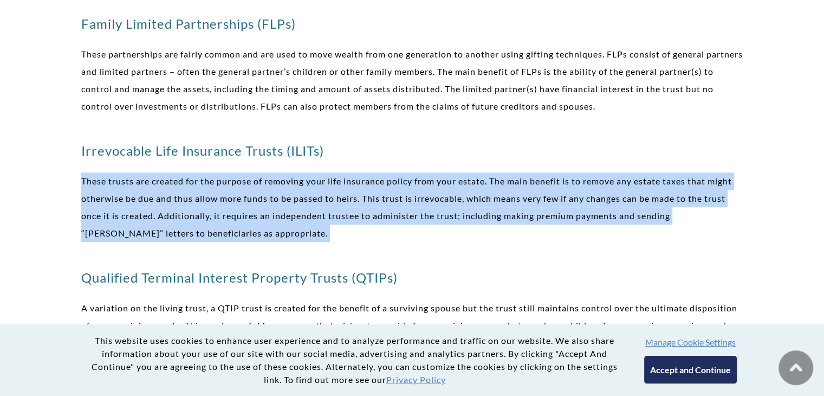
drag, startPoint x: 360, startPoint y: 212, endPoint x: 455, endPoint y: 181, distance: 100.4
click at [455, 181] on p "These trusts are created for the purpose of removing your life insurance policy…" at bounding box center [412, 206] width 662 height 69
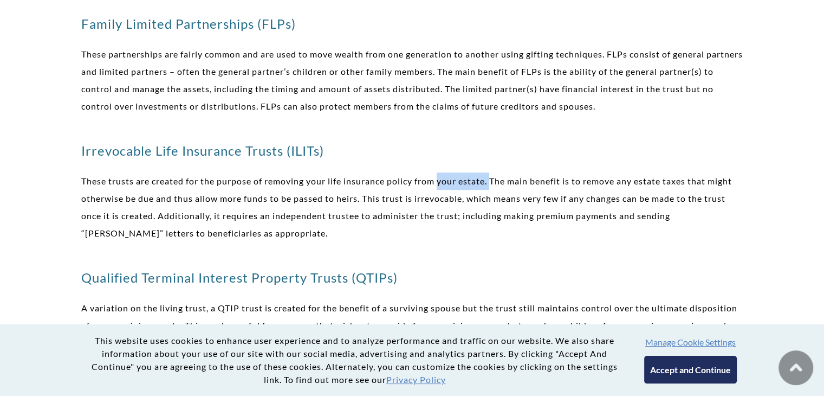
drag, startPoint x: 455, startPoint y: 181, endPoint x: 494, endPoint y: 187, distance: 38.9
click at [494, 187] on p "These trusts are created for the purpose of removing your life insurance policy…" at bounding box center [412, 206] width 662 height 69
drag, startPoint x: 494, startPoint y: 187, endPoint x: 502, endPoint y: 186, distance: 8.2
click at [502, 186] on p "These trusts are created for the purpose of removing your life insurance policy…" at bounding box center [412, 206] width 662 height 69
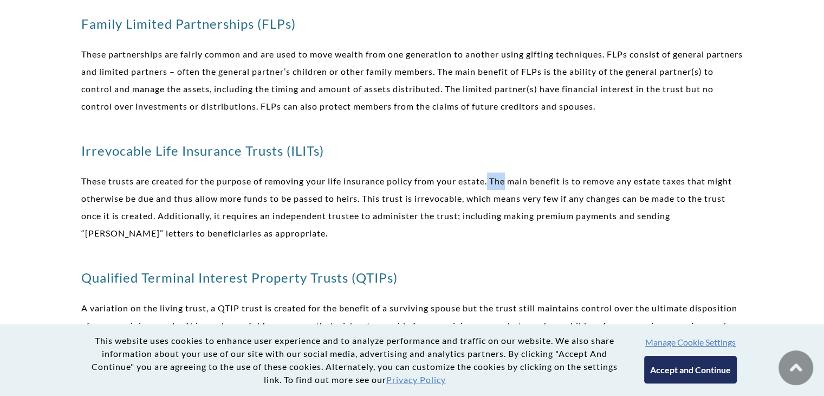
click at [502, 186] on p "These trusts are created for the purpose of removing your life insurance policy…" at bounding box center [412, 206] width 662 height 69
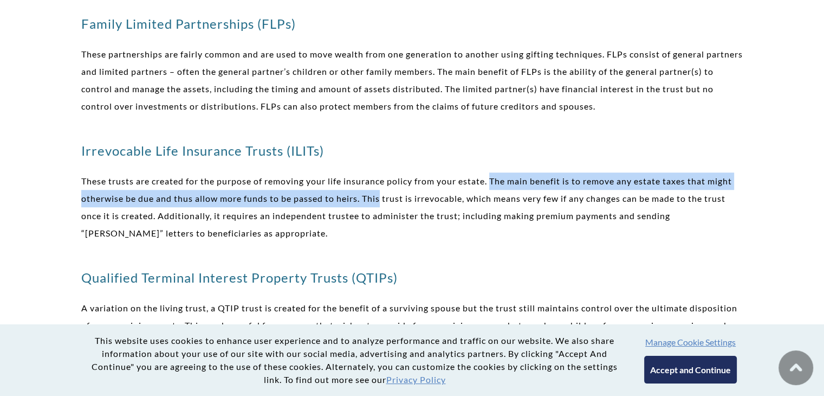
drag, startPoint x: 502, startPoint y: 186, endPoint x: 365, endPoint y: 193, distance: 137.3
click at [365, 193] on p "These trusts are created for the purpose of removing your life insurance policy…" at bounding box center [412, 206] width 662 height 69
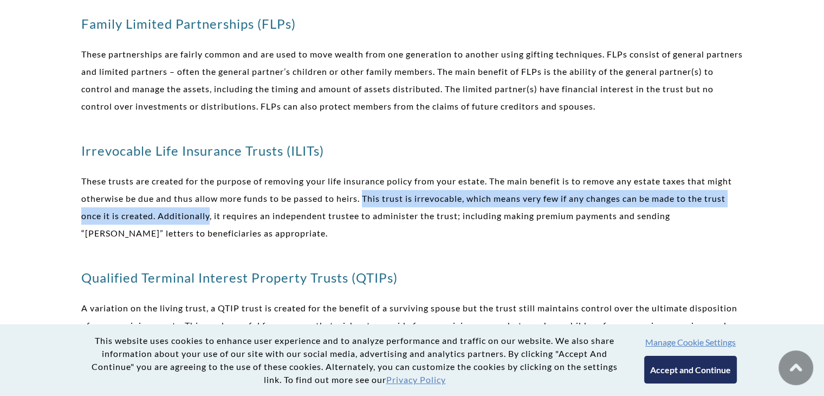
drag, startPoint x: 365, startPoint y: 193, endPoint x: 180, endPoint y: 211, distance: 185.6
click at [180, 211] on p "These trusts are created for the purpose of removing your life insurance policy…" at bounding box center [412, 206] width 662 height 69
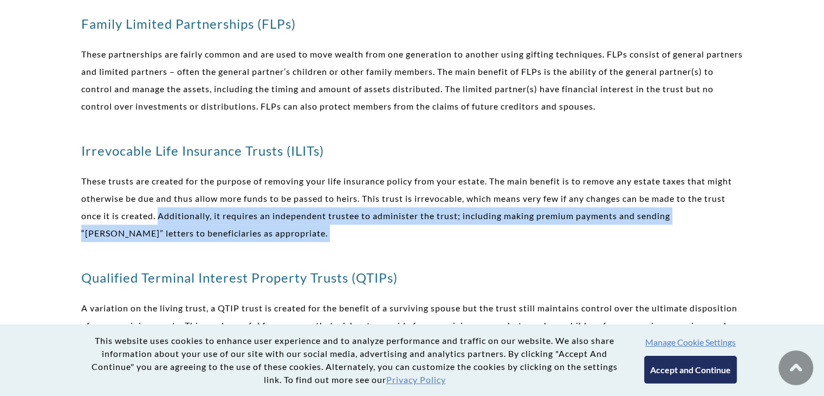
drag, startPoint x: 180, startPoint y: 211, endPoint x: 622, endPoint y: 235, distance: 442.8
click at [622, 235] on p "These trusts are created for the purpose of removing your life insurance policy…" at bounding box center [412, 206] width 662 height 69
click at [379, 221] on p "These trusts are created for the purpose of removing your life insurance policy…" at bounding box center [412, 206] width 662 height 69
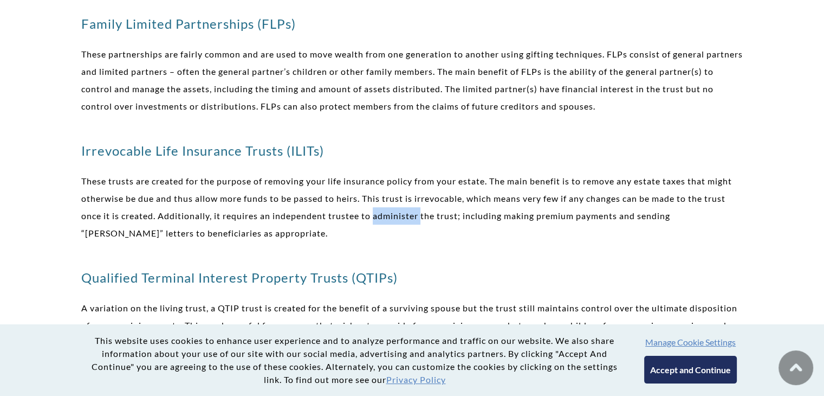
click at [379, 221] on p "These trusts are created for the purpose of removing your life insurance policy…" at bounding box center [412, 206] width 662 height 69
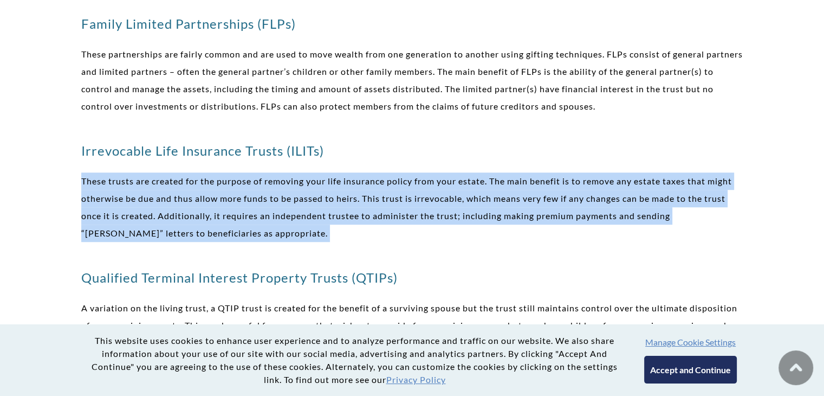
click at [379, 221] on p "These trusts are created for the purpose of removing your life insurance policy…" at bounding box center [412, 206] width 662 height 69
drag, startPoint x: 379, startPoint y: 221, endPoint x: 308, endPoint y: 215, distance: 71.2
click at [308, 215] on p "These trusts are created for the purpose of removing your life insurance policy…" at bounding box center [412, 206] width 662 height 69
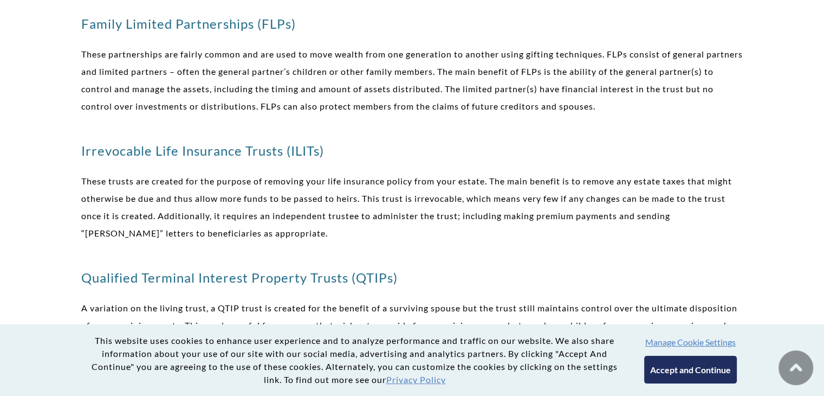
click at [544, 248] on div "Types of Trusts In general trusts are primarily designed for two purposes; cont…" at bounding box center [412, 126] width 662 height 1273
click at [698, 213] on p "These trusts are created for the purpose of removing your life insurance policy…" at bounding box center [412, 206] width 662 height 69
drag, startPoint x: 698, startPoint y: 213, endPoint x: 93, endPoint y: 228, distance: 605.4
click at [93, 228] on p "These trusts are created for the purpose of removing your life insurance policy…" at bounding box center [412, 206] width 662 height 69
click at [475, 148] on h3 "Irrevocable Life Insurance Trusts (ILITs)" at bounding box center [412, 150] width 662 height 17
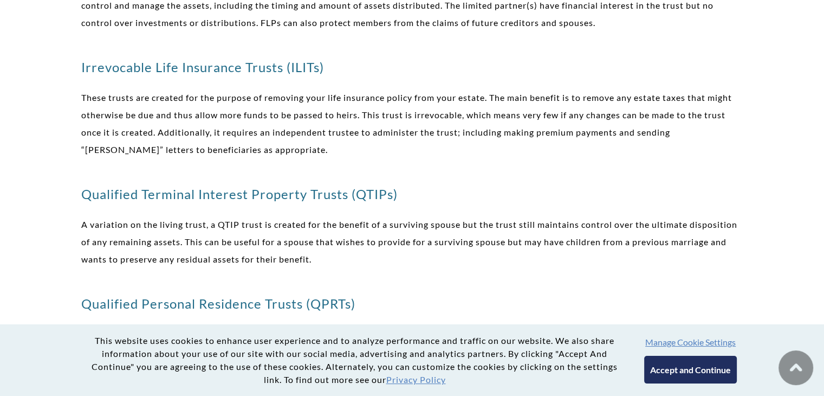
scroll to position [901, 0]
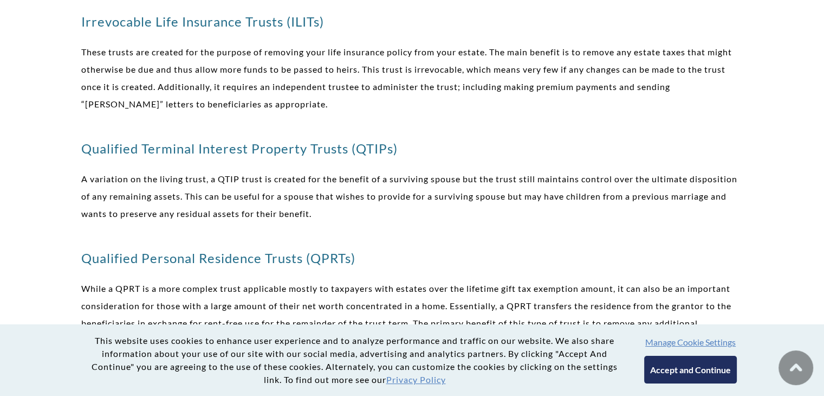
click at [475, 148] on h3 "Qualified Terminal Interest Property Trusts (QTIPs)" at bounding box center [412, 148] width 662 height 17
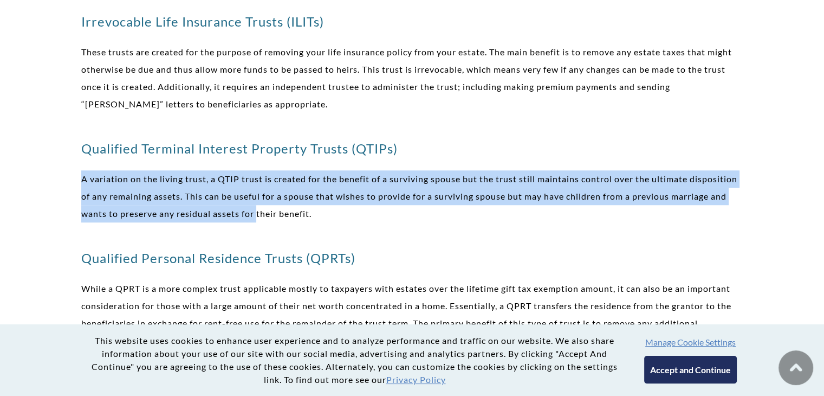
drag, startPoint x: 475, startPoint y: 148, endPoint x: 313, endPoint y: 205, distance: 171.7
click at [313, 205] on p "A variation on the living trust, a QTIP trust is created for the benefit of a s…" at bounding box center [412, 196] width 662 height 52
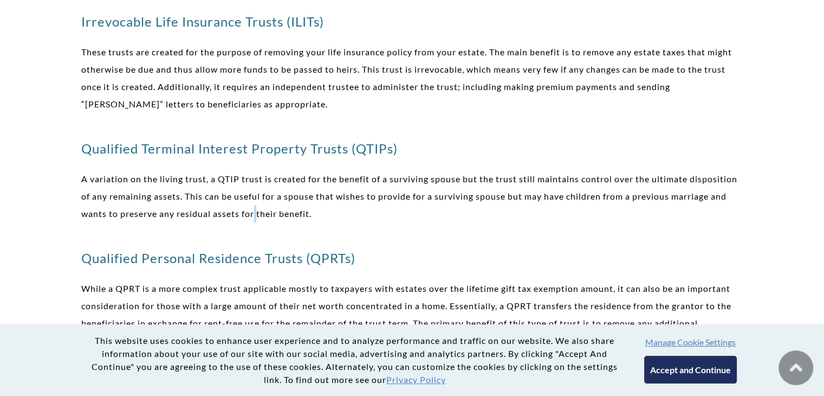
click at [313, 205] on p "A variation on the living trust, a QTIP trust is created for the benefit of a s…" at bounding box center [412, 196] width 662 height 52
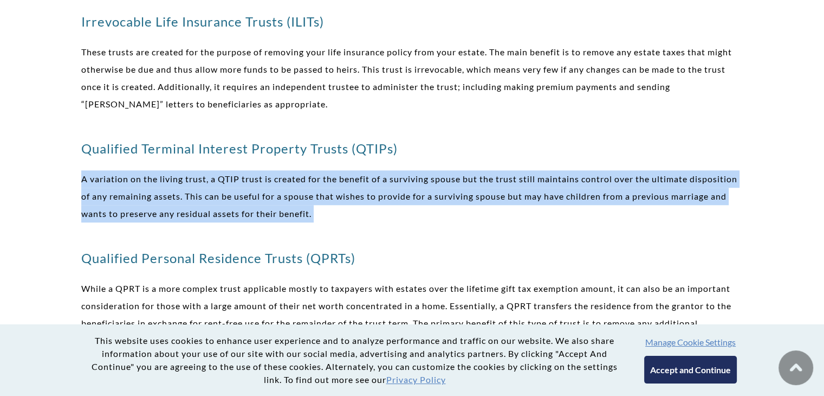
drag, startPoint x: 313, startPoint y: 205, endPoint x: 446, endPoint y: 211, distance: 134.0
click at [446, 211] on p "A variation on the living trust, a QTIP trust is created for the benefit of a s…" at bounding box center [412, 196] width 662 height 52
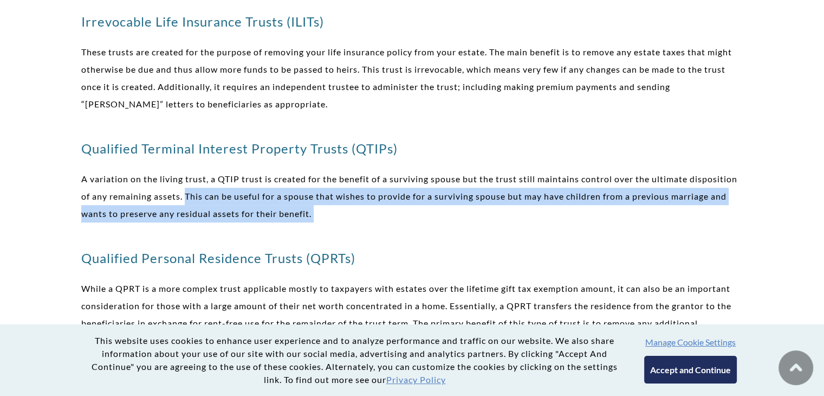
drag, startPoint x: 446, startPoint y: 211, endPoint x: 234, endPoint y: 195, distance: 213.0
click at [234, 195] on p "A variation on the living trust, a QTIP trust is created for the benefit of a s…" at bounding box center [412, 196] width 662 height 52
drag, startPoint x: 234, startPoint y: 195, endPoint x: 436, endPoint y: 206, distance: 201.9
click at [436, 206] on p "A variation on the living trust, a QTIP trust is created for the benefit of a s…" at bounding box center [412, 196] width 662 height 52
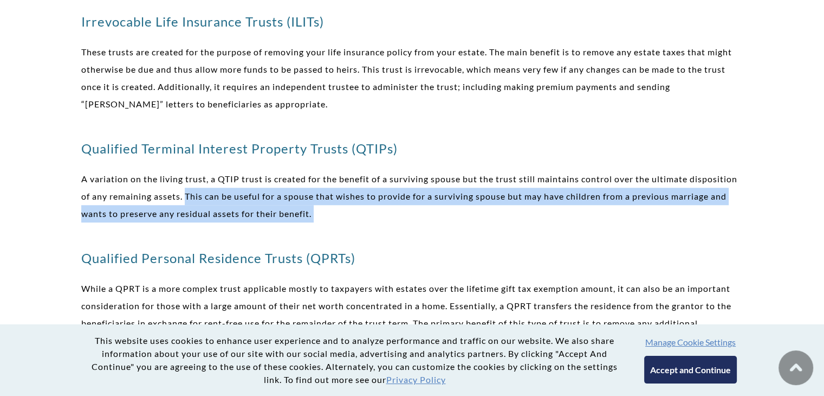
click at [436, 206] on p "A variation on the living trust, a QTIP trust is created for the benefit of a s…" at bounding box center [412, 196] width 662 height 52
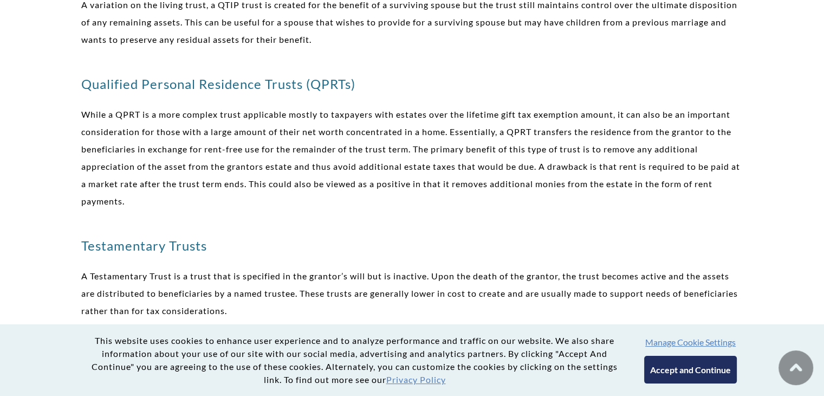
scroll to position [1076, 0]
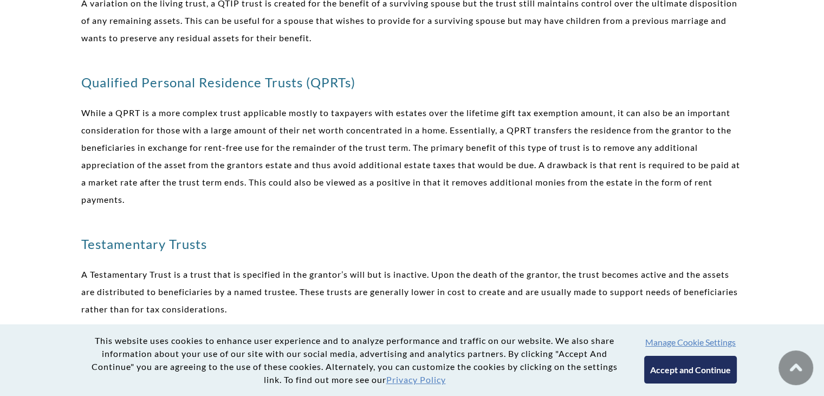
click at [436, 206] on p "While a QPRT is a more complex trust applicable mostly to taxpayers with estate…" at bounding box center [412, 156] width 662 height 104
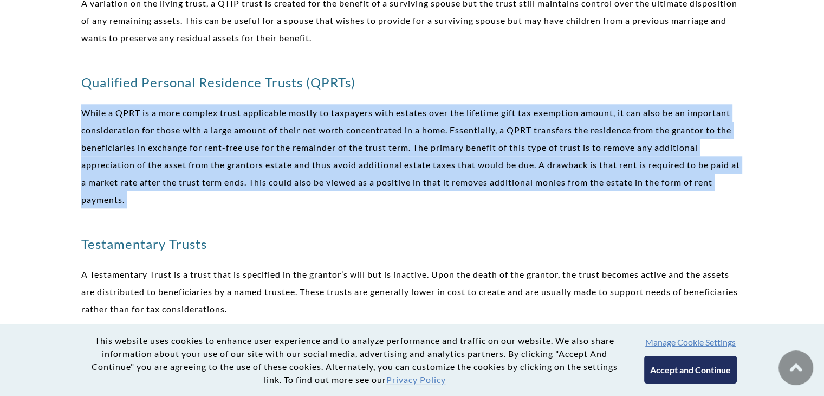
drag, startPoint x: 436, startPoint y: 206, endPoint x: 153, endPoint y: 202, distance: 282.9
click at [153, 202] on p "While a QPRT is a more complex trust applicable mostly to taxpayers with estate…" at bounding box center [412, 156] width 662 height 104
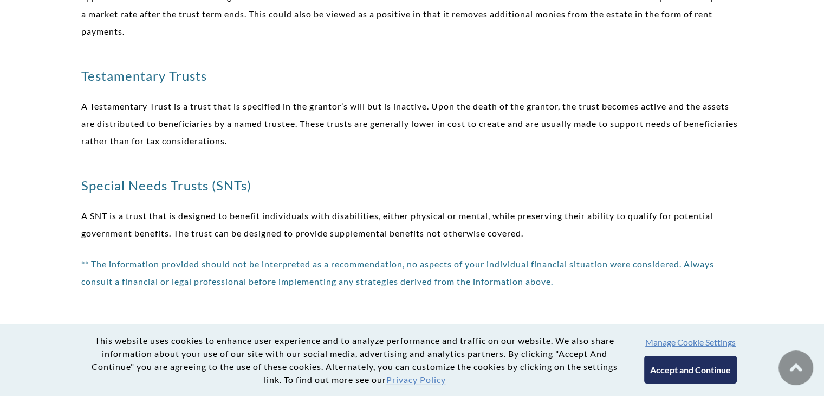
scroll to position [1263, 0]
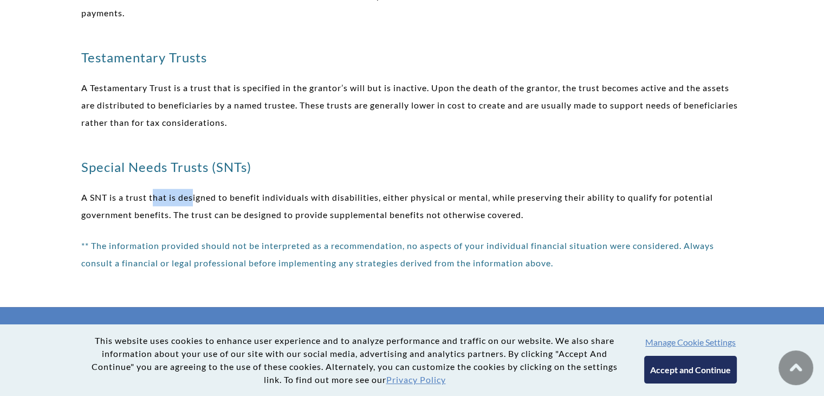
drag, startPoint x: 153, startPoint y: 202, endPoint x: 195, endPoint y: 176, distance: 49.2
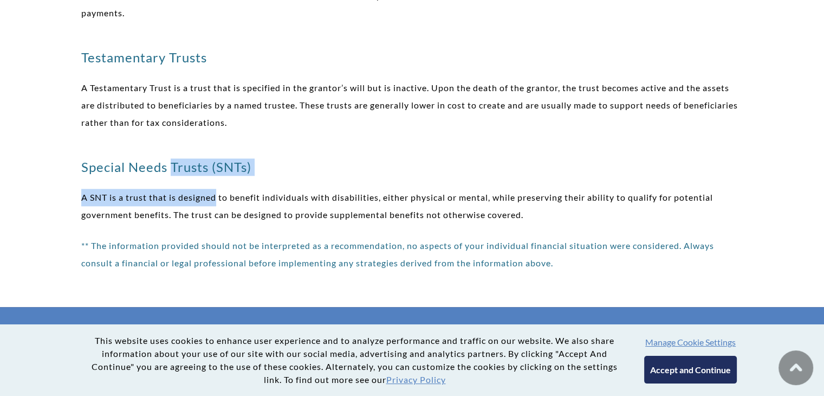
drag, startPoint x: 195, startPoint y: 176, endPoint x: 191, endPoint y: 170, distance: 7.5
click at [191, 170] on h3 "Special Needs Trusts (SNTs)" at bounding box center [412, 166] width 662 height 17
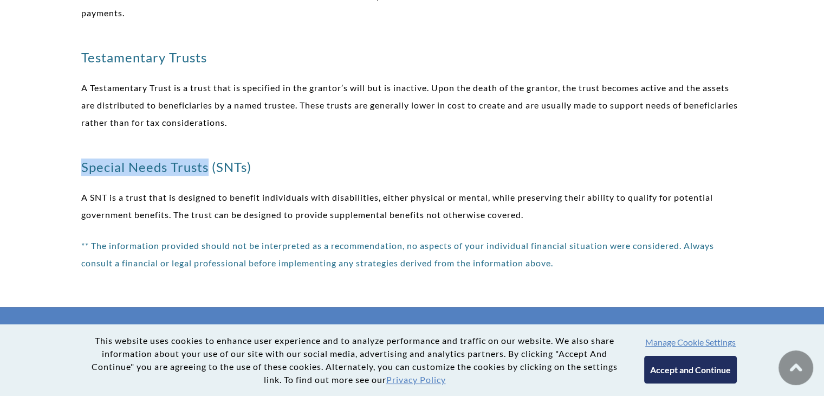
drag, startPoint x: 191, startPoint y: 170, endPoint x: 34, endPoint y: 173, distance: 157.2
drag, startPoint x: 255, startPoint y: 173, endPoint x: 143, endPoint y: 167, distance: 111.8
click at [143, 167] on h3 "Special Needs Trusts (SNTs)" at bounding box center [412, 166] width 662 height 17
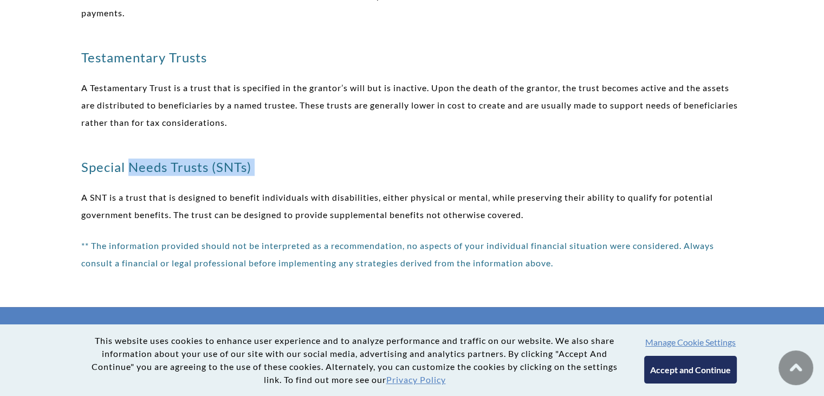
drag, startPoint x: 143, startPoint y: 167, endPoint x: 259, endPoint y: 161, distance: 116.1
click at [259, 161] on h3 "Special Needs Trusts (SNTs)" at bounding box center [412, 166] width 662 height 17
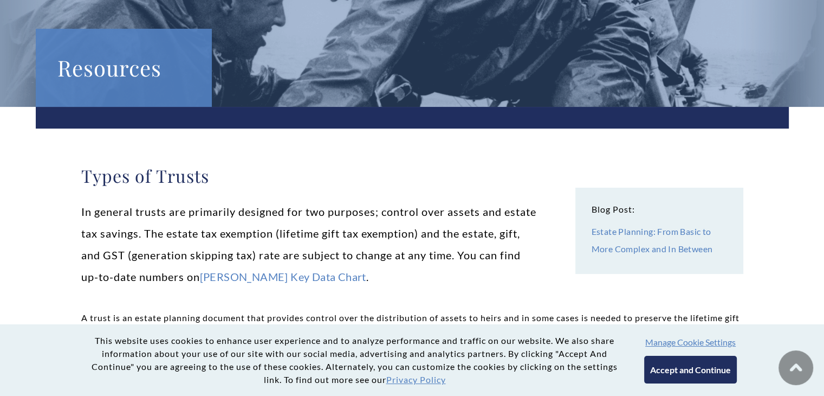
scroll to position [0, 0]
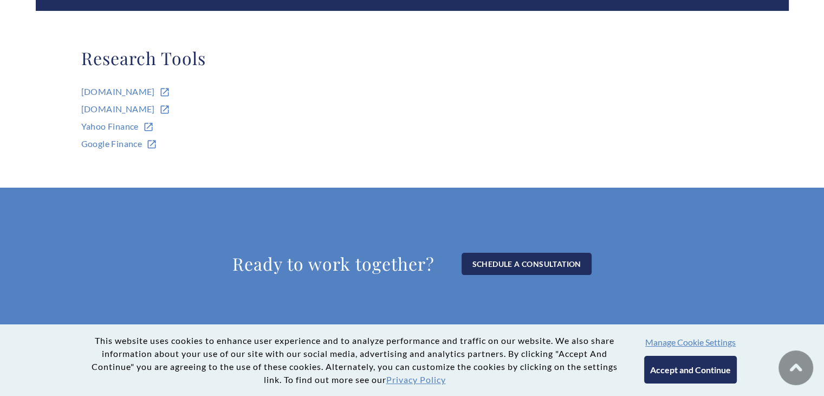
scroll to position [212, 0]
